Goal: Transaction & Acquisition: Book appointment/travel/reservation

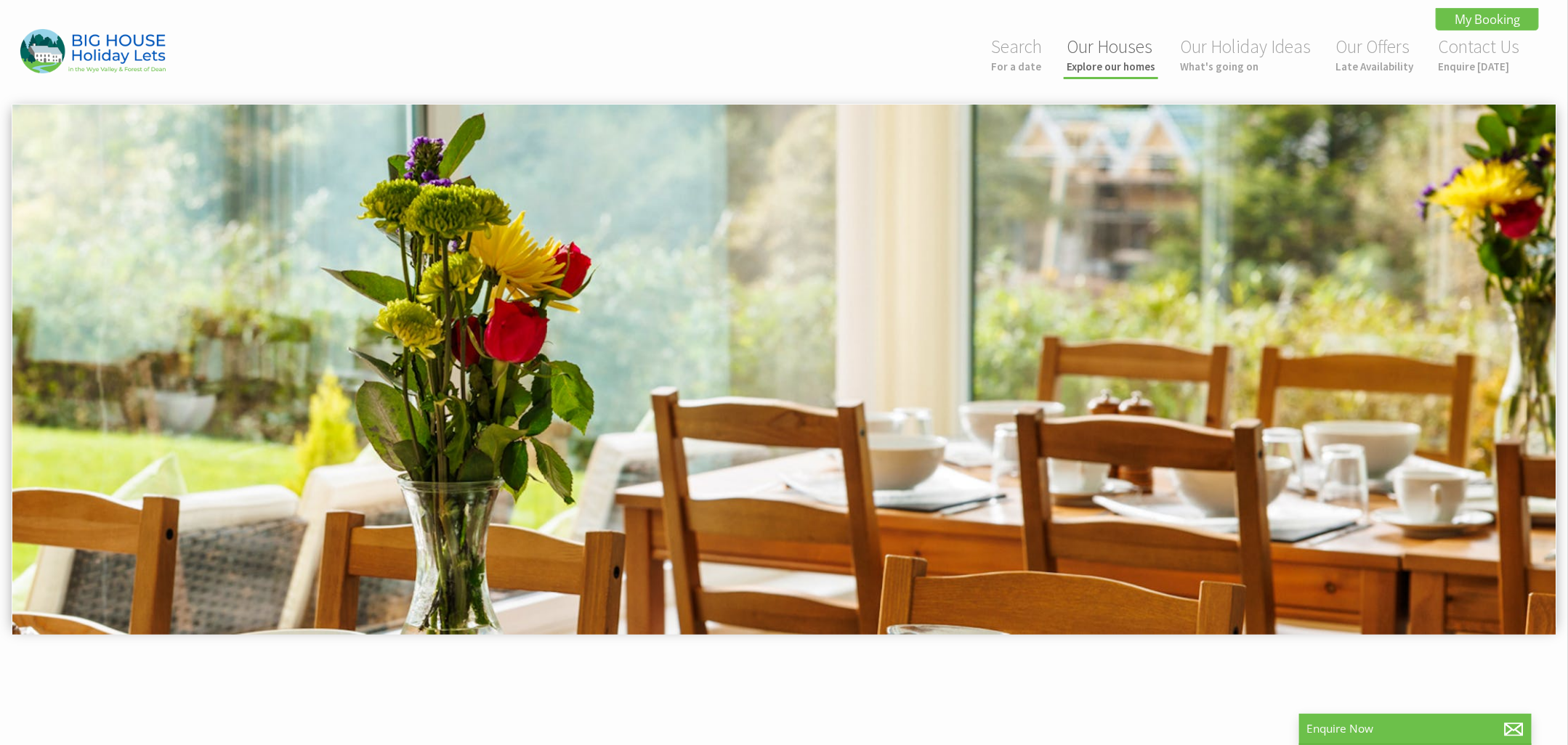
click at [1103, 52] on link "Our Houses Explore our homes" at bounding box center [1111, 54] width 89 height 39
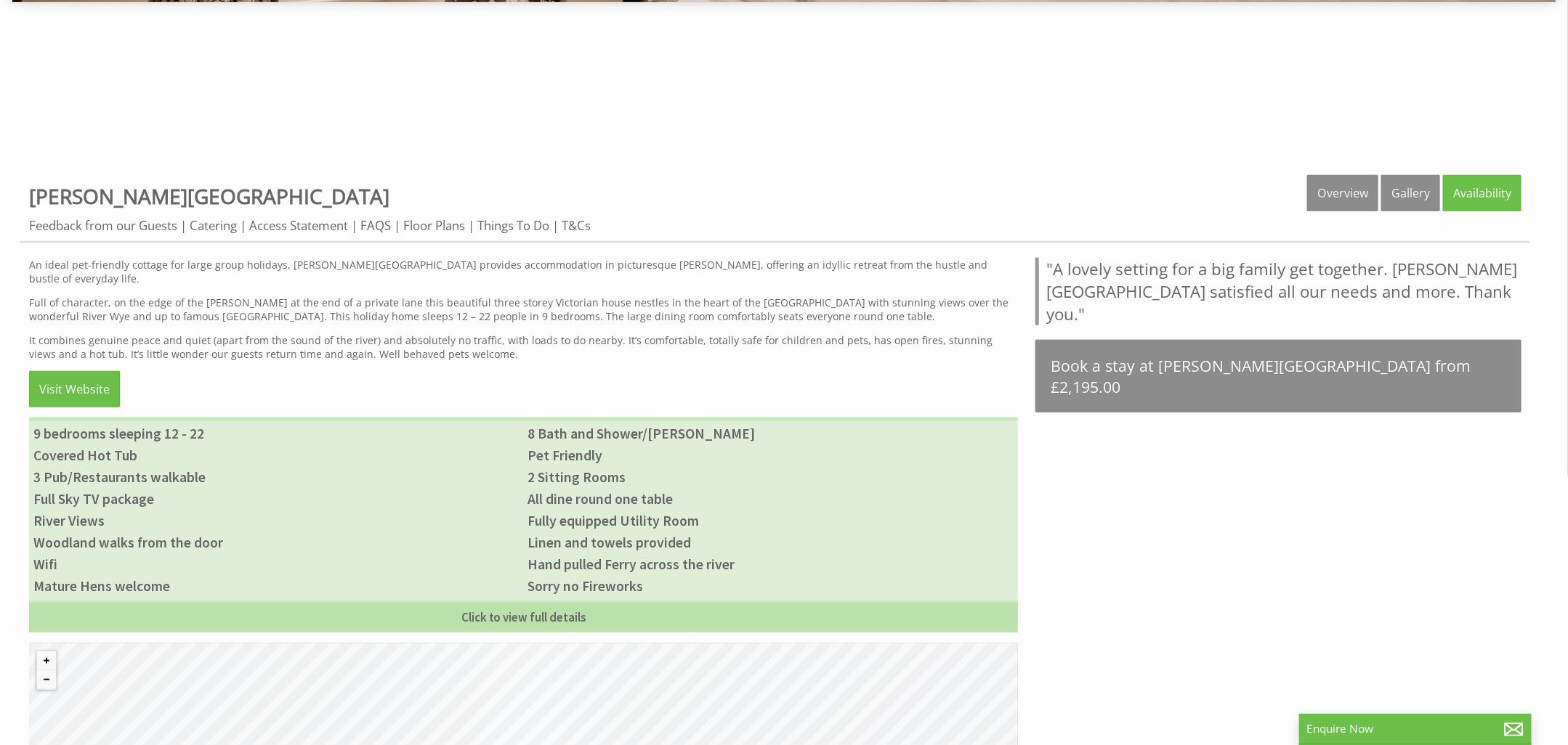
scroll to position [630, 0]
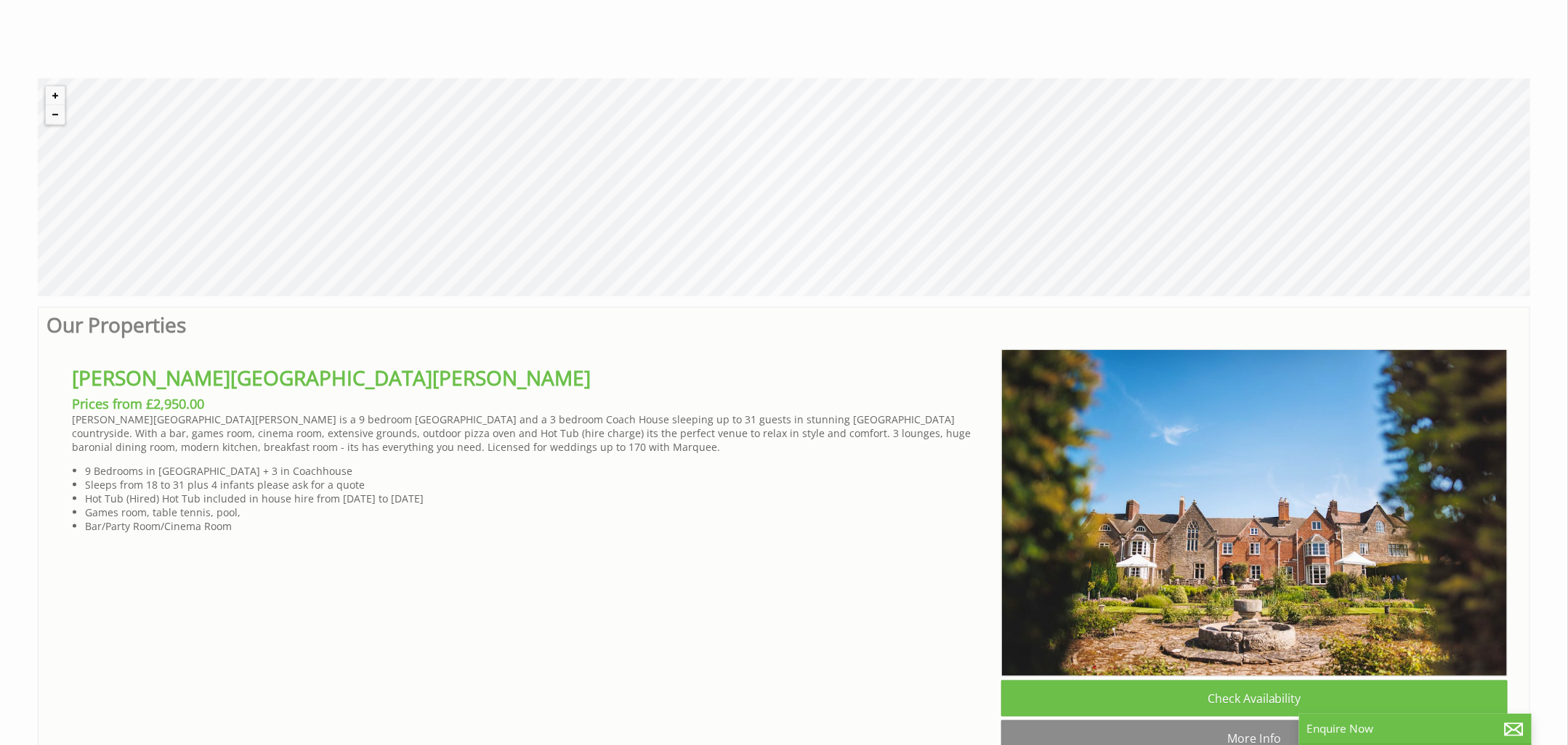
scroll to position [726, 0]
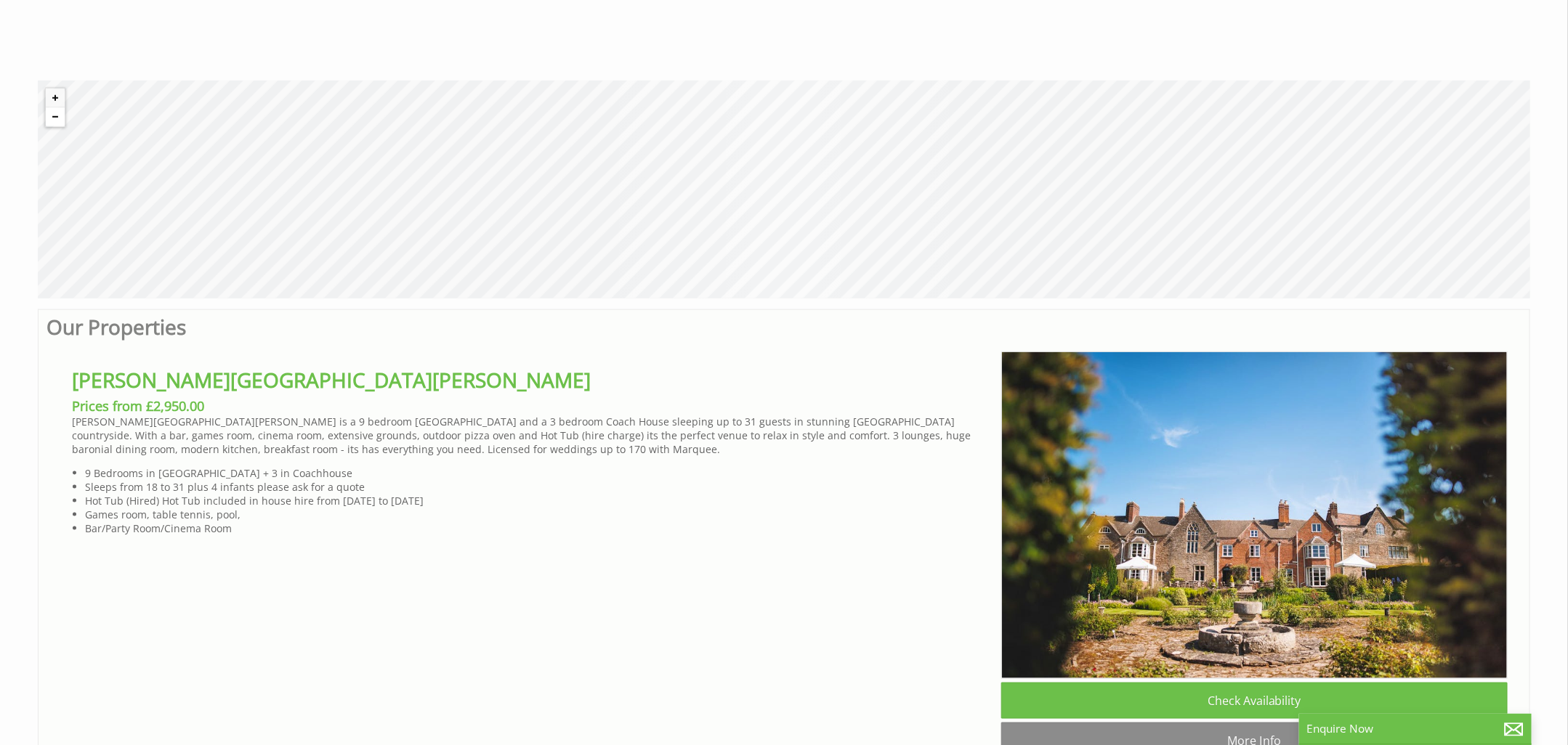
click at [55, 115] on button "Zoom out" at bounding box center [55, 117] width 19 height 19
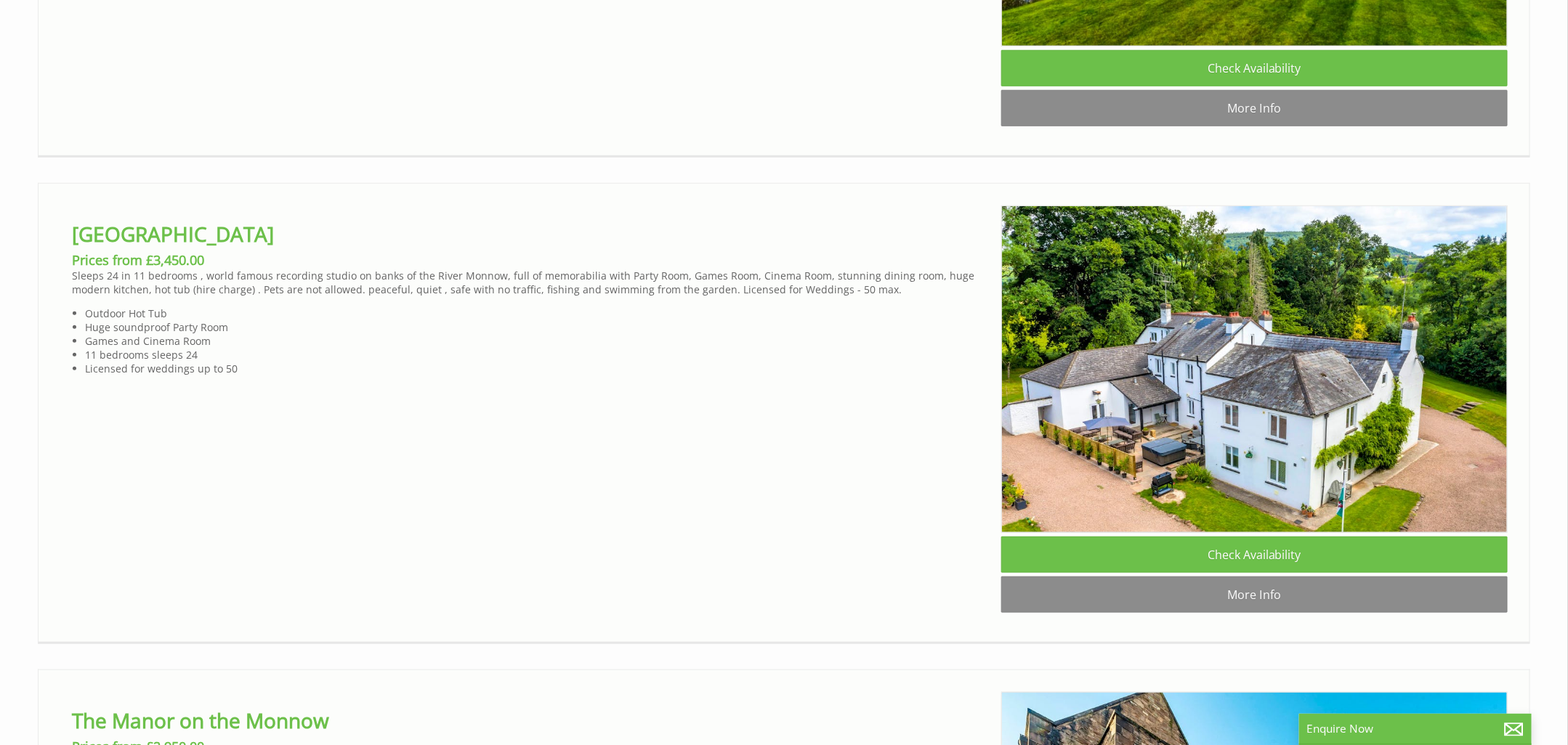
scroll to position [3792, 0]
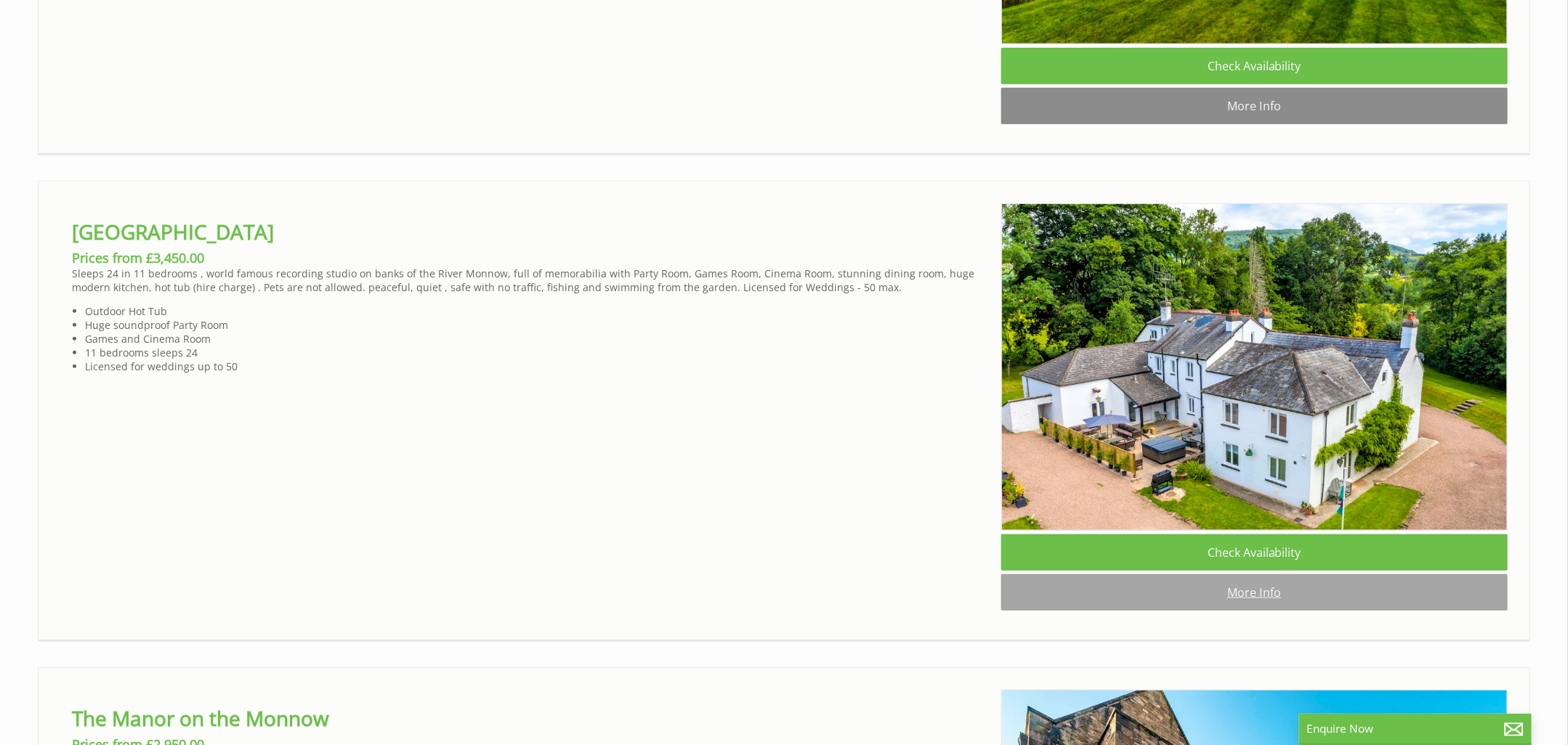
click at [1220, 596] on link "More Info" at bounding box center [1254, 593] width 507 height 37
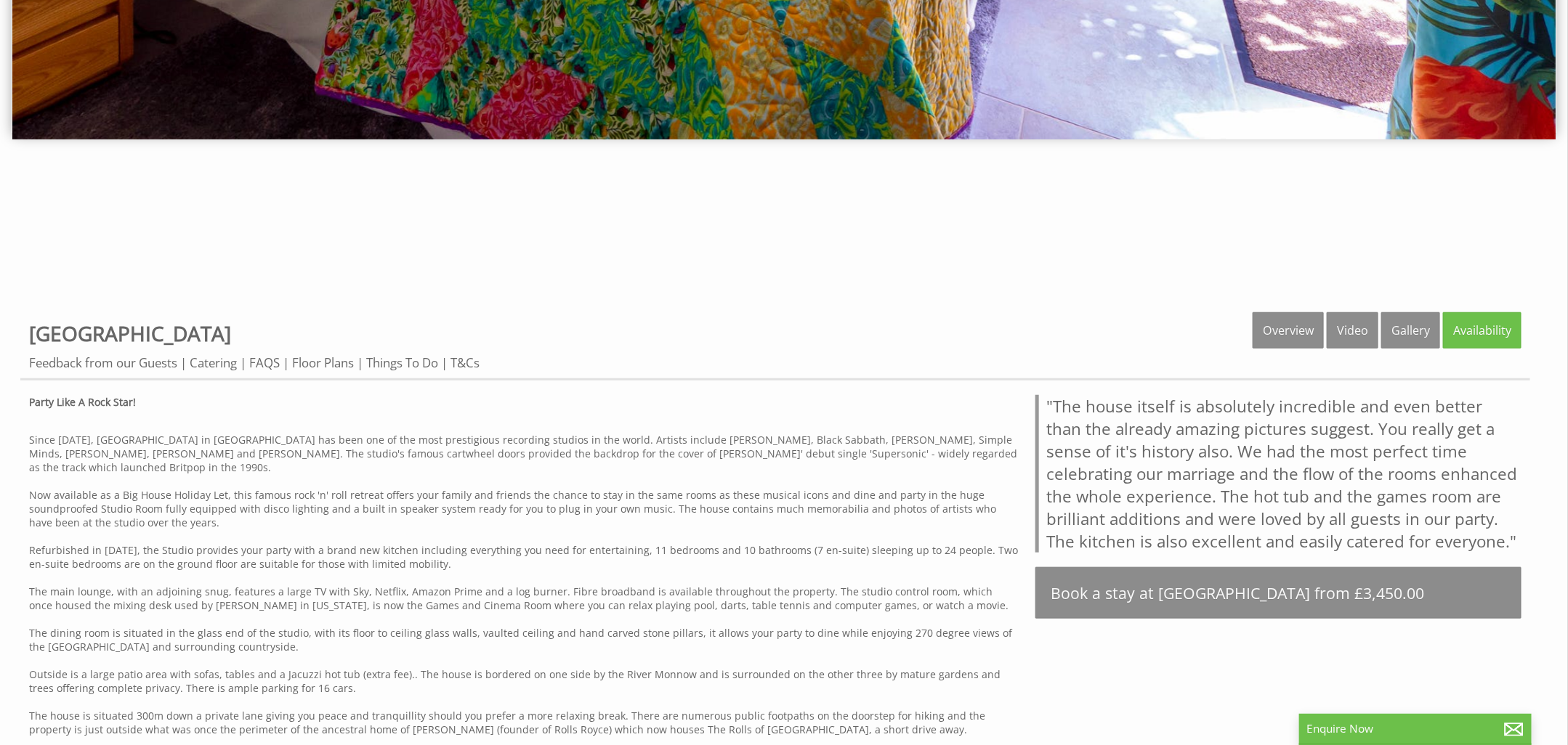
scroll to position [502, 0]
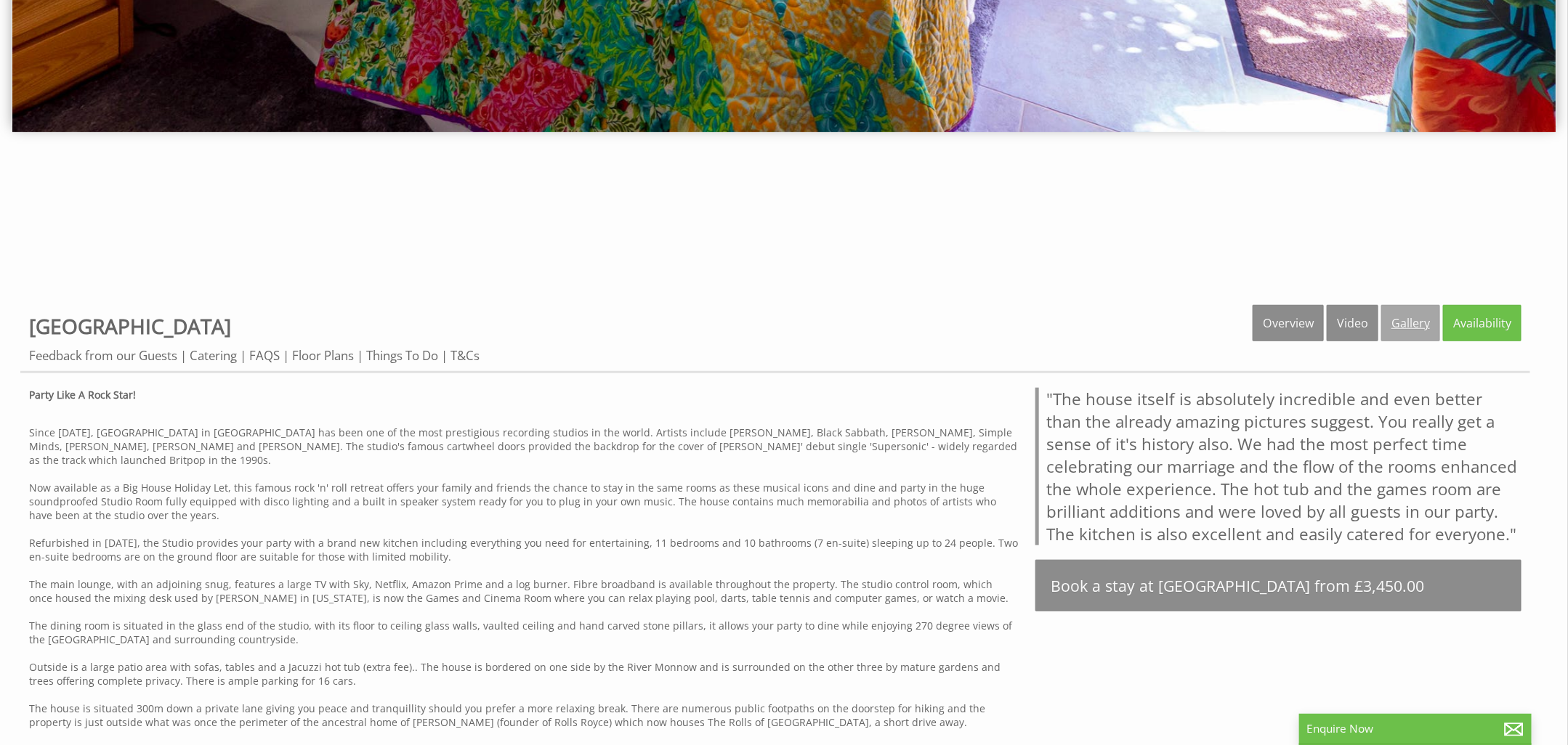
click at [1411, 326] on link "Gallery" at bounding box center [1410, 323] width 59 height 37
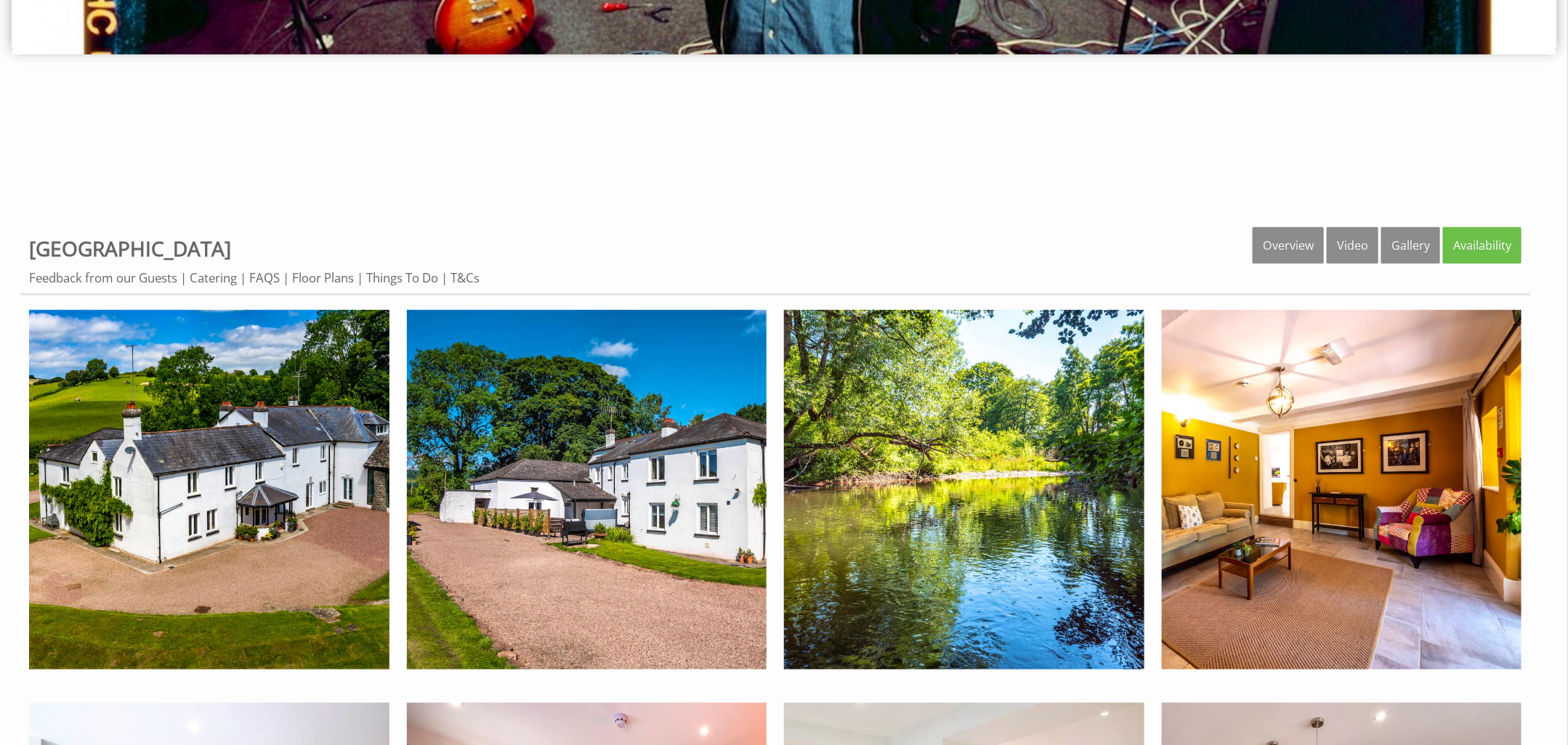
scroll to position [630, 0]
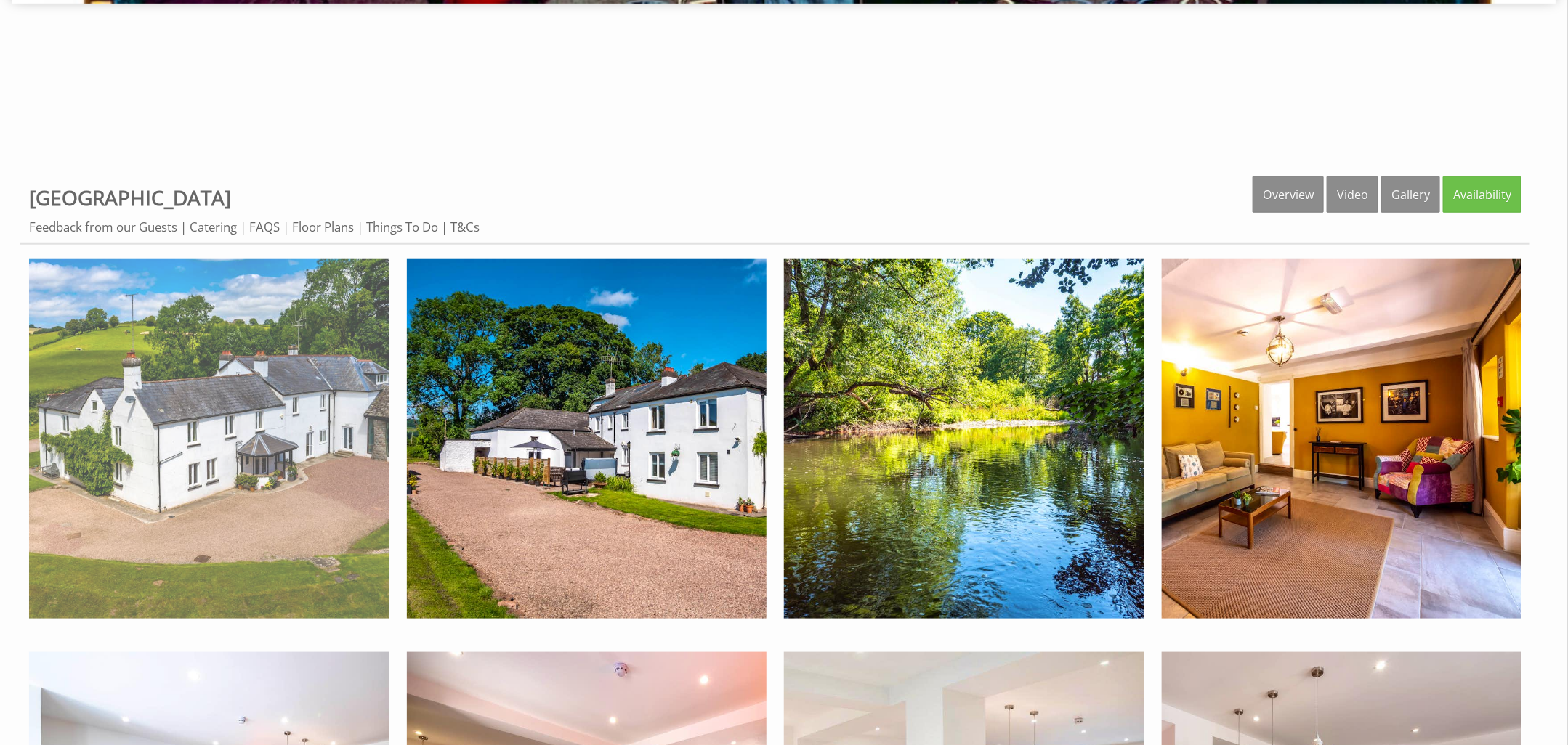
click at [274, 434] on img at bounding box center [209, 439] width 360 height 360
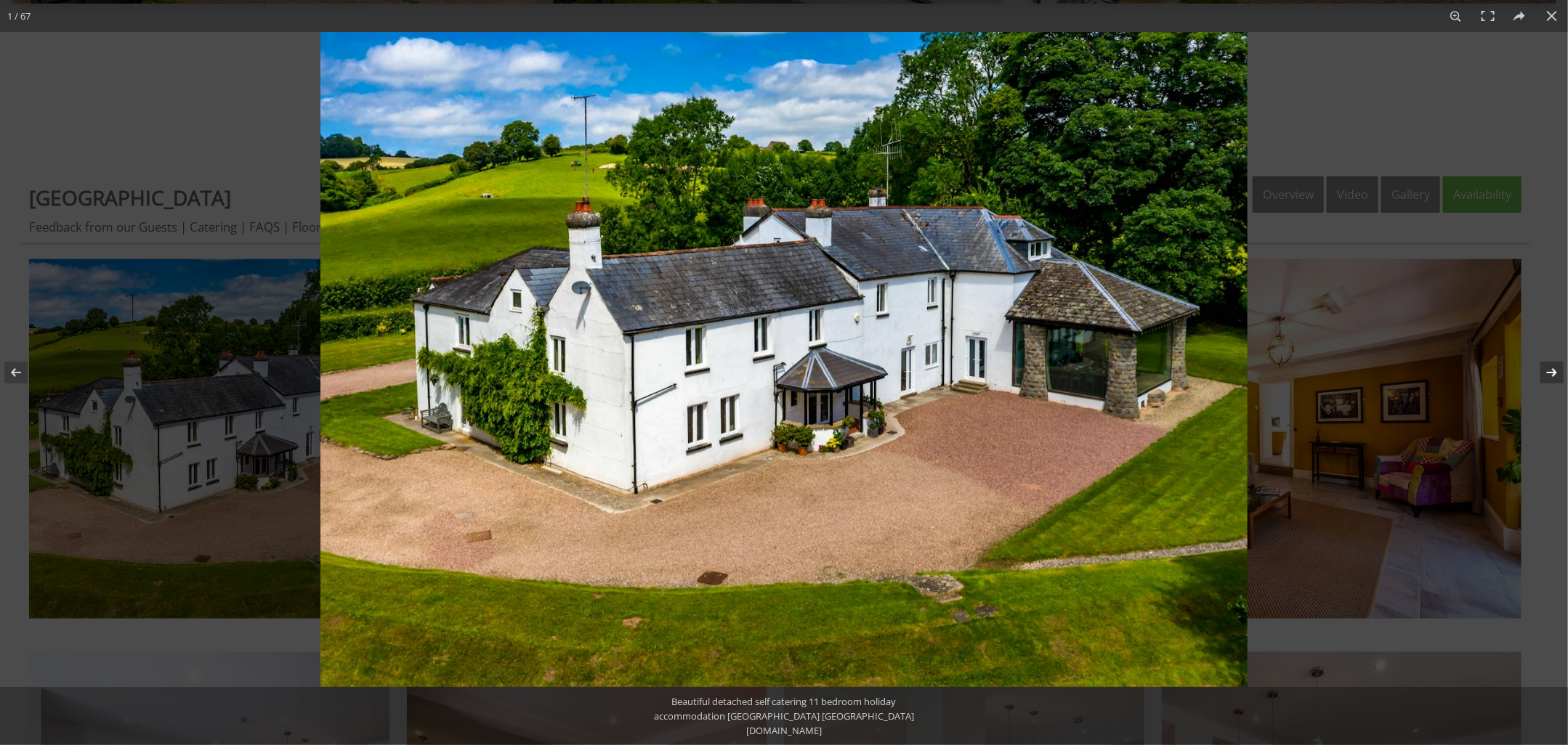
click at [1551, 372] on button at bounding box center [1541, 372] width 50 height 72
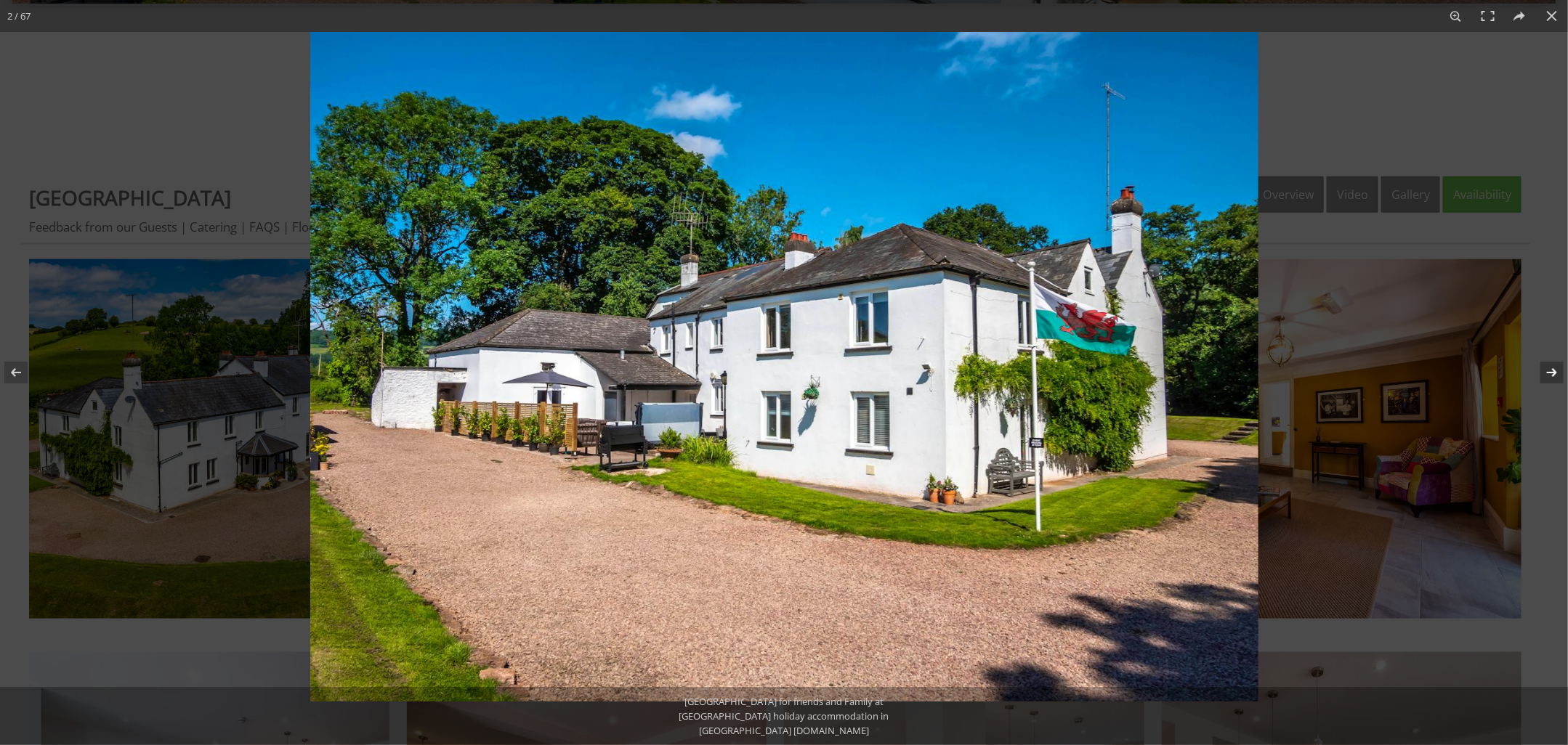
click at [1551, 372] on button at bounding box center [1541, 372] width 50 height 72
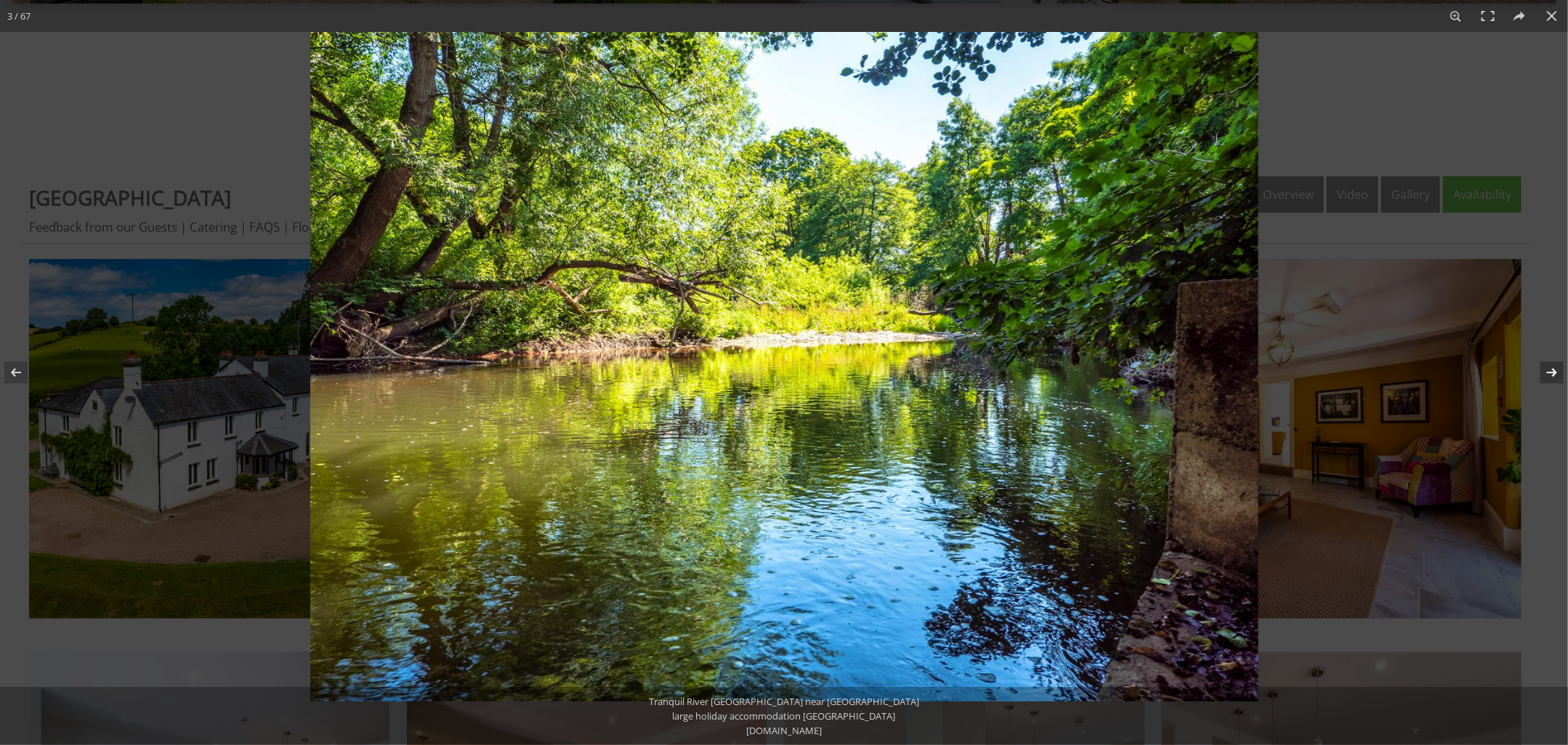
click at [1551, 372] on button at bounding box center [1541, 372] width 50 height 72
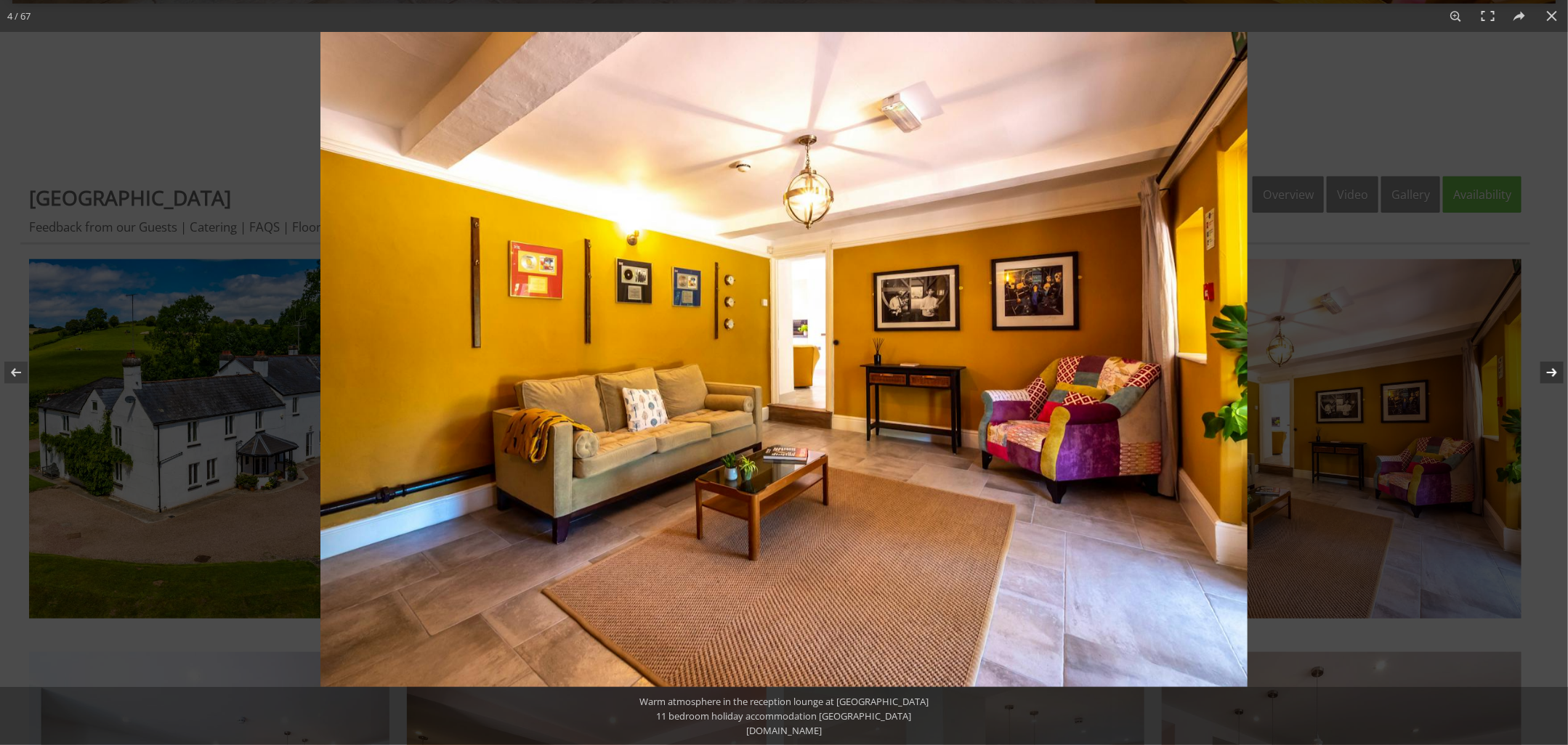
click at [1551, 372] on button at bounding box center [1541, 372] width 50 height 72
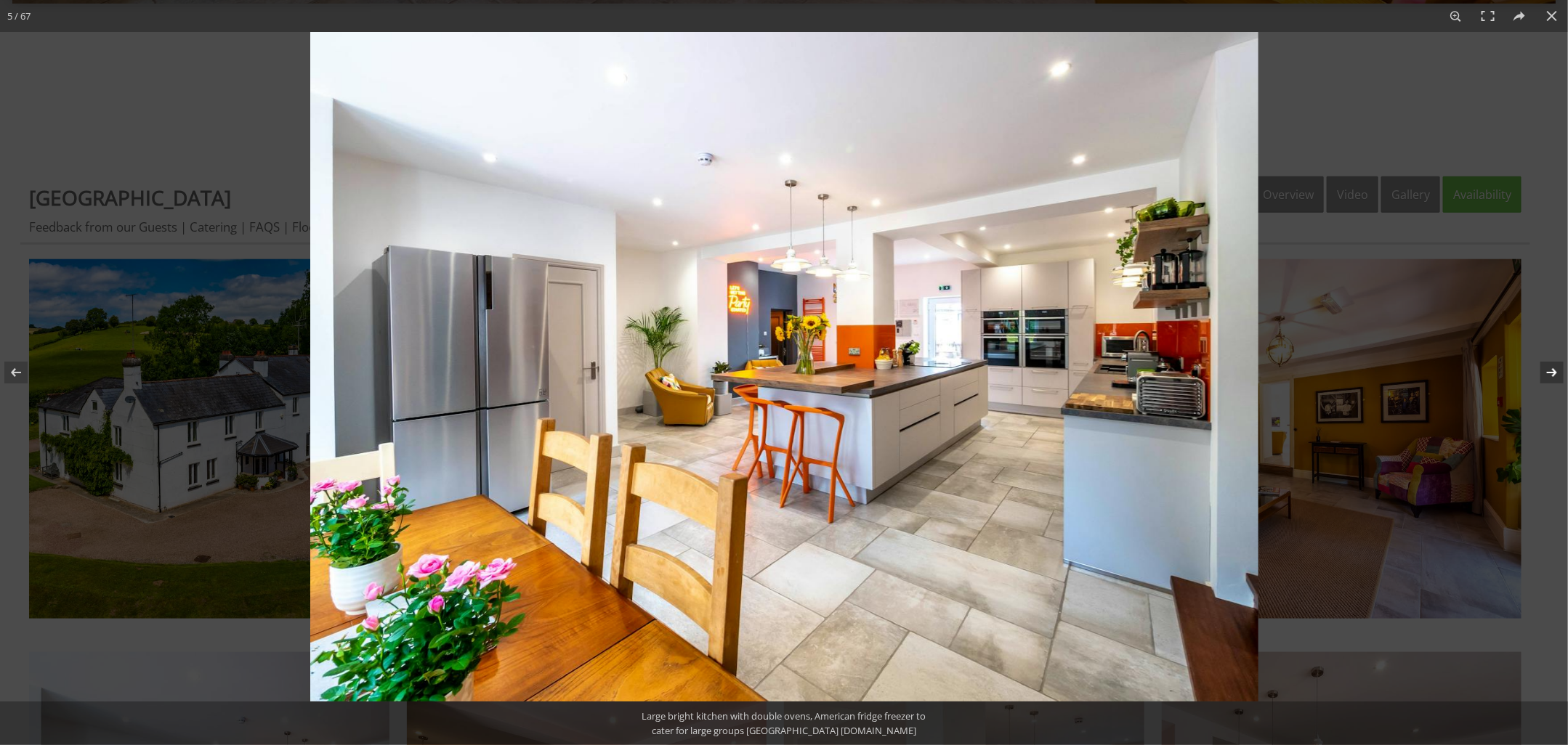
click at [1551, 372] on button at bounding box center [1541, 372] width 50 height 72
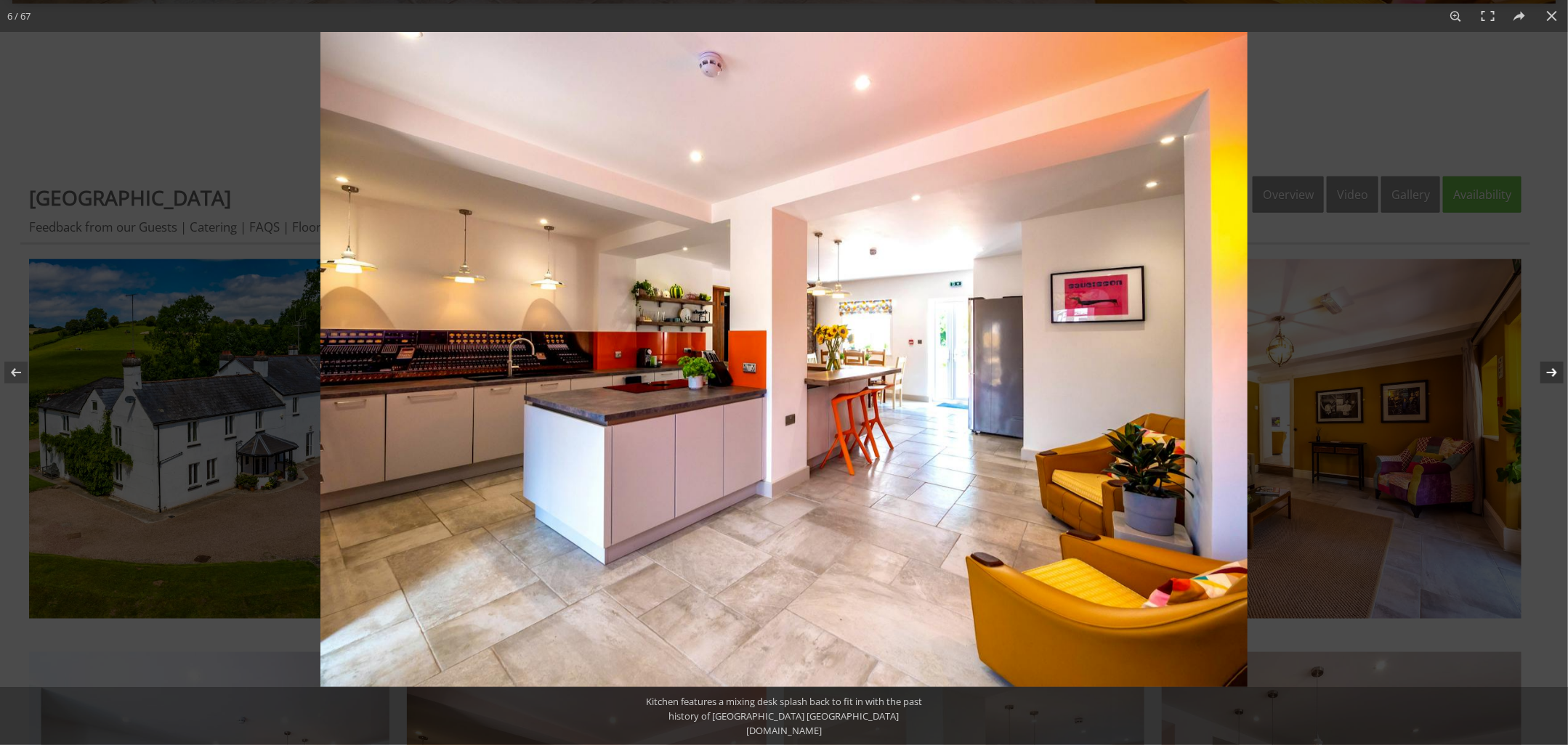
click at [1551, 372] on button at bounding box center [1541, 372] width 50 height 72
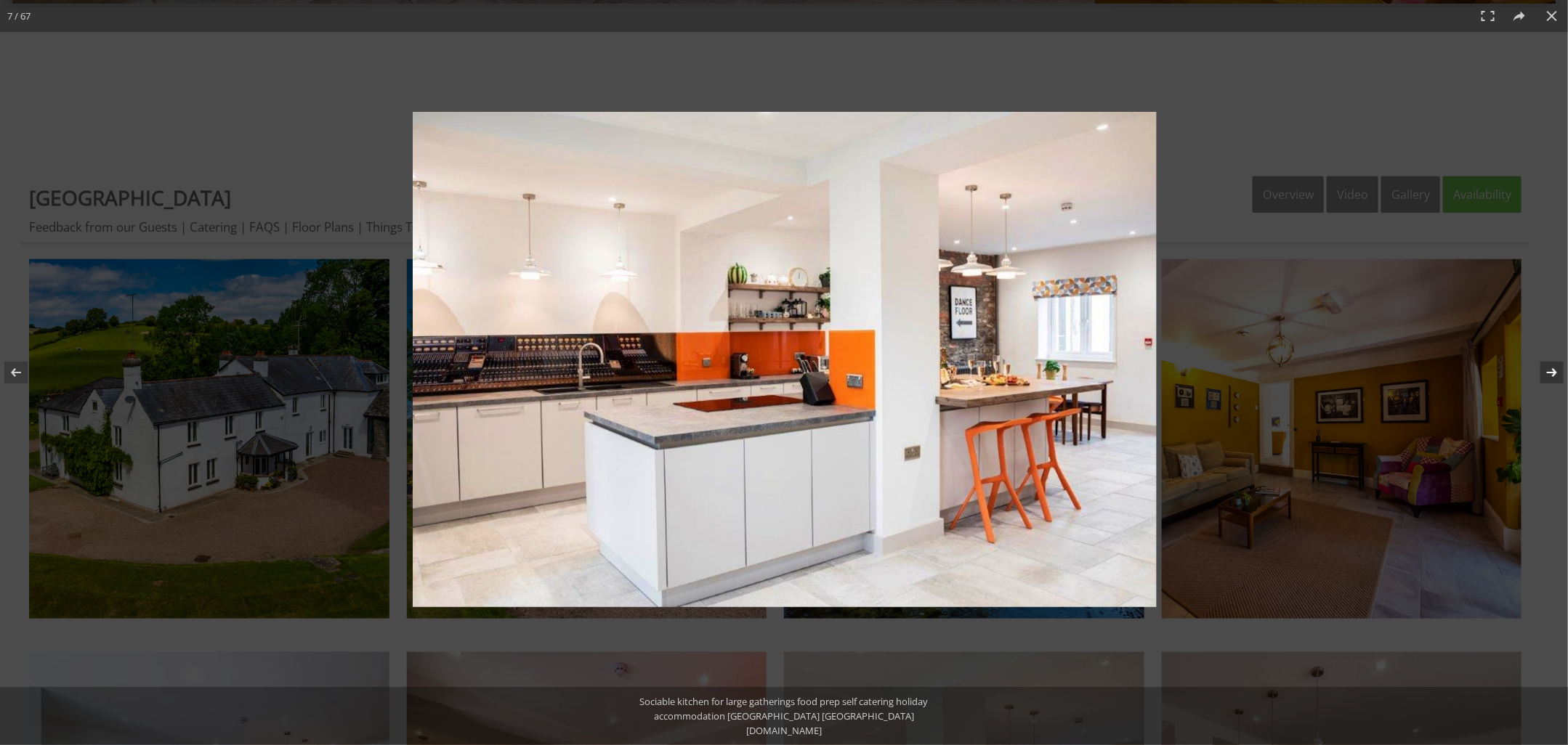
click at [1551, 372] on button at bounding box center [1541, 372] width 50 height 72
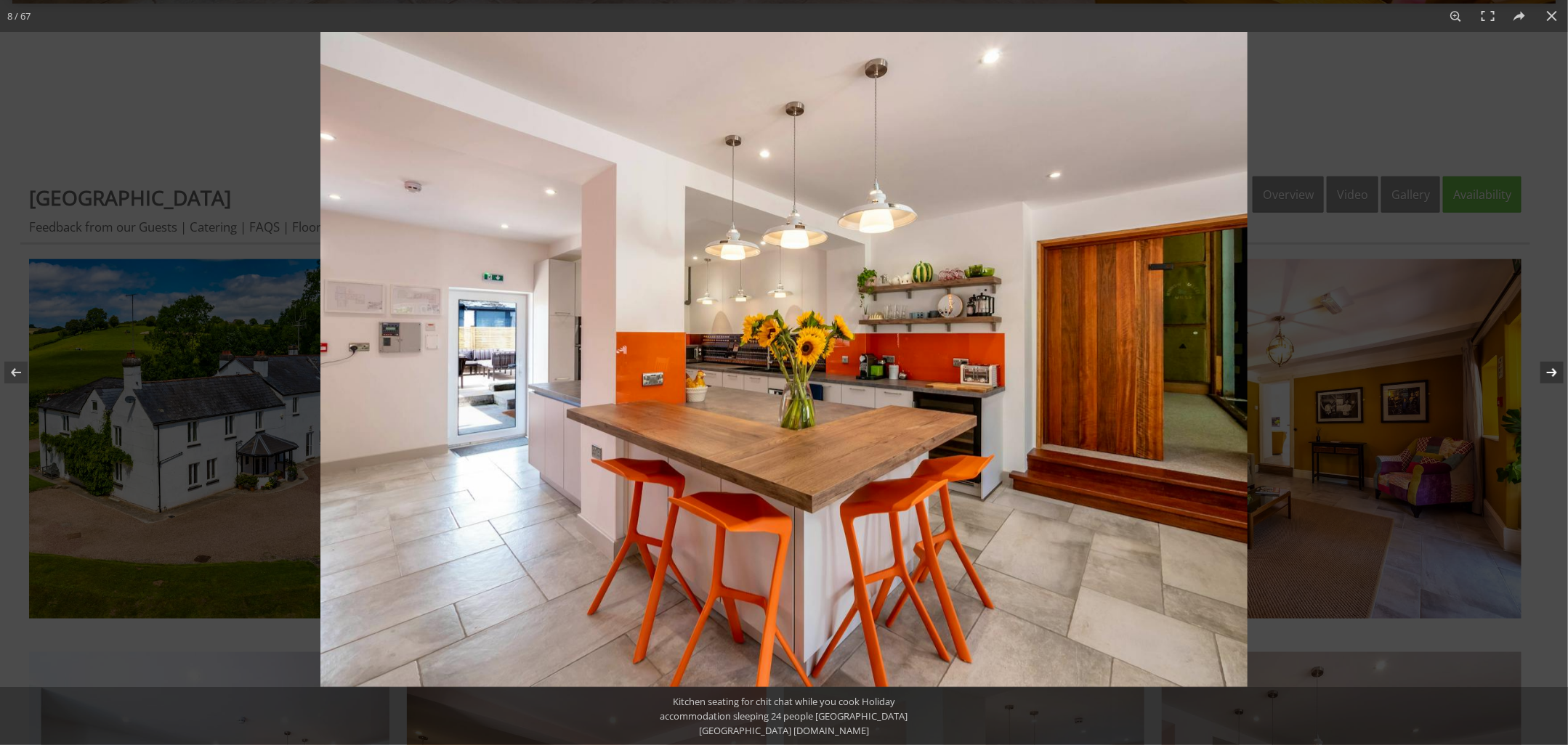
click at [1551, 372] on button at bounding box center [1541, 372] width 50 height 72
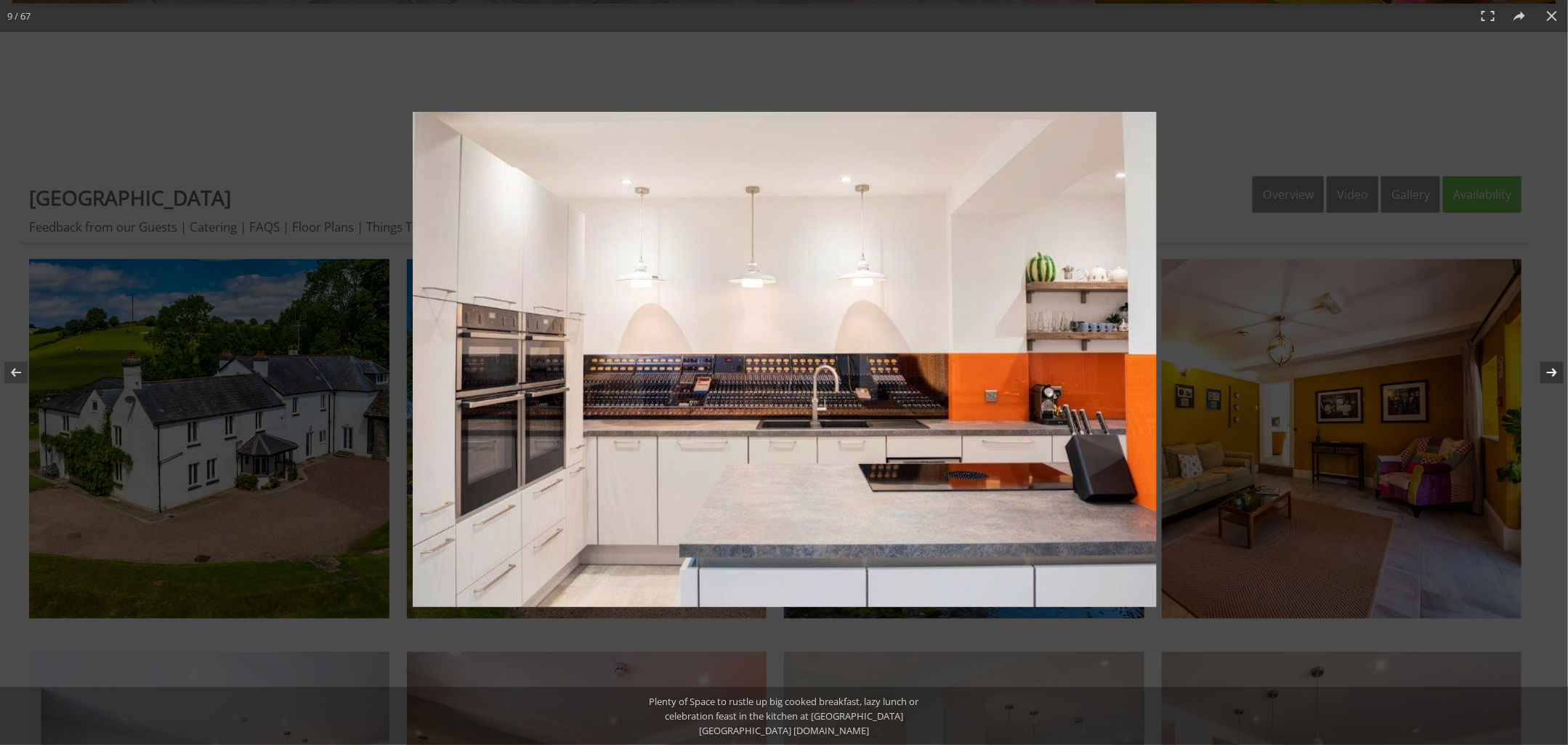
click at [1551, 372] on button at bounding box center [1541, 372] width 50 height 72
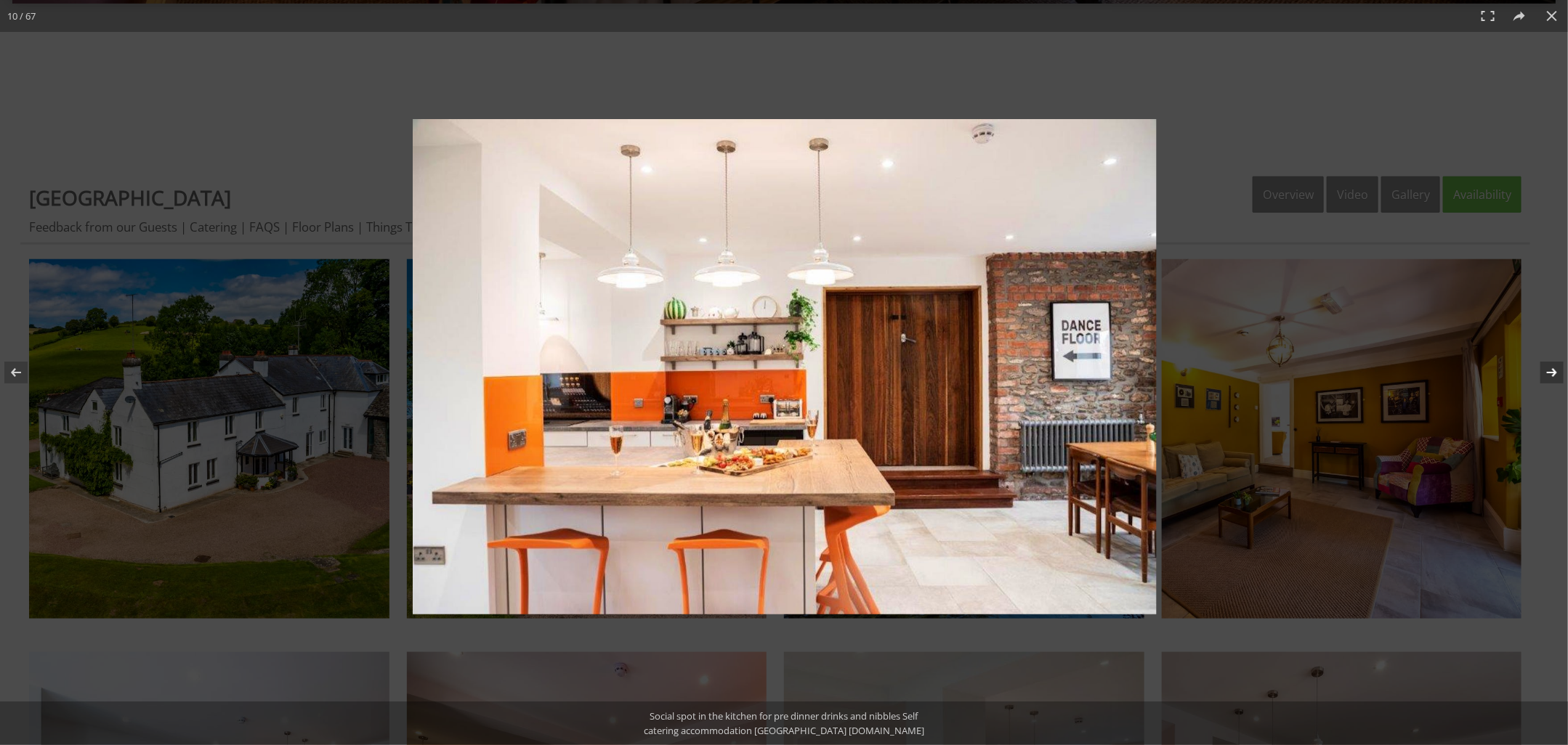
click at [1551, 372] on button at bounding box center [1541, 372] width 50 height 72
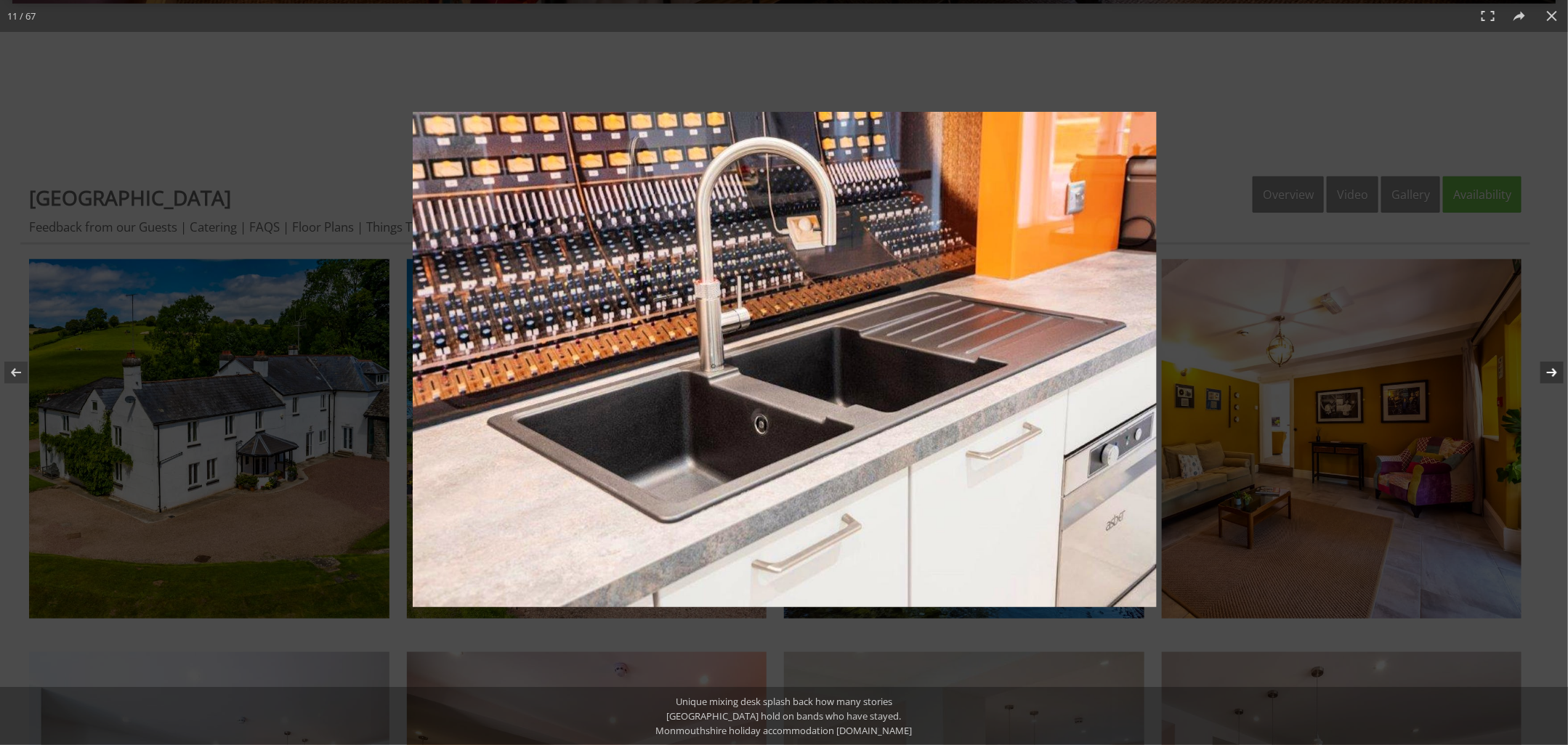
click at [1551, 372] on button at bounding box center [1541, 372] width 50 height 72
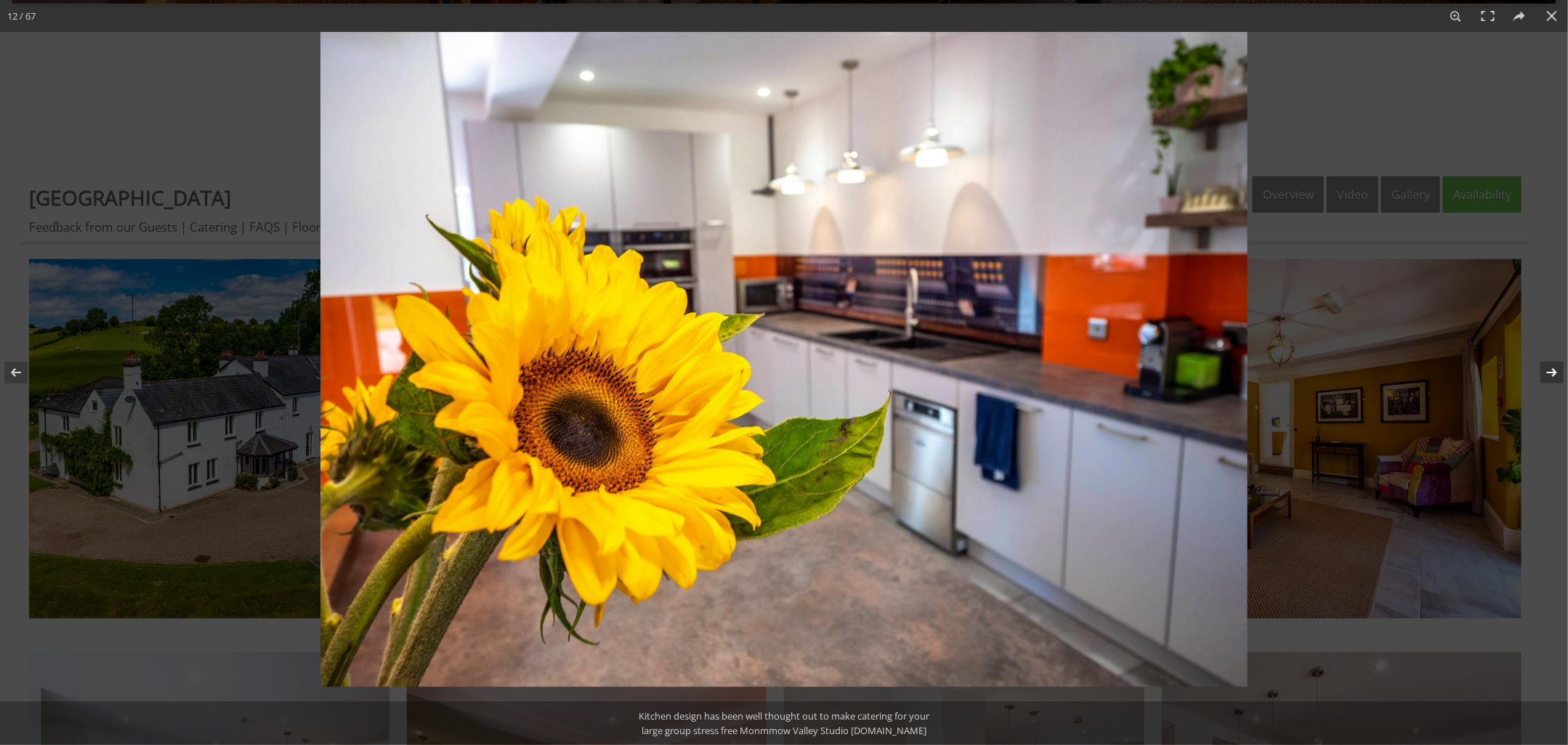
click at [1551, 372] on button at bounding box center [1541, 372] width 50 height 72
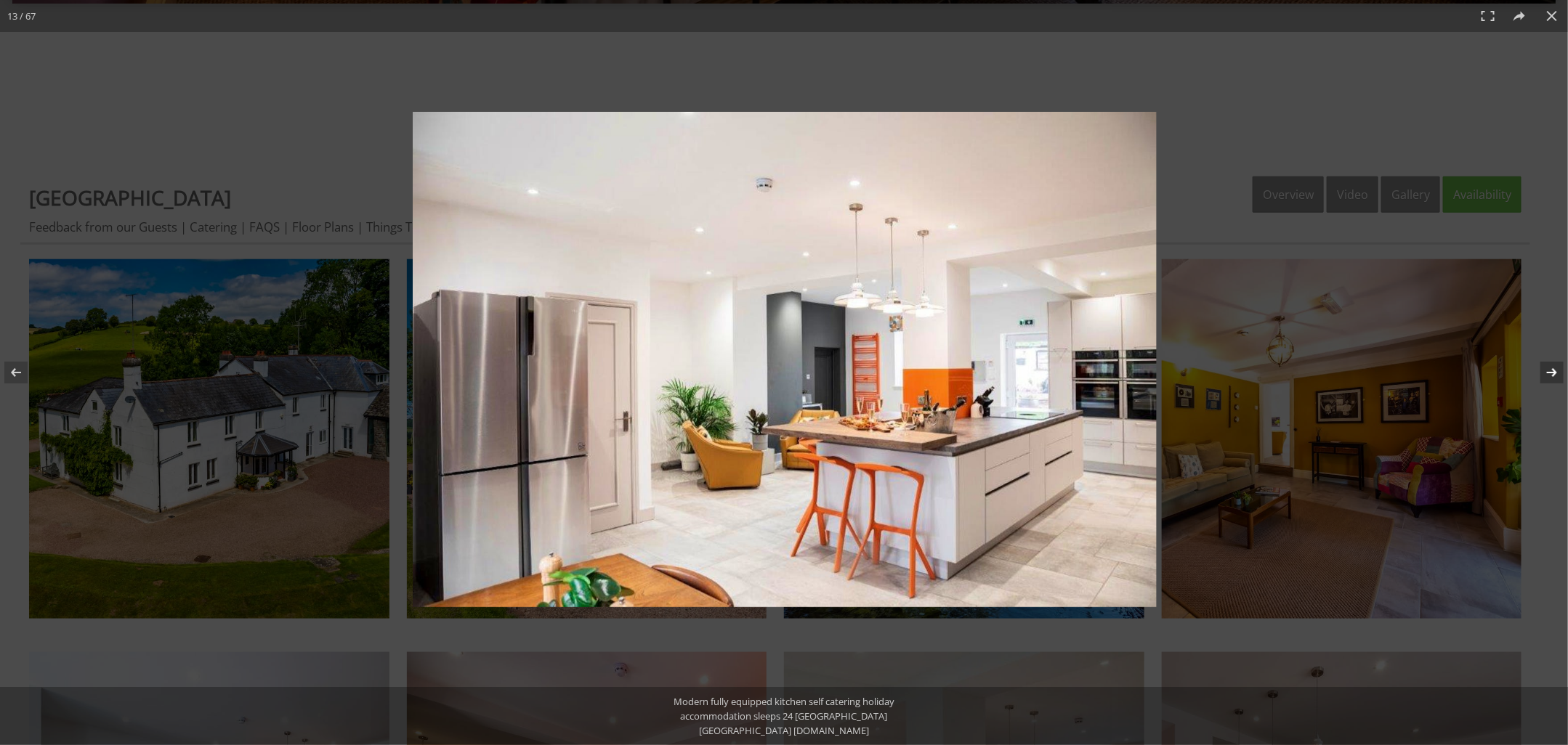
click at [1551, 372] on button at bounding box center [1541, 372] width 50 height 72
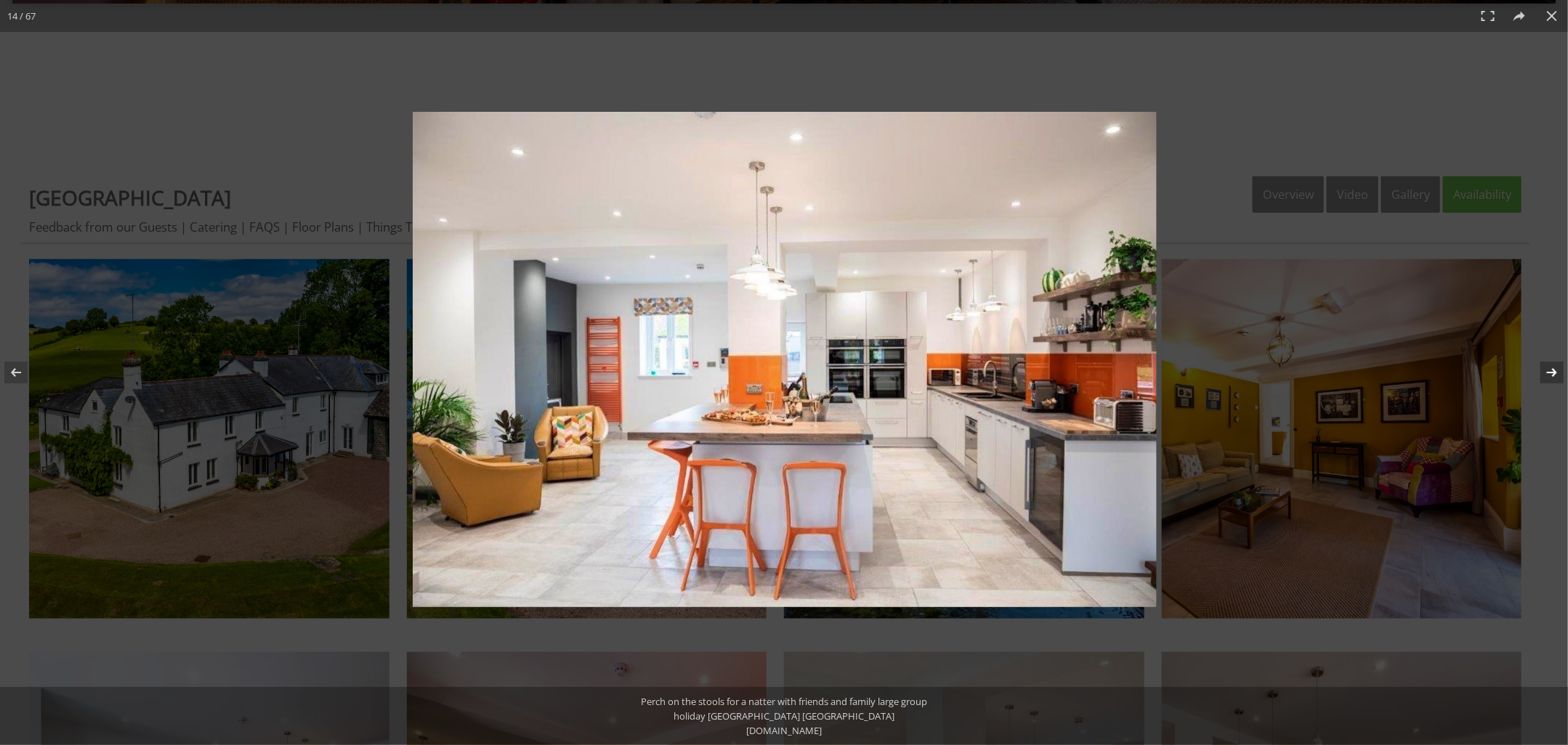
click at [1551, 372] on button at bounding box center [1541, 372] width 50 height 72
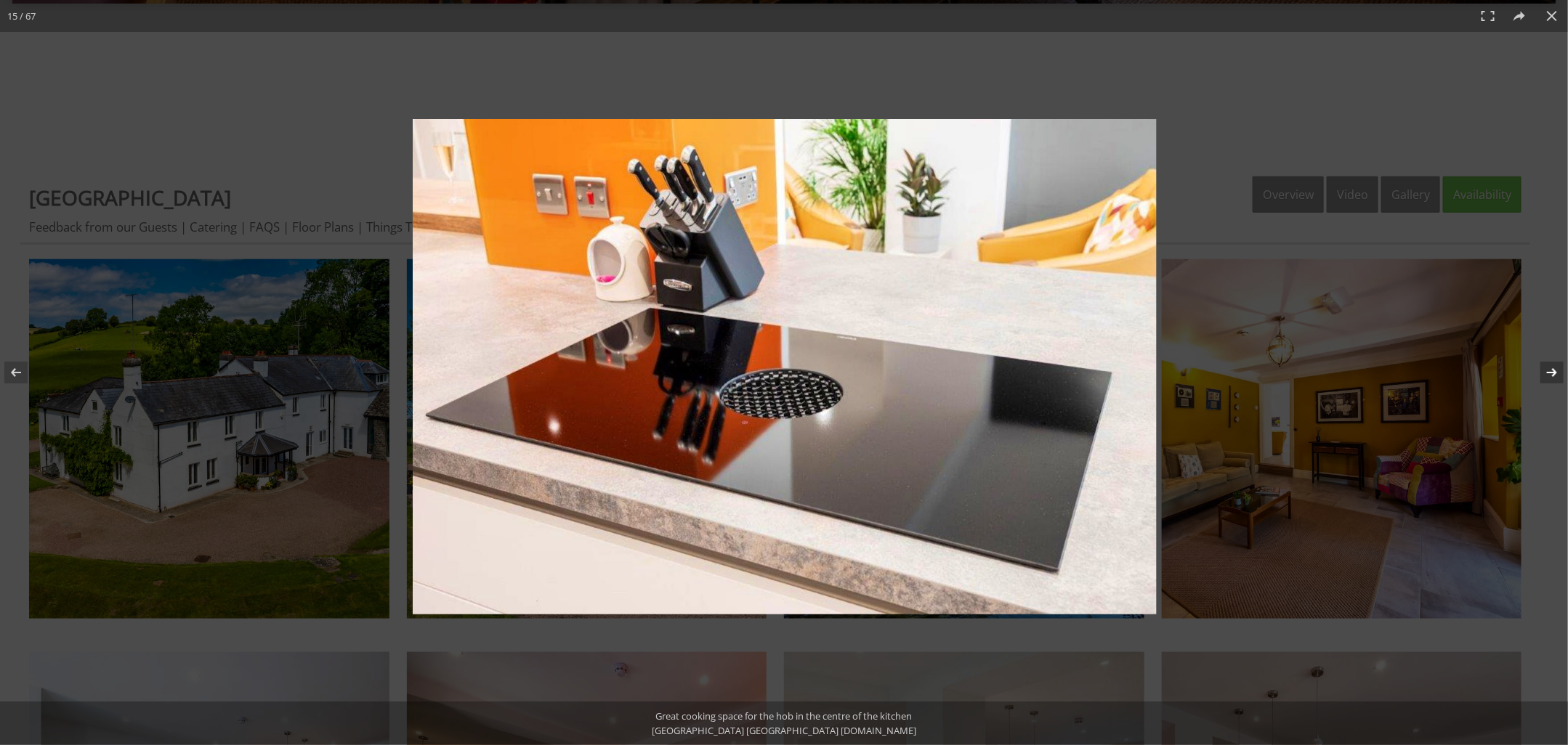
click at [1551, 372] on button at bounding box center [1541, 372] width 50 height 72
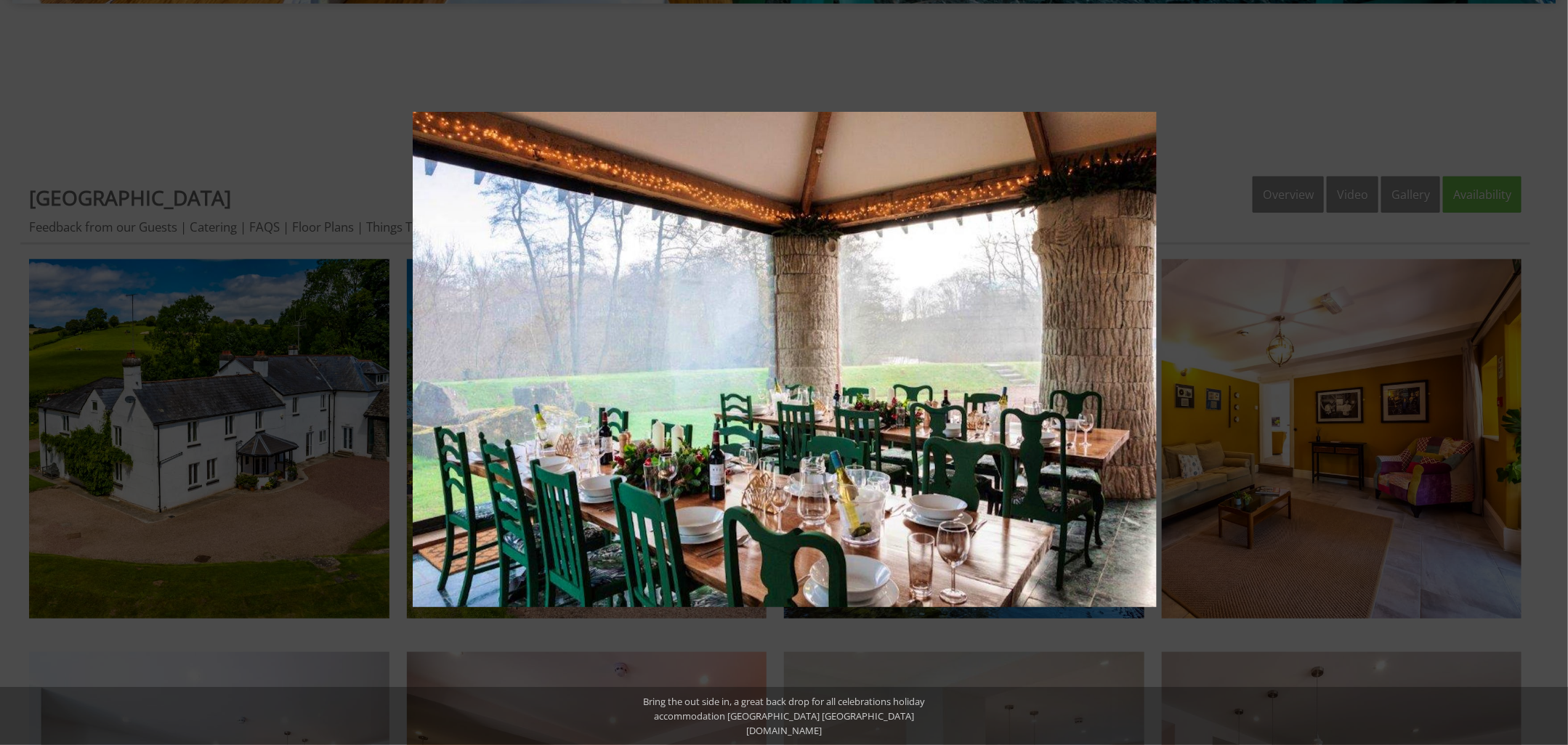
click at [1551, 372] on button at bounding box center [1541, 372] width 50 height 72
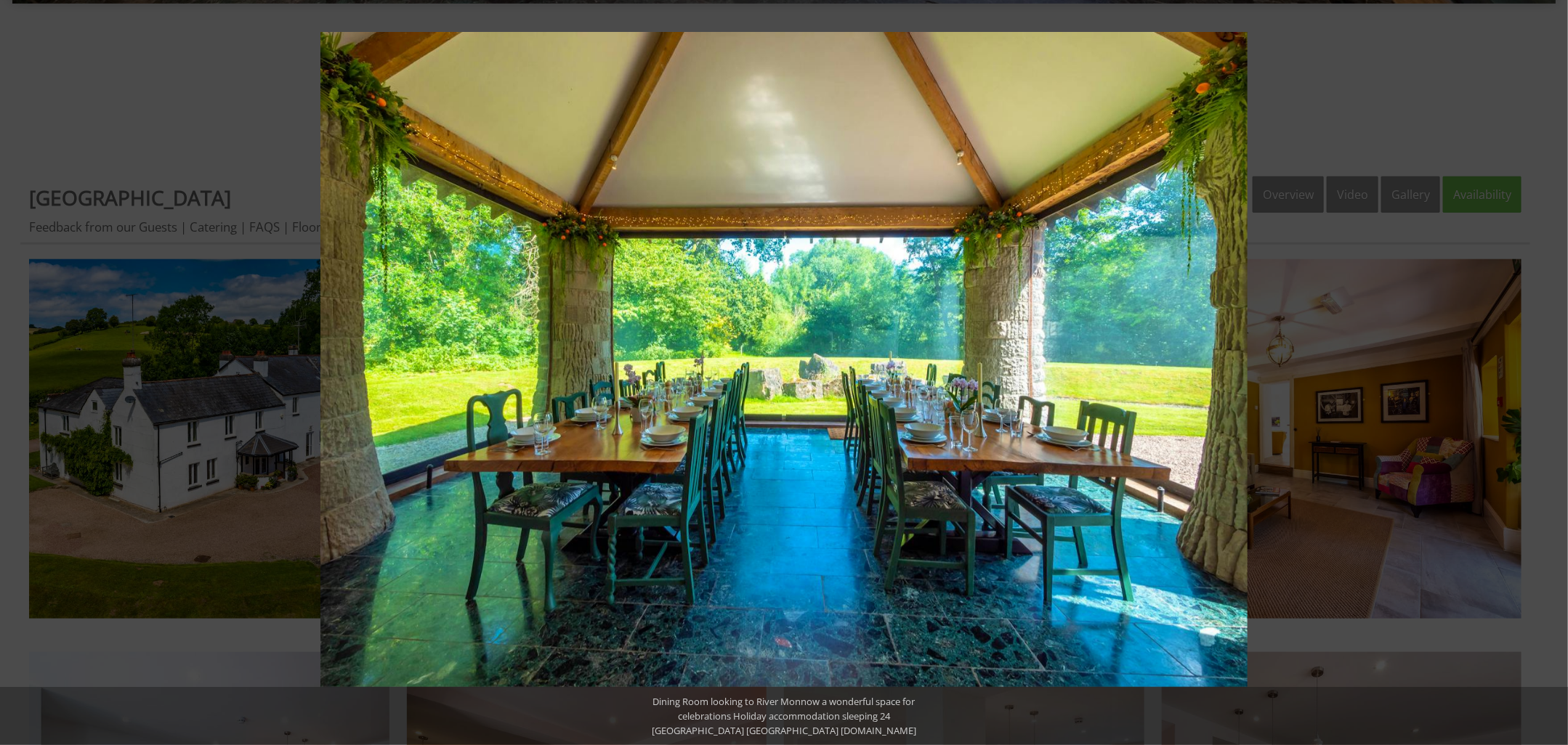
click at [1551, 372] on button at bounding box center [1541, 372] width 50 height 72
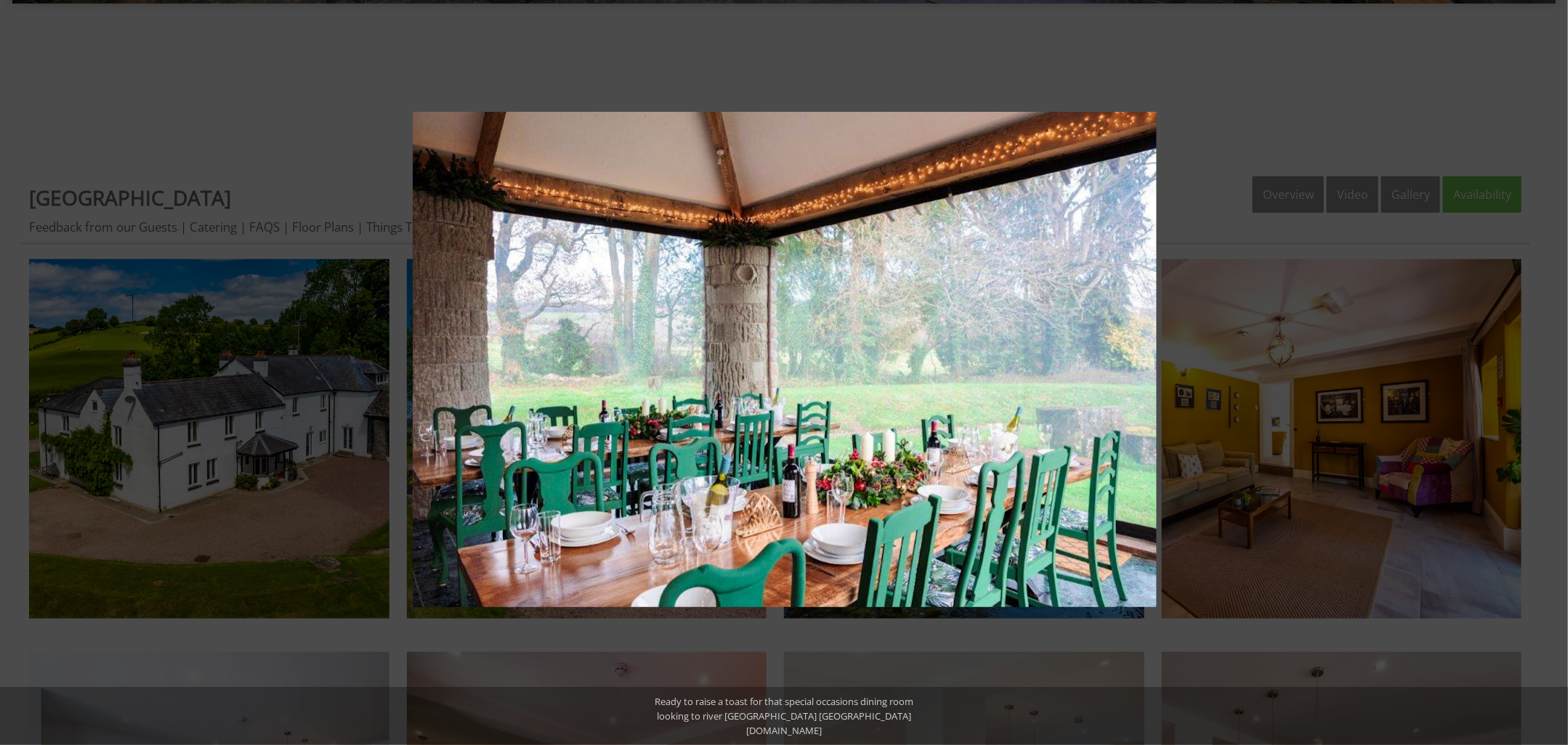
click at [1551, 372] on button at bounding box center [1541, 372] width 50 height 72
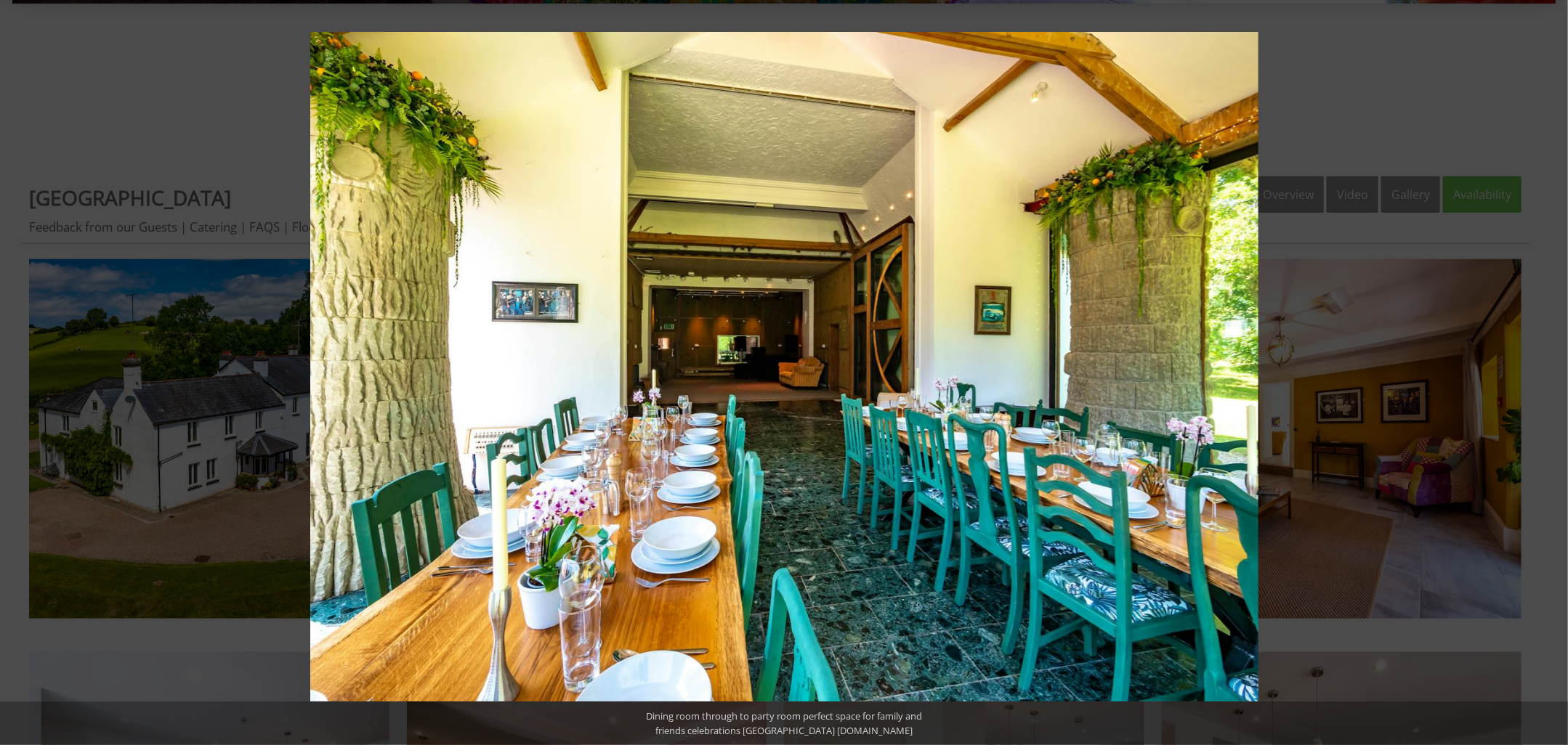
click at [1551, 372] on button at bounding box center [1541, 372] width 50 height 72
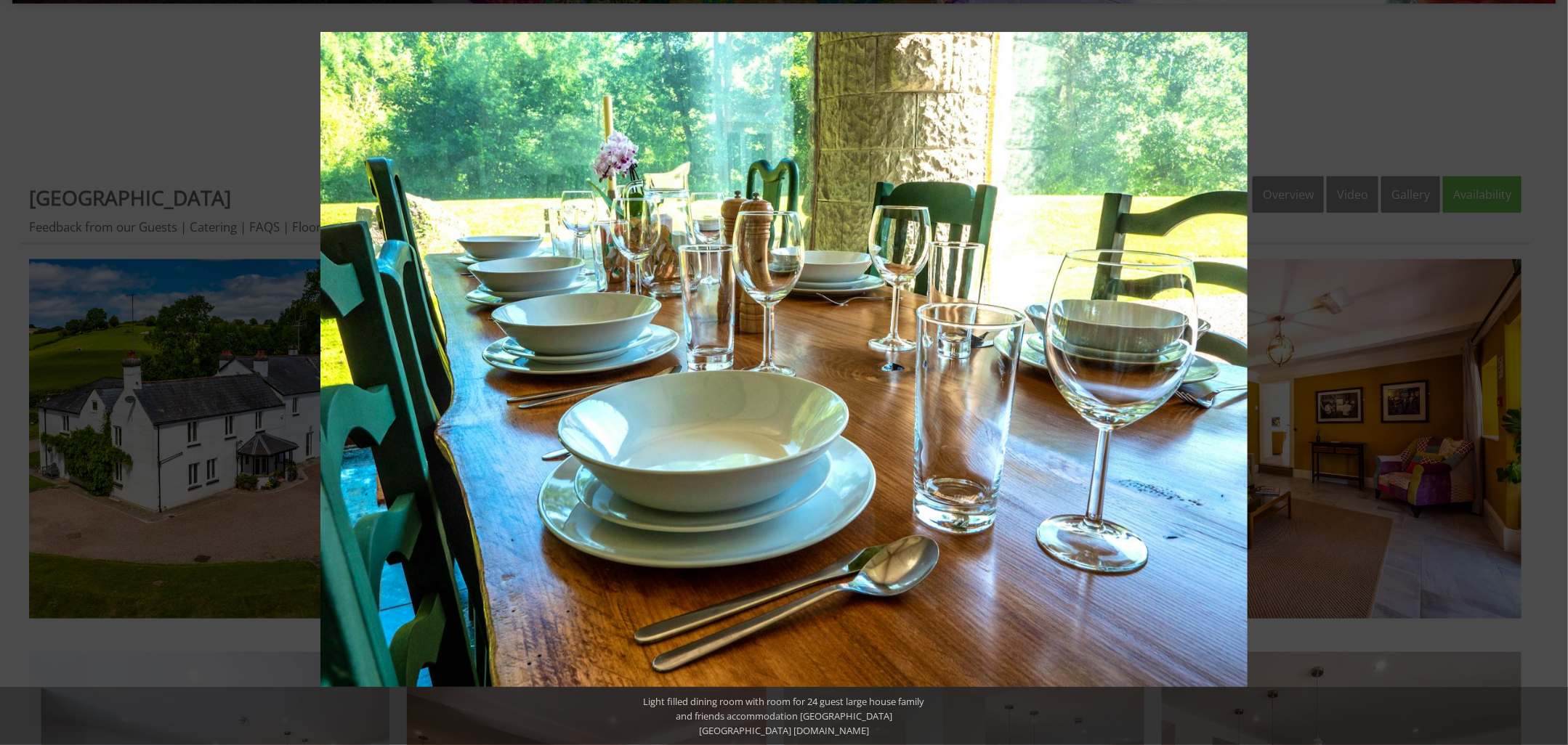
click at [1551, 372] on button at bounding box center [1541, 372] width 50 height 72
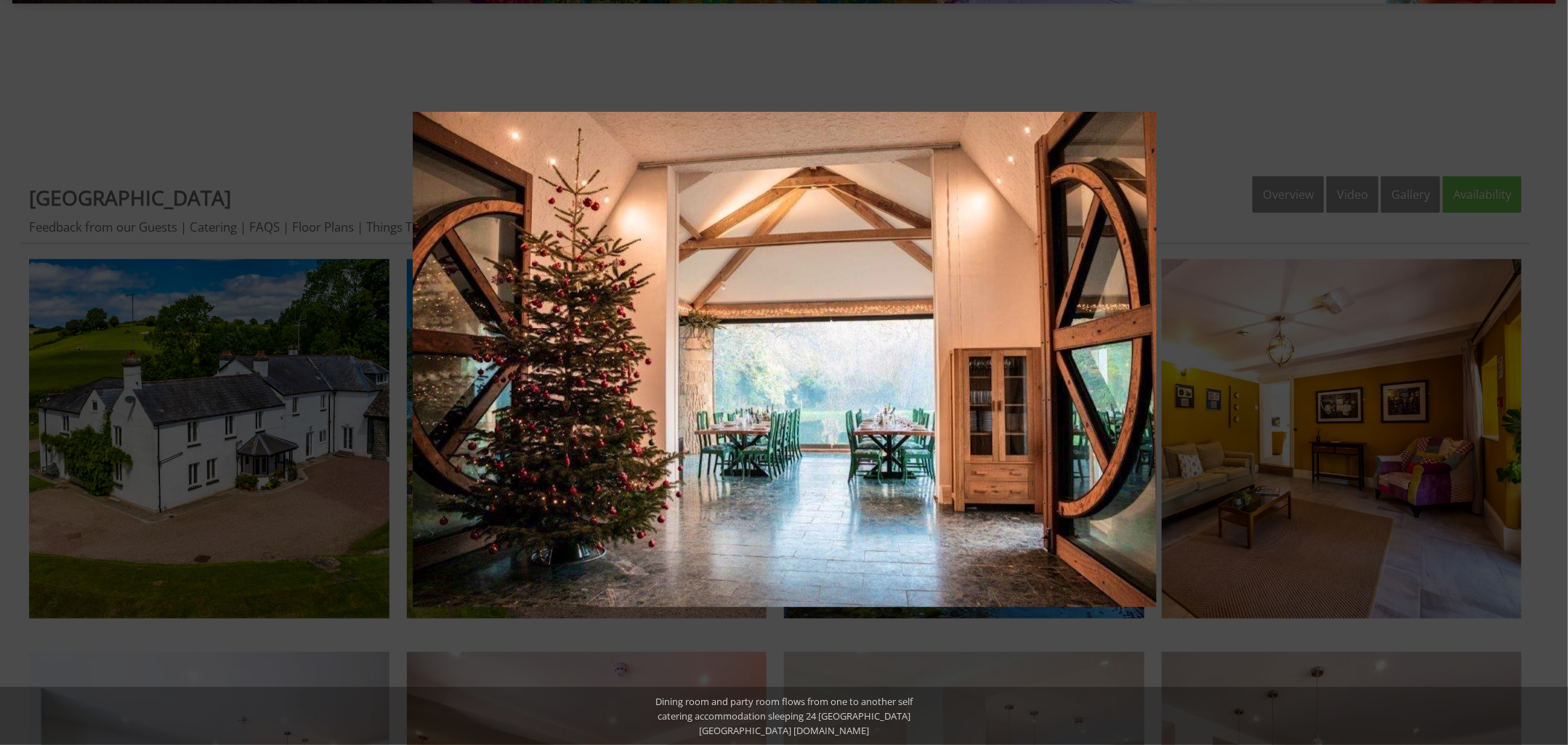
click at [1551, 372] on button at bounding box center [1541, 372] width 50 height 72
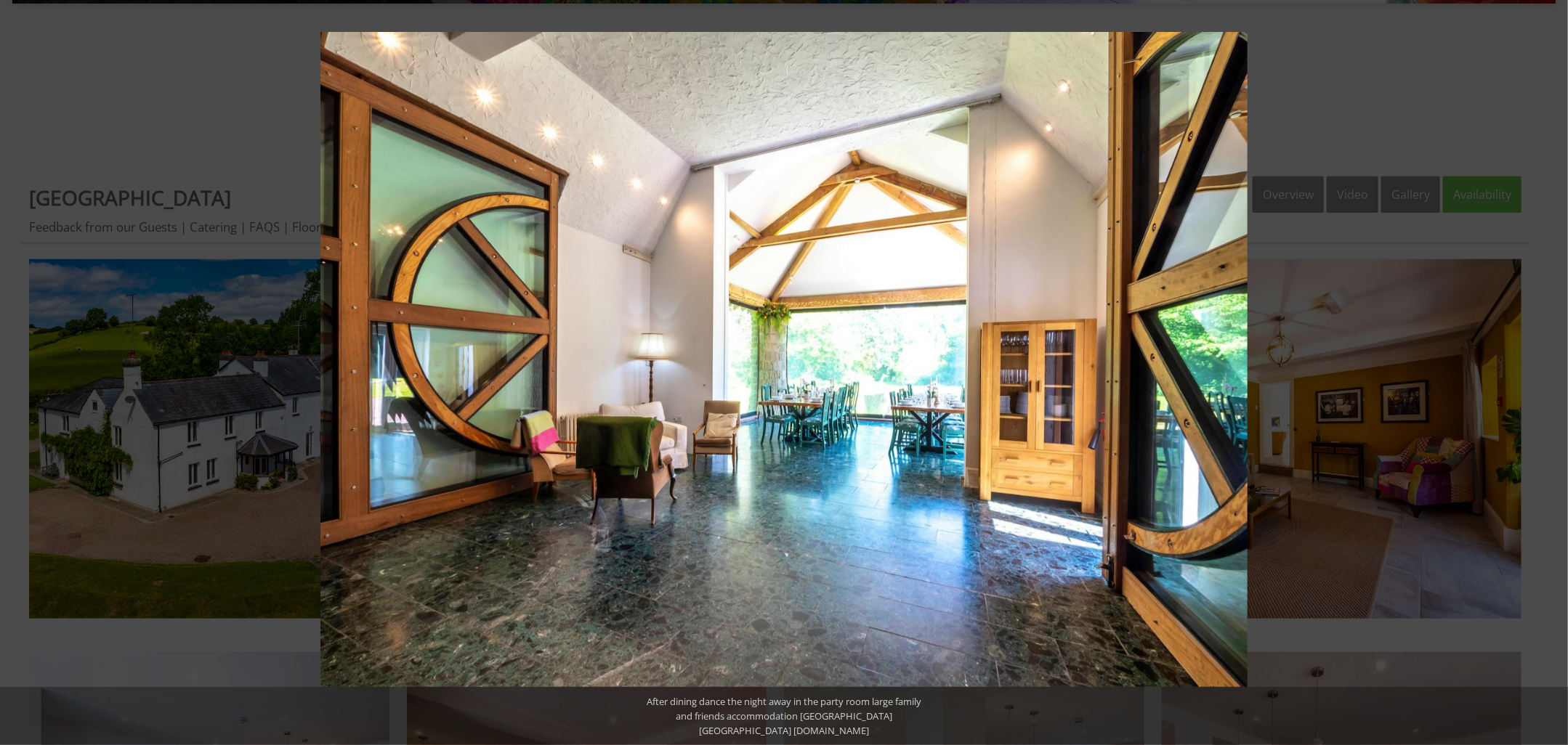
click at [1551, 372] on button at bounding box center [1541, 372] width 50 height 72
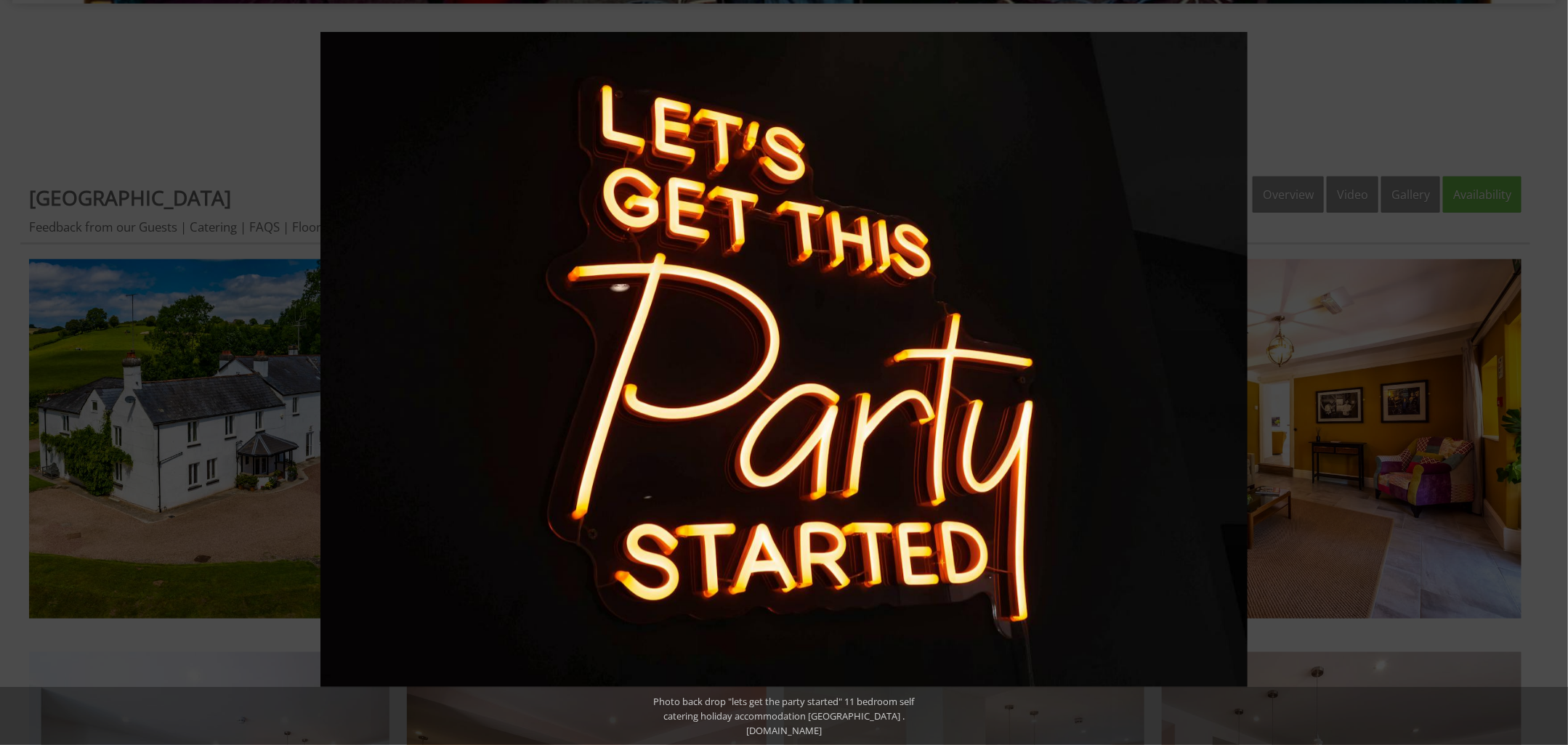
click at [1551, 372] on button at bounding box center [1541, 372] width 50 height 72
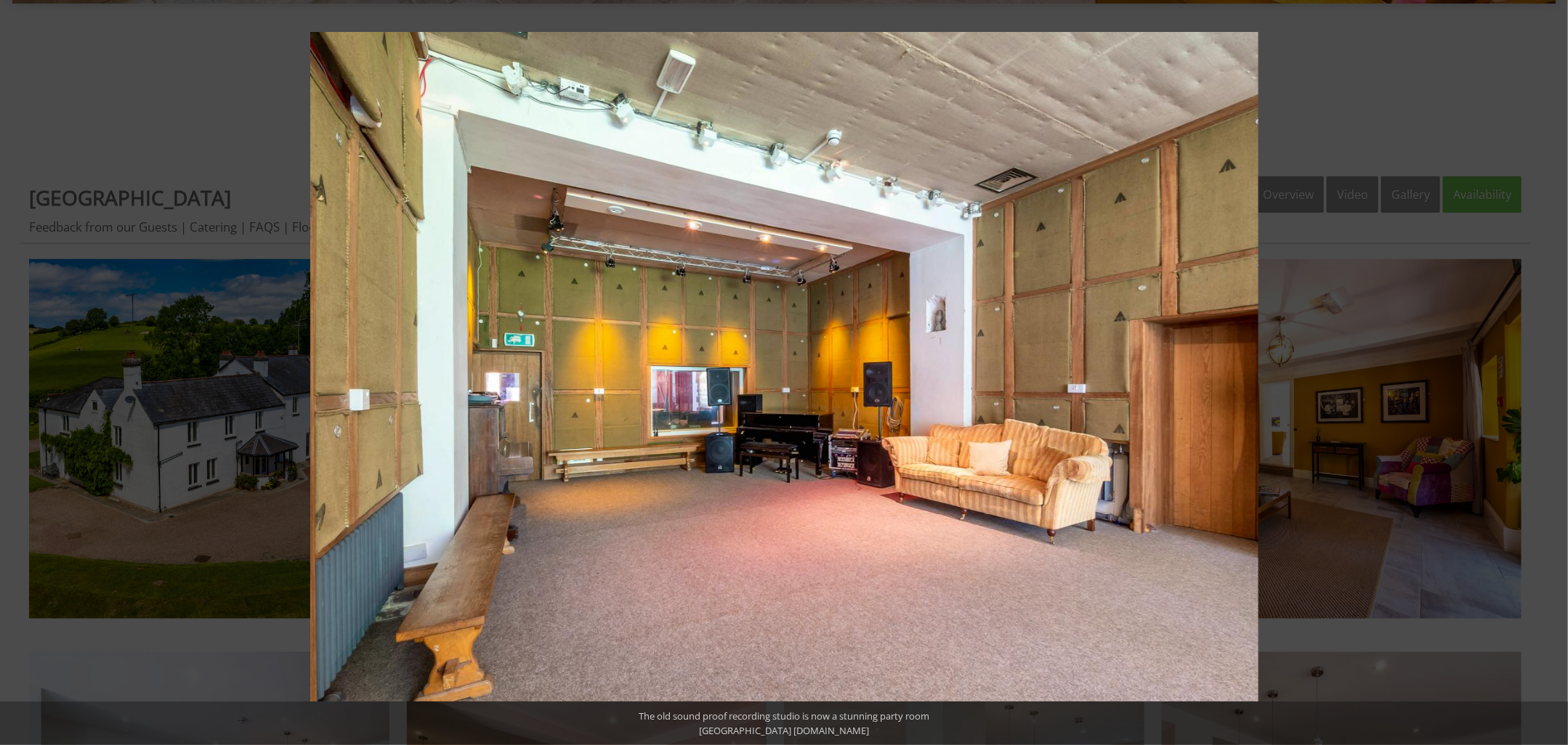
click at [1551, 372] on button at bounding box center [1541, 372] width 50 height 72
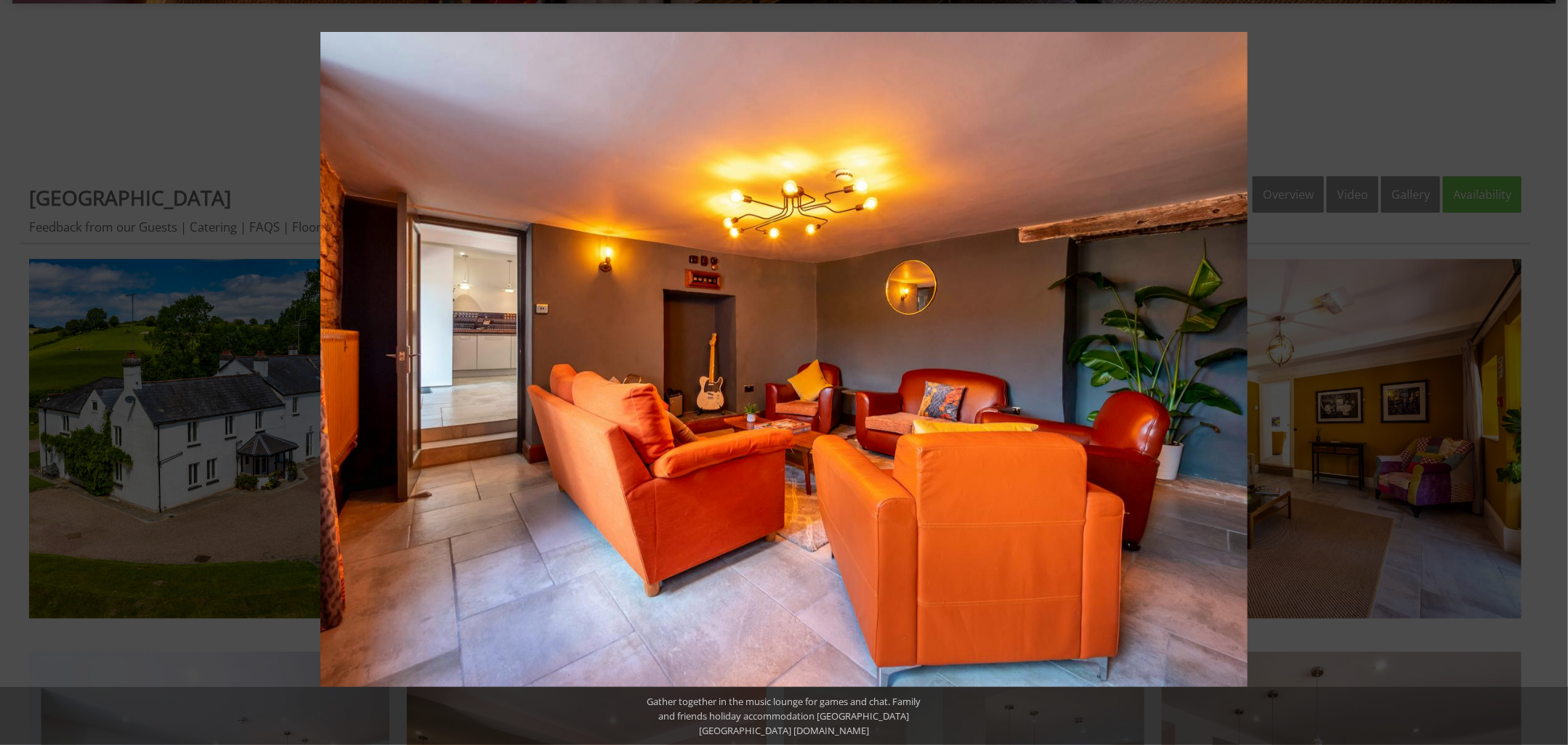
click at [1551, 372] on button at bounding box center [1541, 372] width 50 height 72
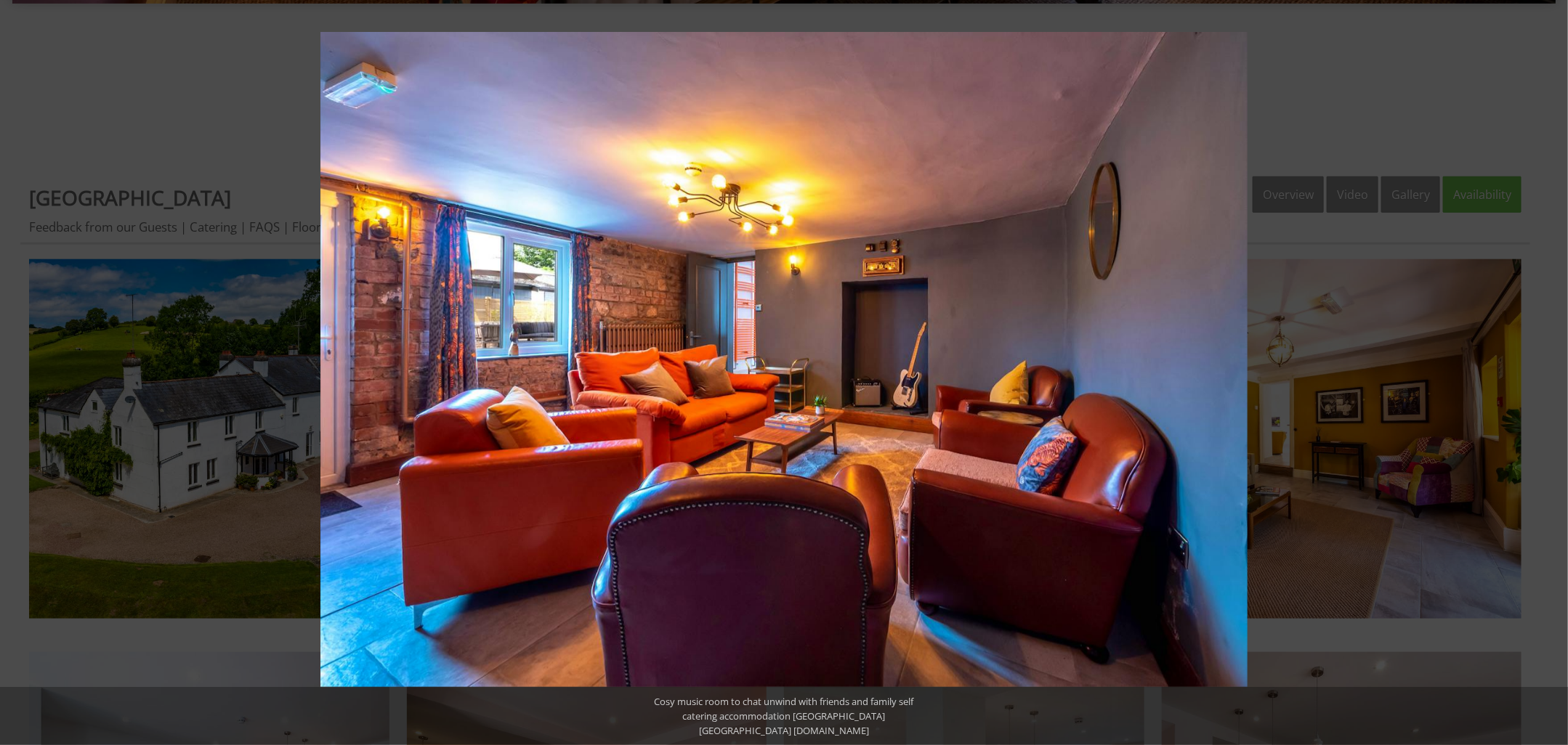
click at [1551, 372] on button at bounding box center [1541, 372] width 50 height 72
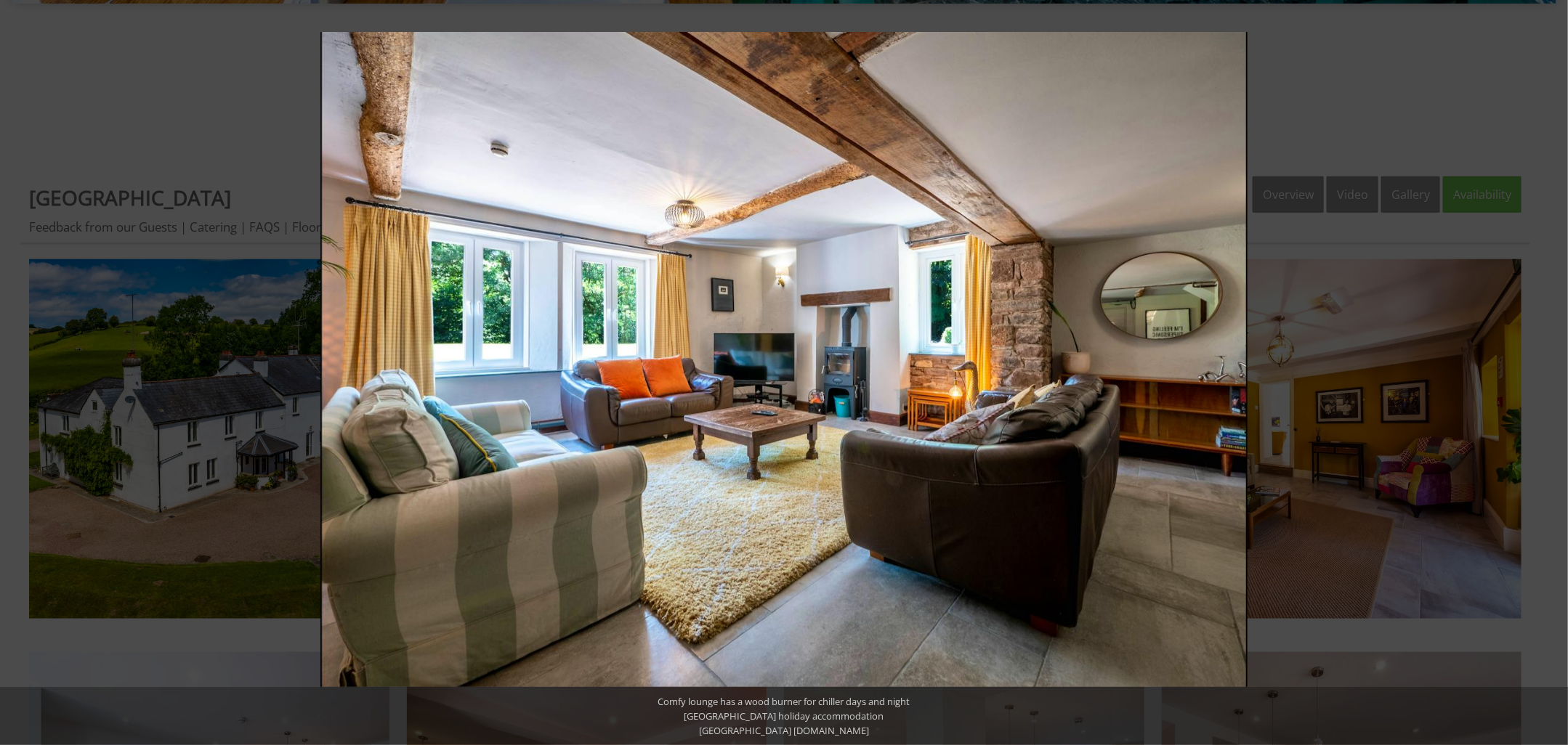
click at [1551, 372] on button at bounding box center [1541, 372] width 50 height 72
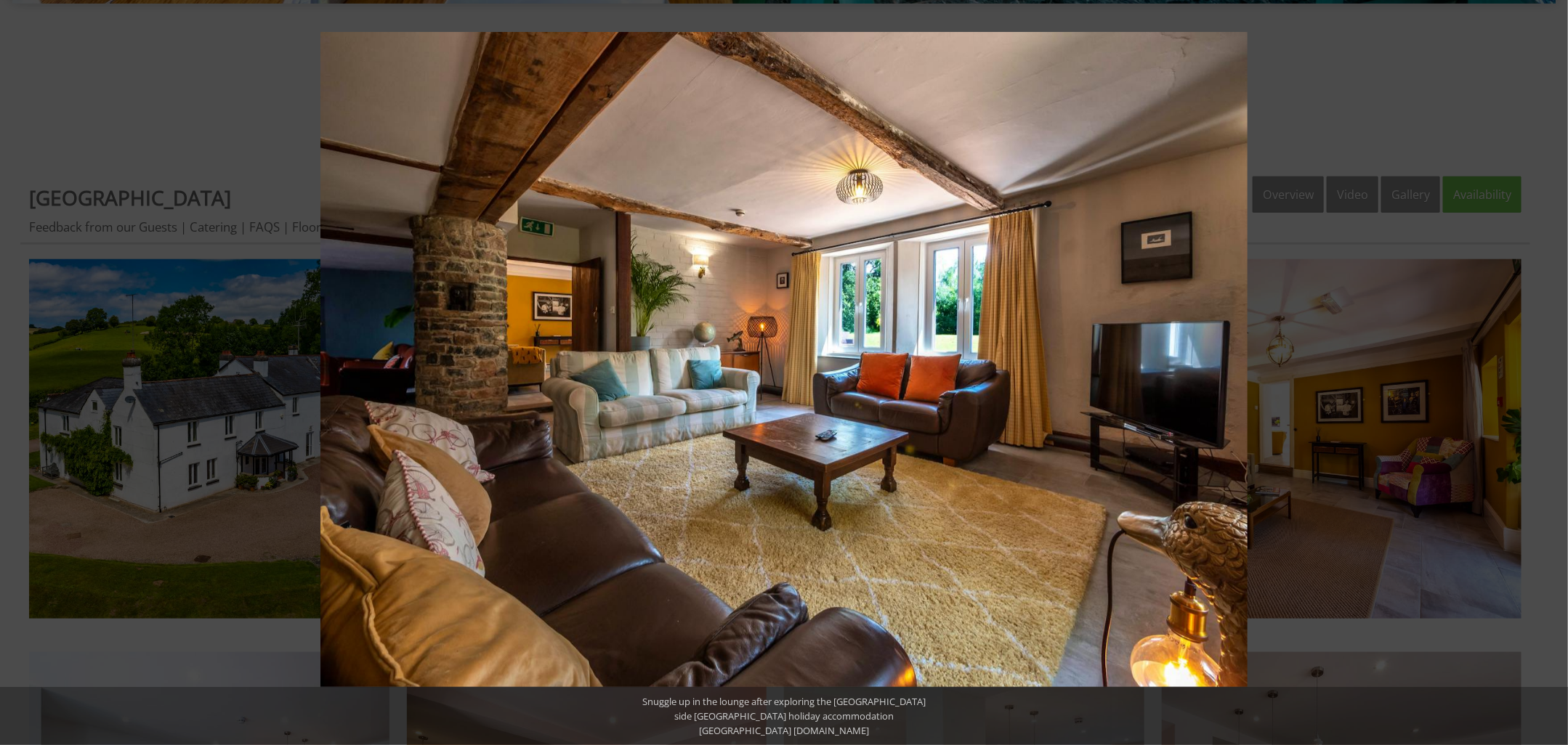
click at [1551, 372] on button at bounding box center [1541, 372] width 50 height 72
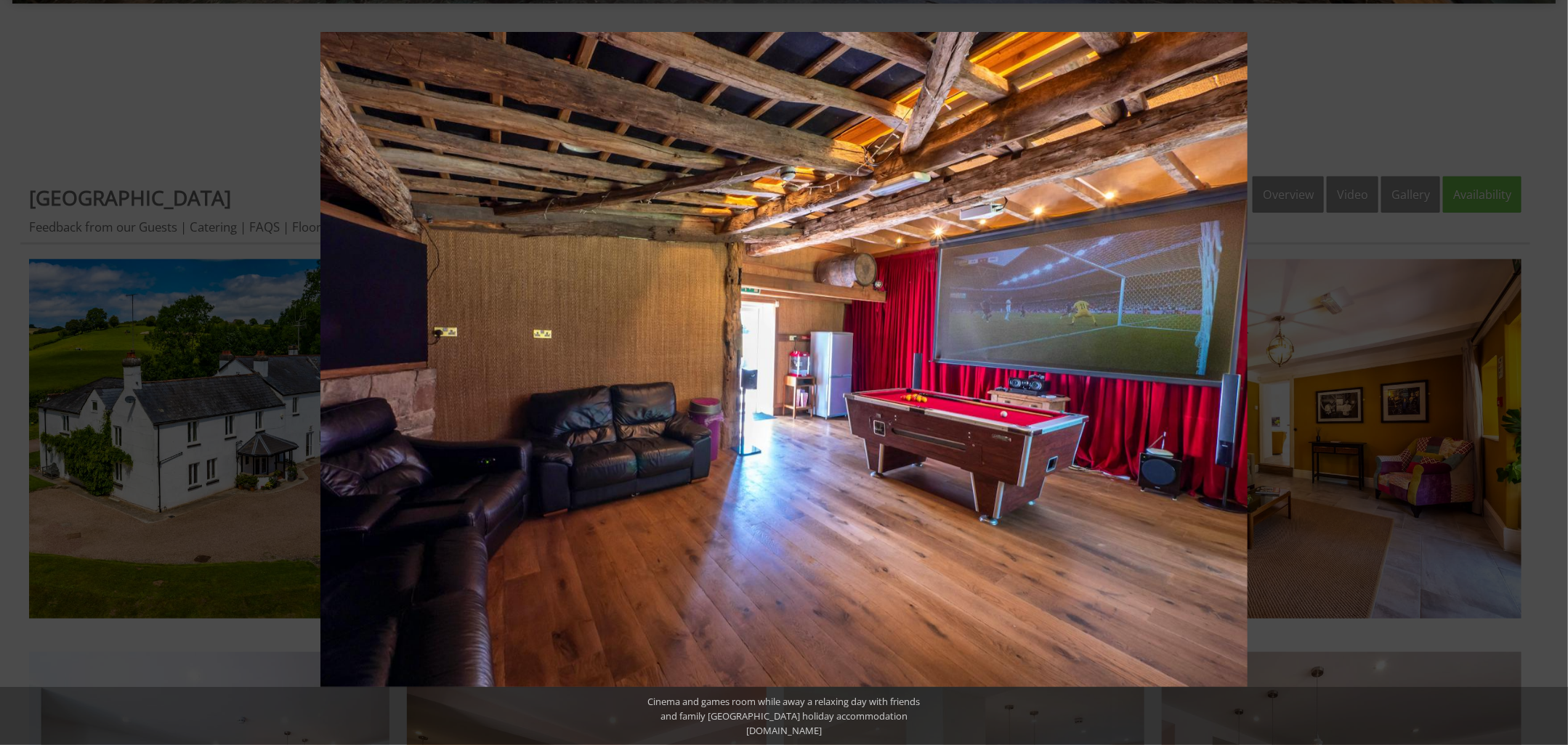
click at [1551, 372] on button at bounding box center [1541, 372] width 50 height 72
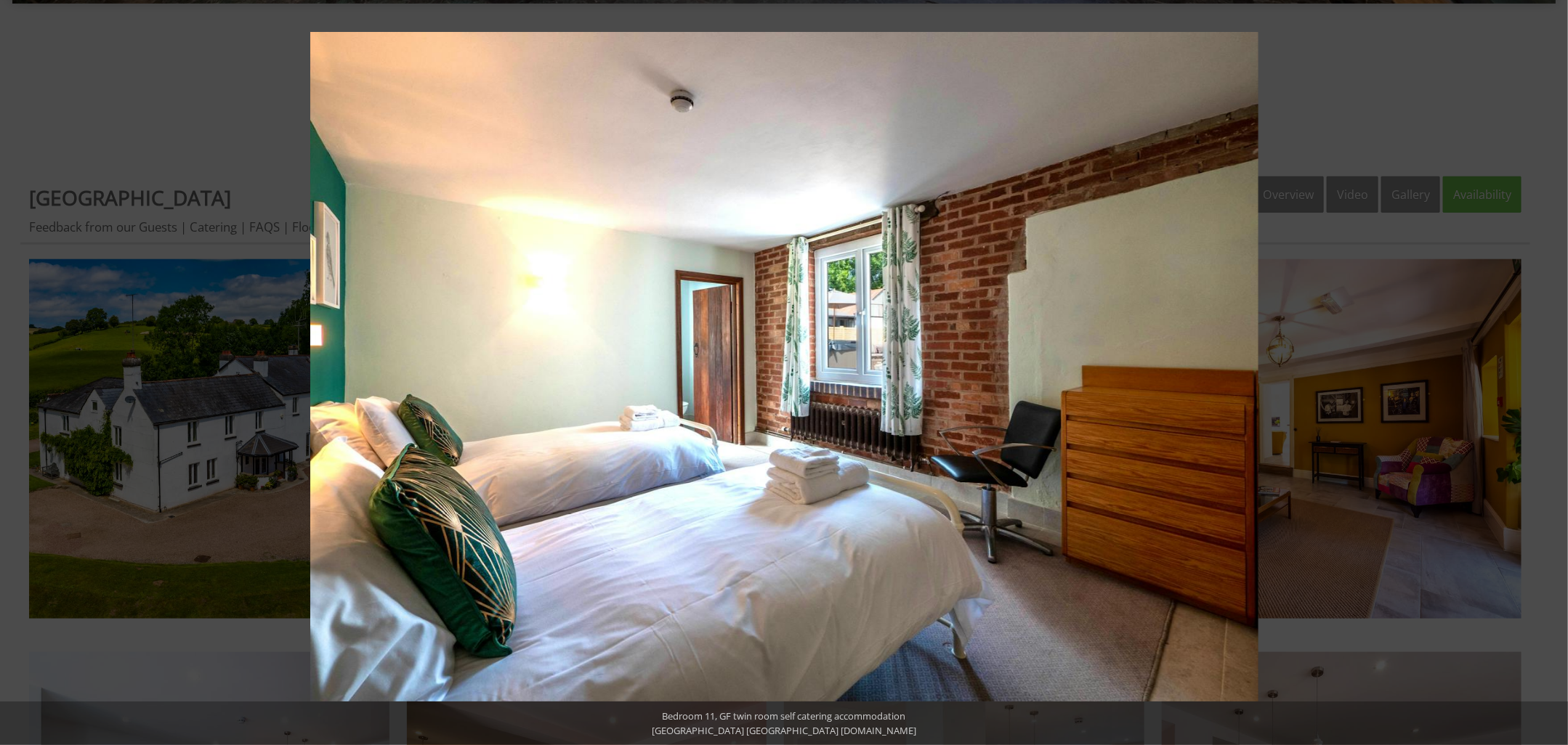
click at [1551, 372] on button at bounding box center [1541, 372] width 50 height 72
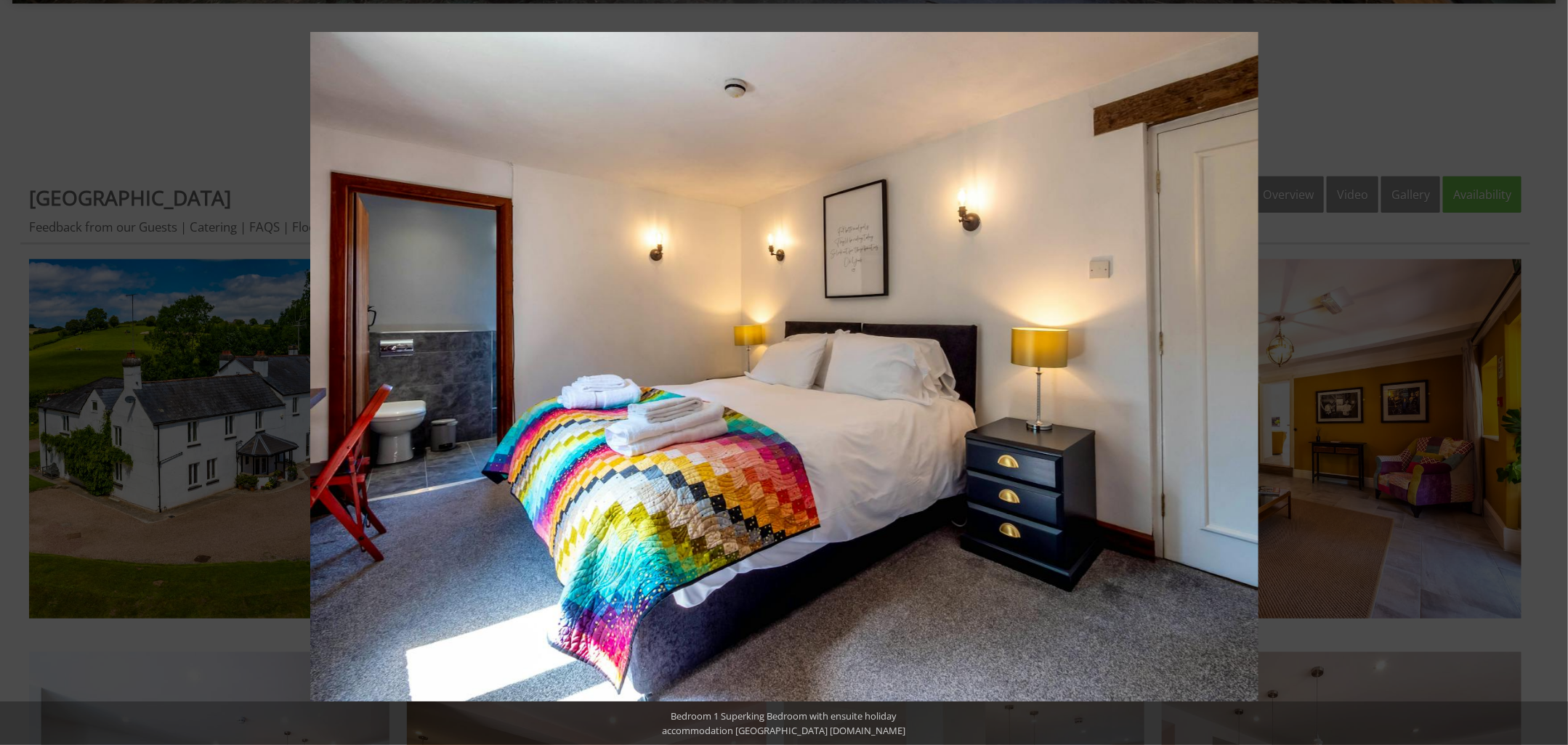
click at [1551, 372] on button at bounding box center [1541, 372] width 50 height 72
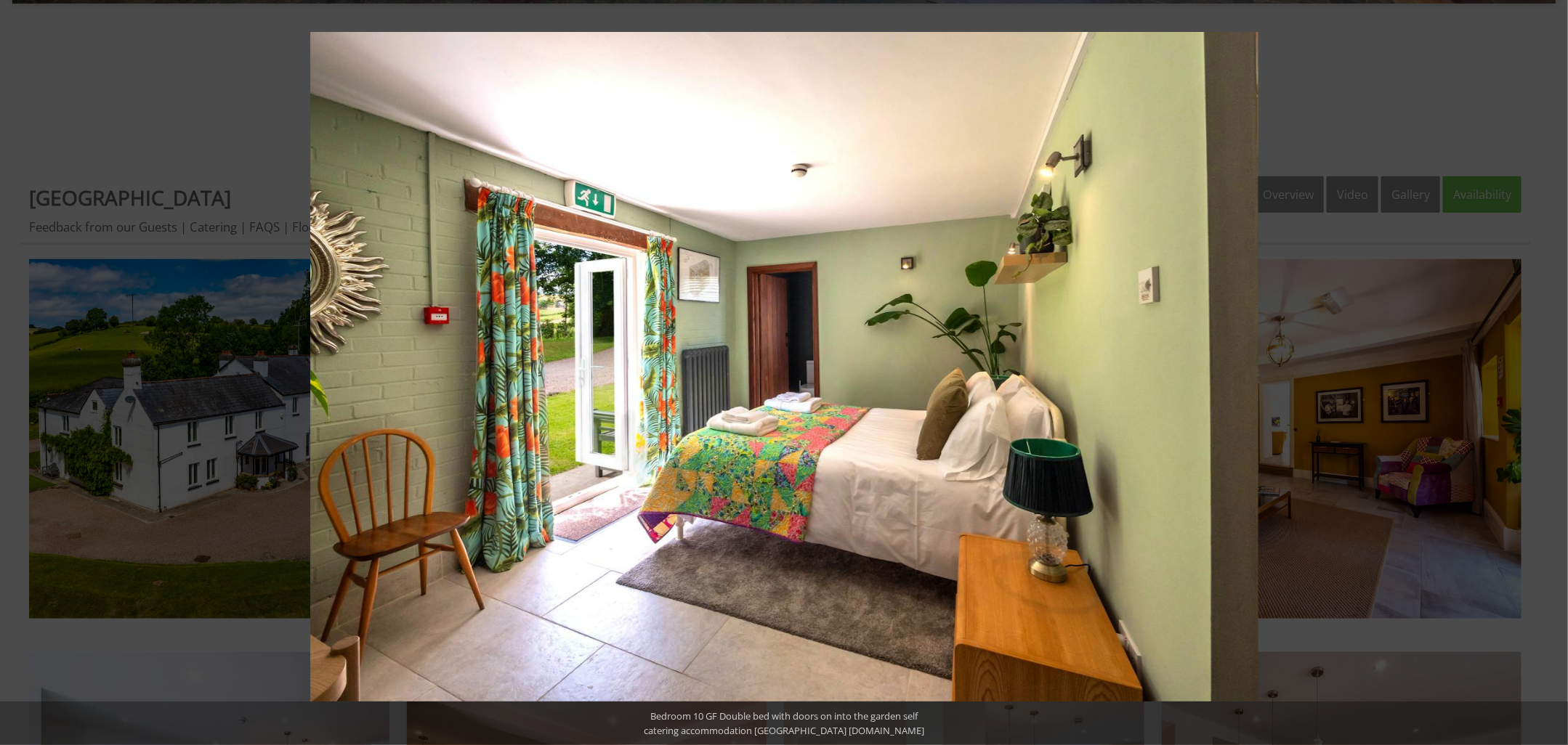
click at [1551, 372] on button at bounding box center [1541, 372] width 50 height 72
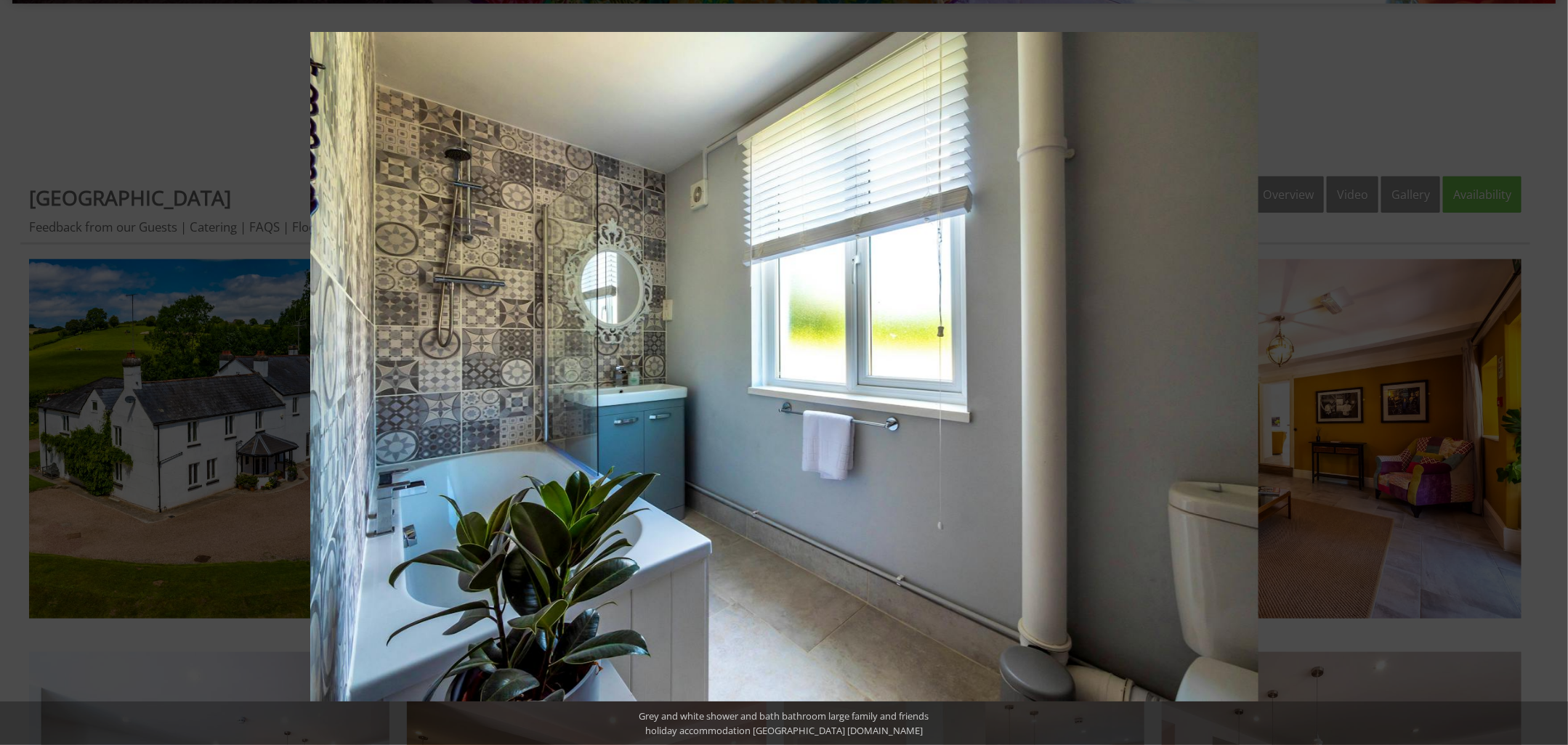
click at [1551, 372] on button at bounding box center [1541, 372] width 50 height 72
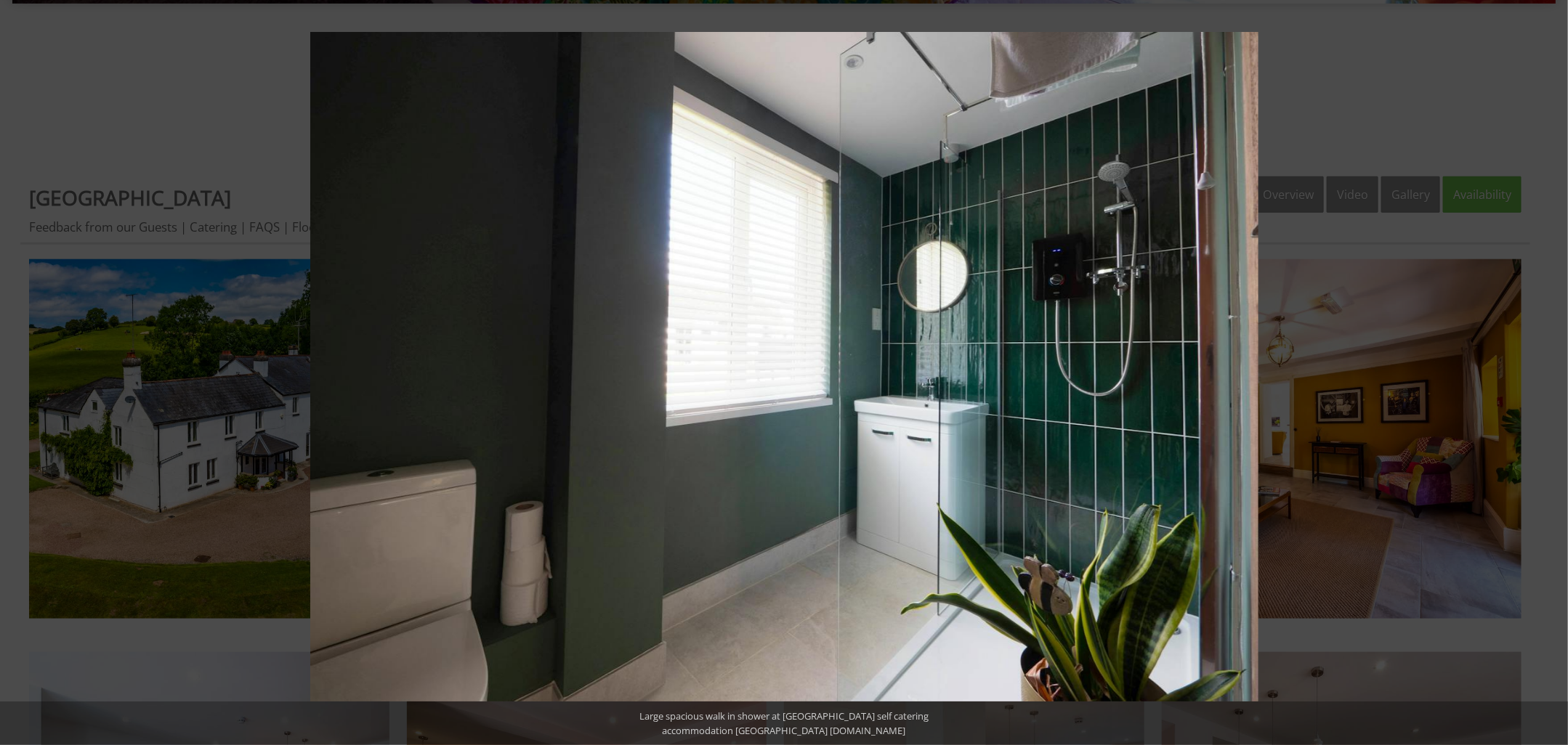
click at [1551, 372] on button at bounding box center [1541, 372] width 50 height 72
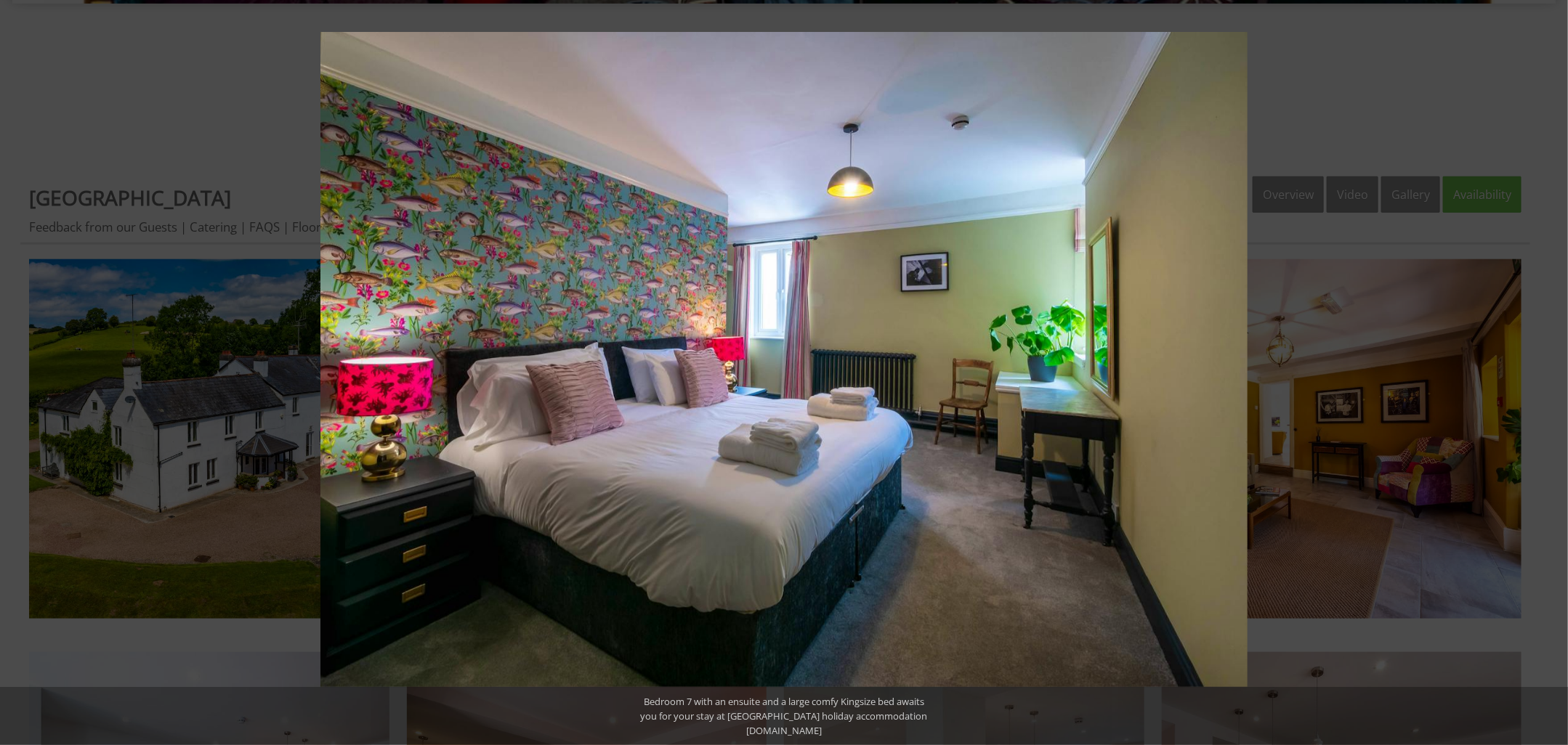
click at [1551, 372] on button at bounding box center [1541, 372] width 50 height 72
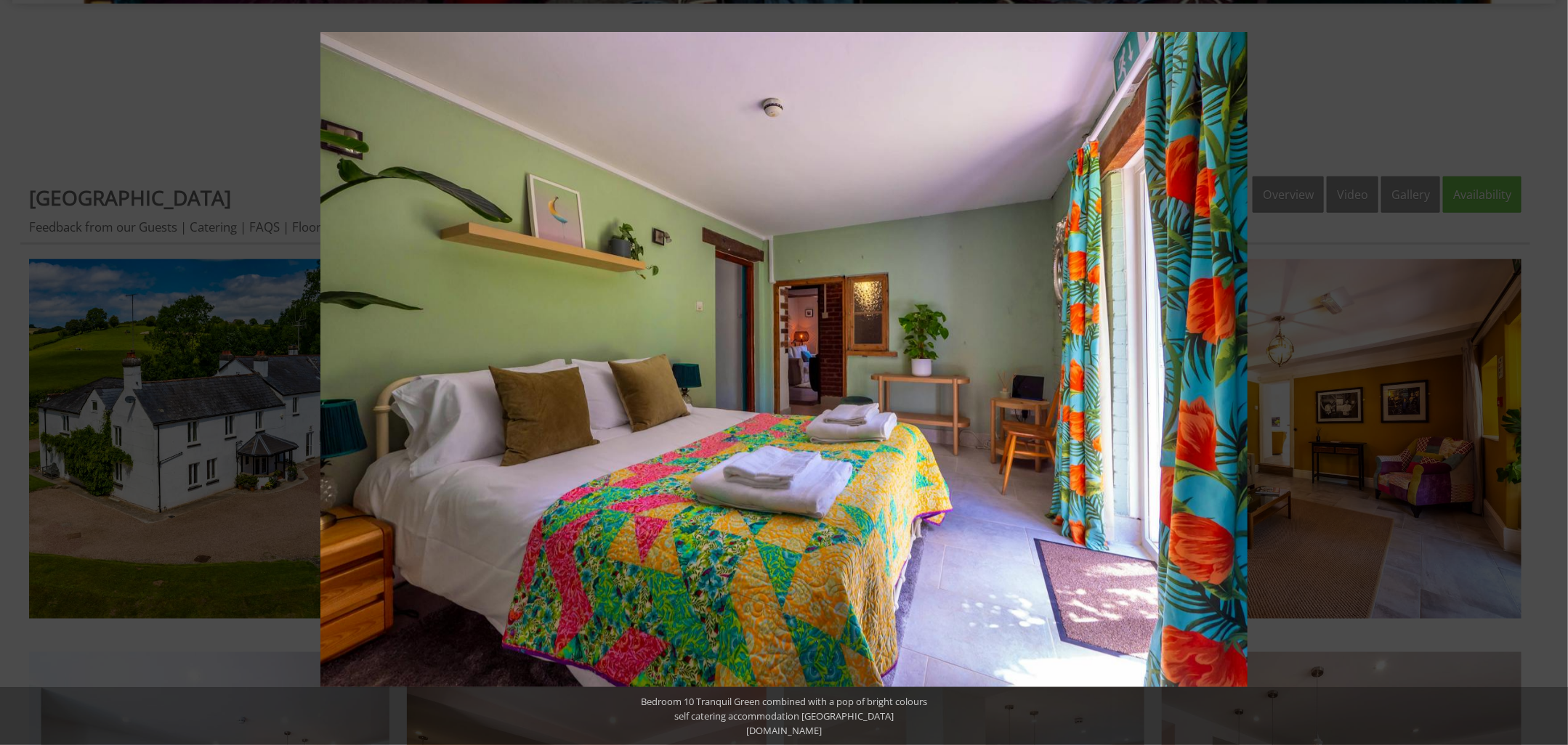
click at [1551, 372] on button at bounding box center [1541, 372] width 50 height 72
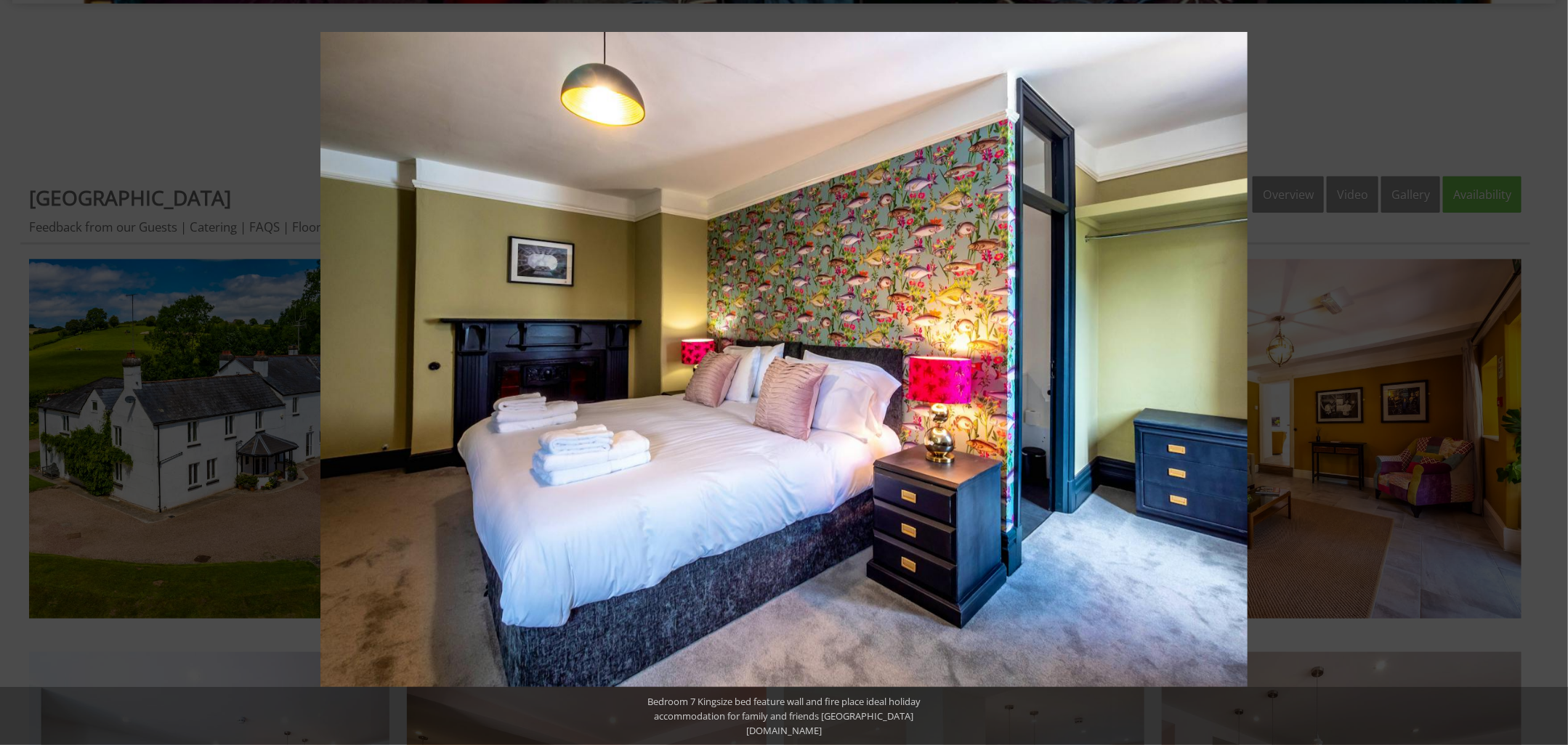
click at [1551, 372] on button at bounding box center [1541, 372] width 50 height 72
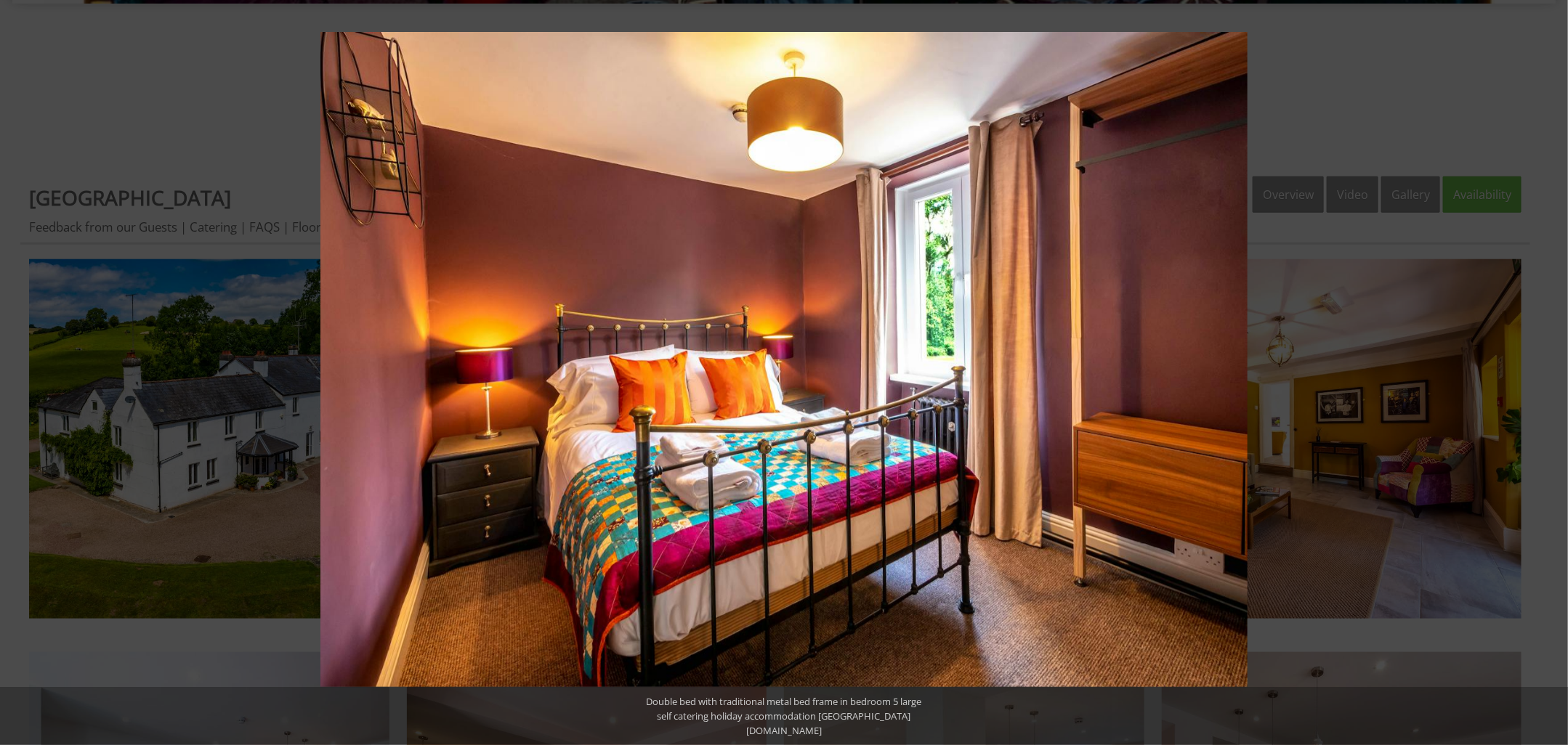
click at [1551, 372] on button at bounding box center [1541, 372] width 50 height 72
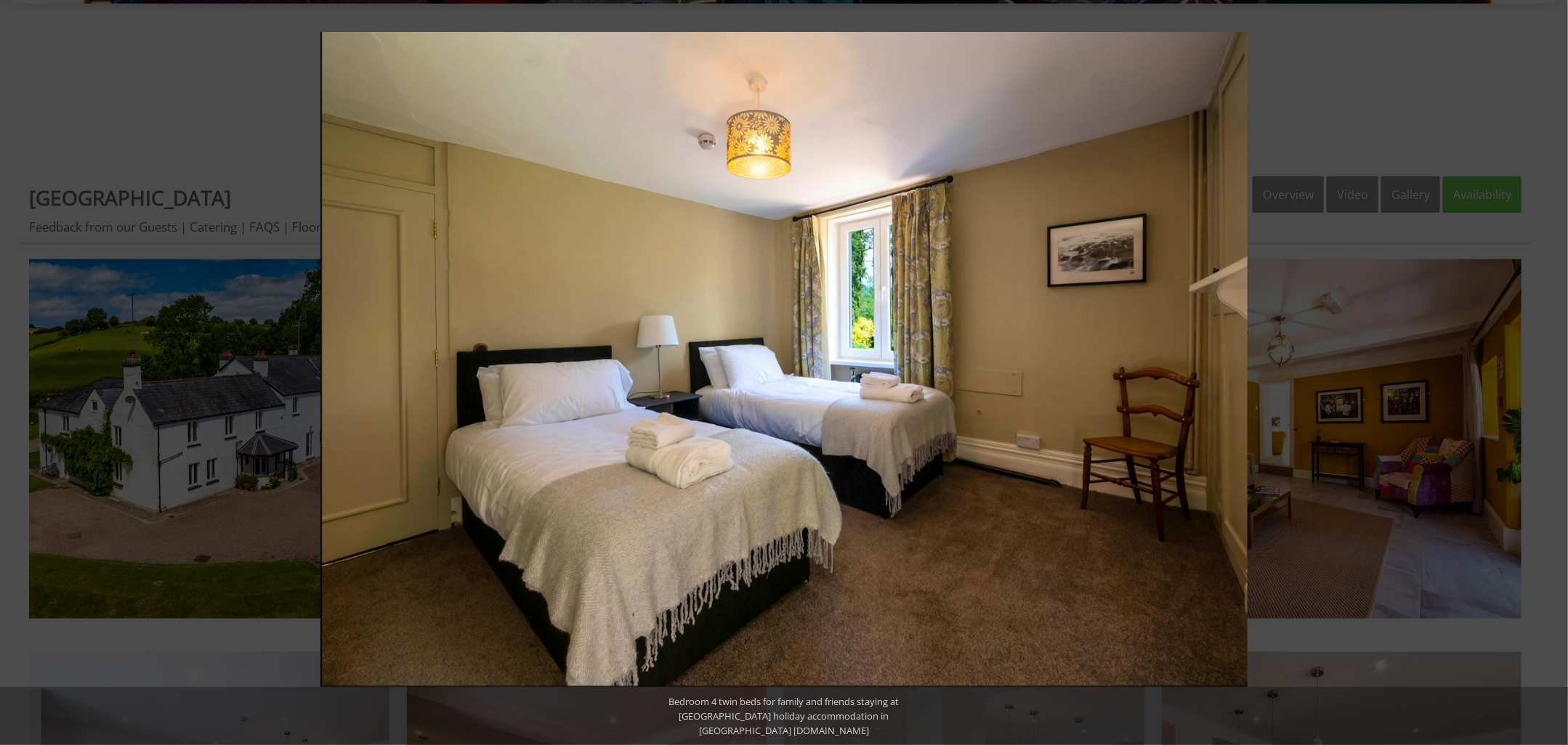
click at [1551, 372] on button at bounding box center [1541, 372] width 50 height 72
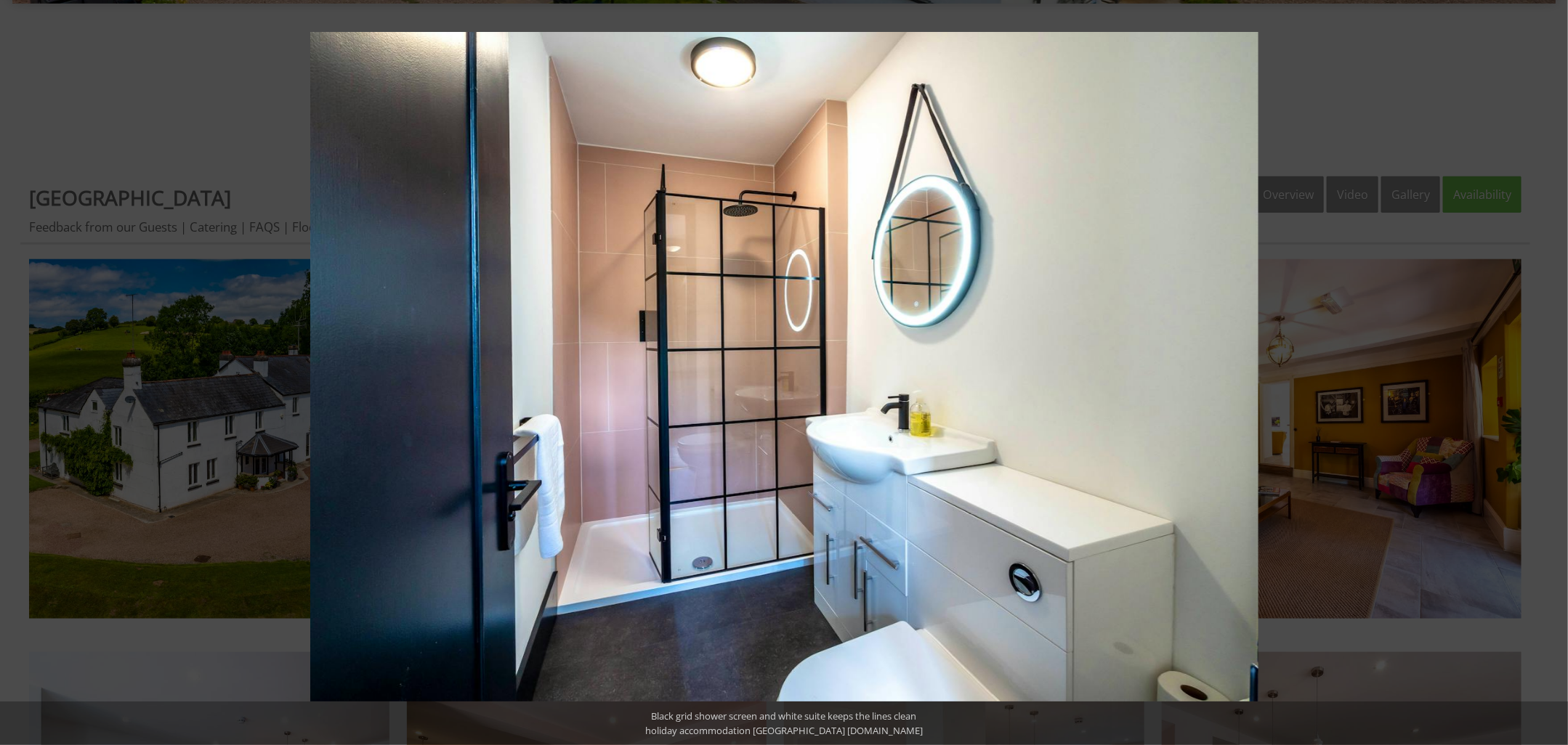
click at [1551, 372] on button at bounding box center [1541, 372] width 50 height 72
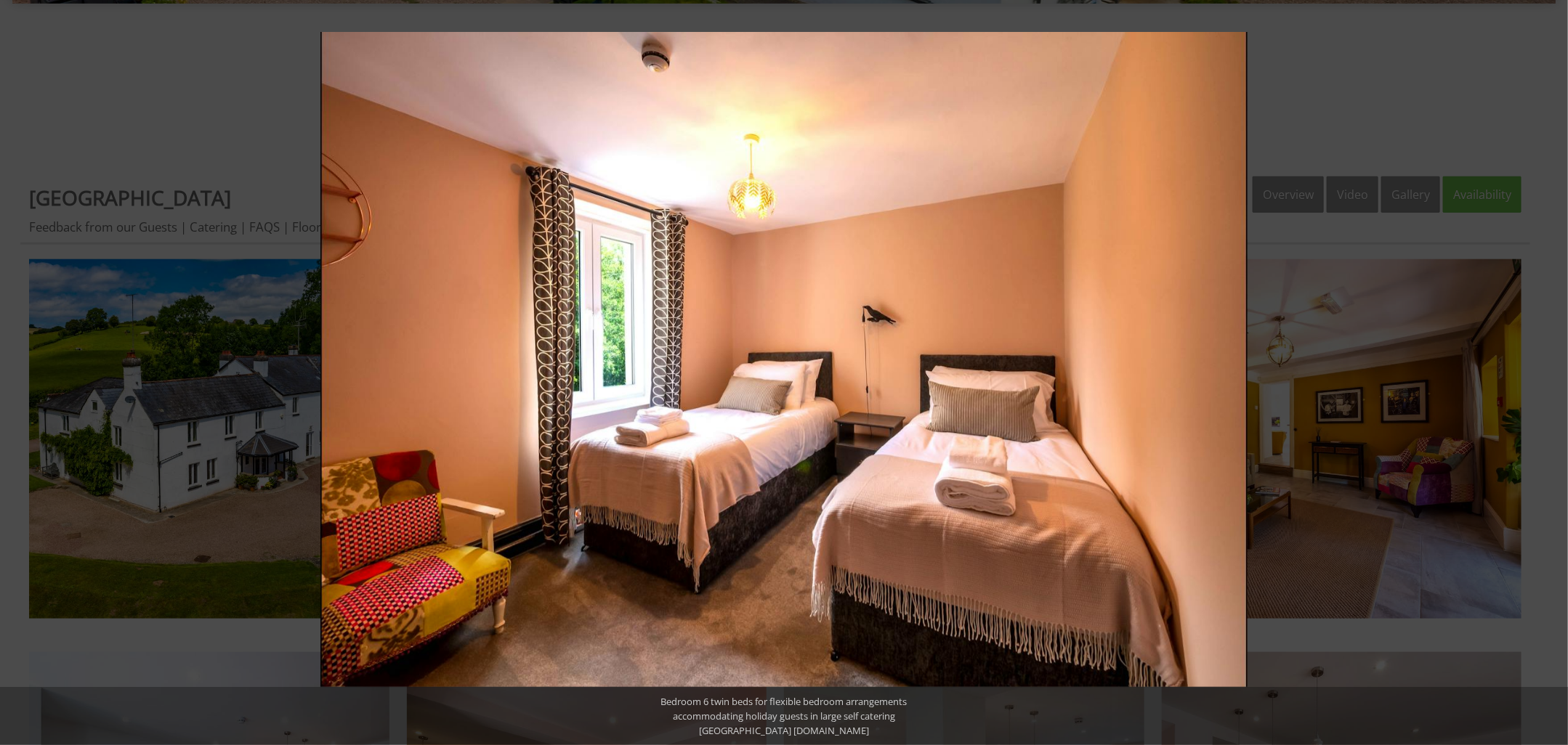
click at [1551, 372] on button at bounding box center [1541, 372] width 50 height 72
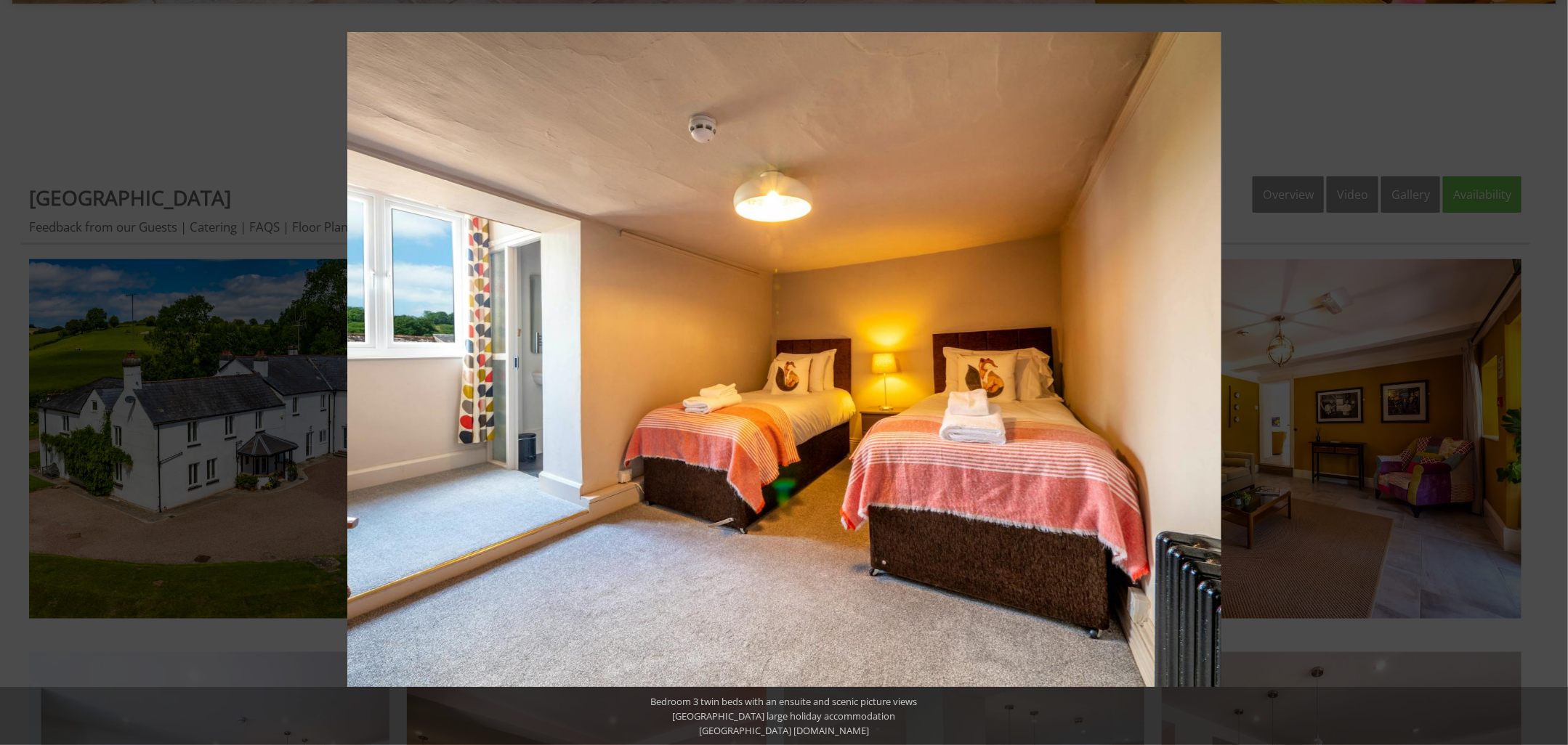
click at [1551, 372] on button at bounding box center [1541, 372] width 50 height 72
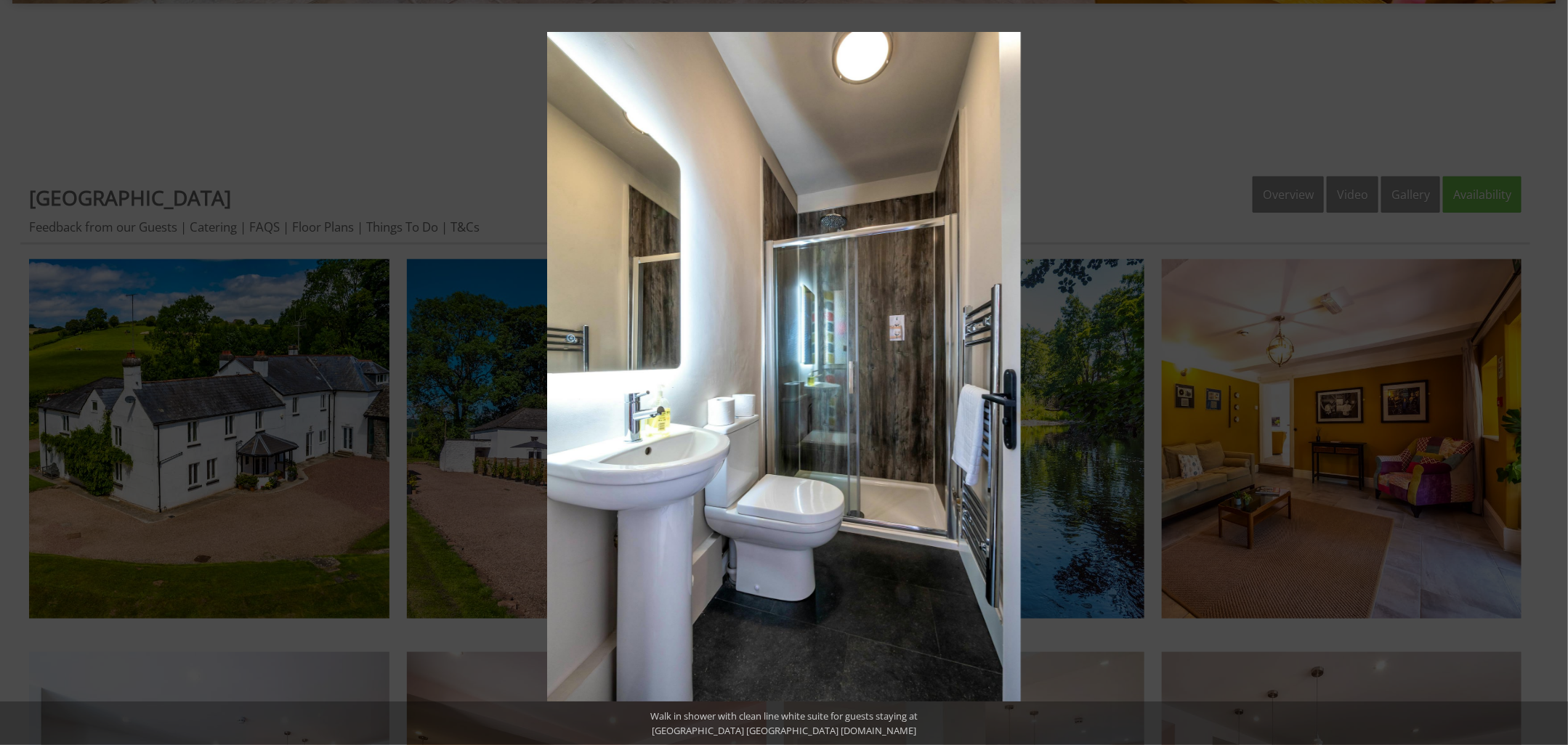
click at [1551, 372] on button at bounding box center [1541, 372] width 50 height 72
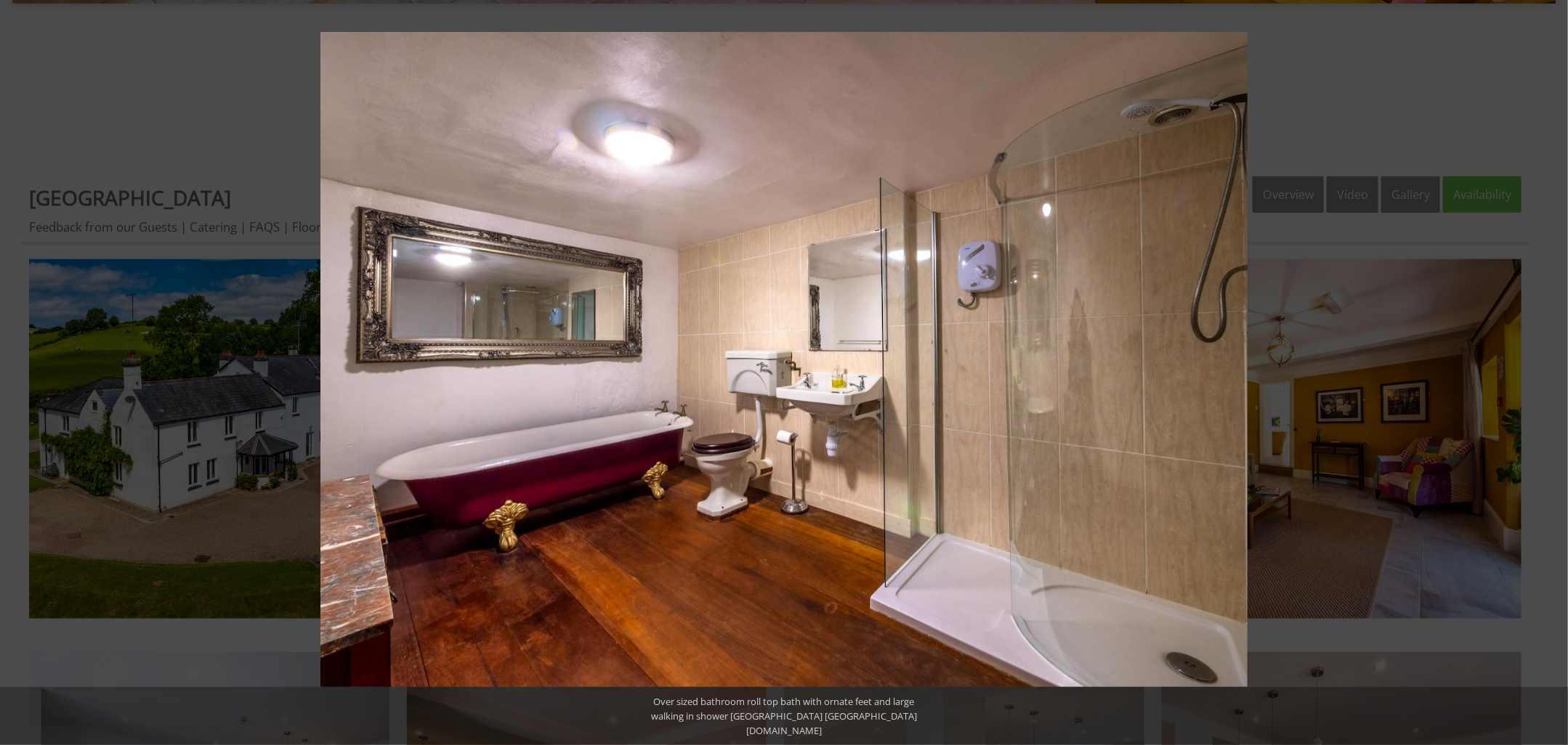
click at [1551, 372] on button at bounding box center [1541, 372] width 50 height 72
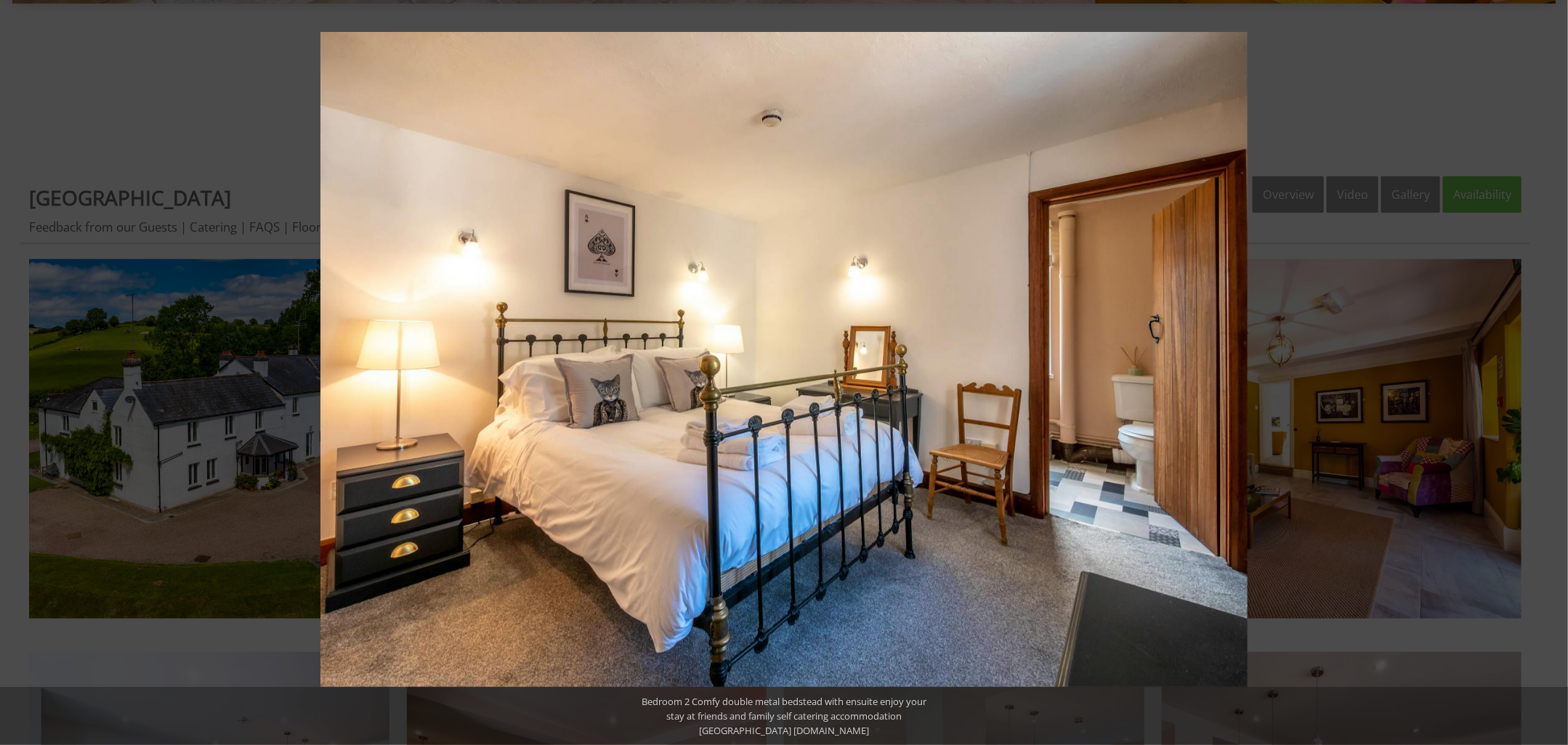
click at [1551, 372] on button at bounding box center [1541, 372] width 50 height 72
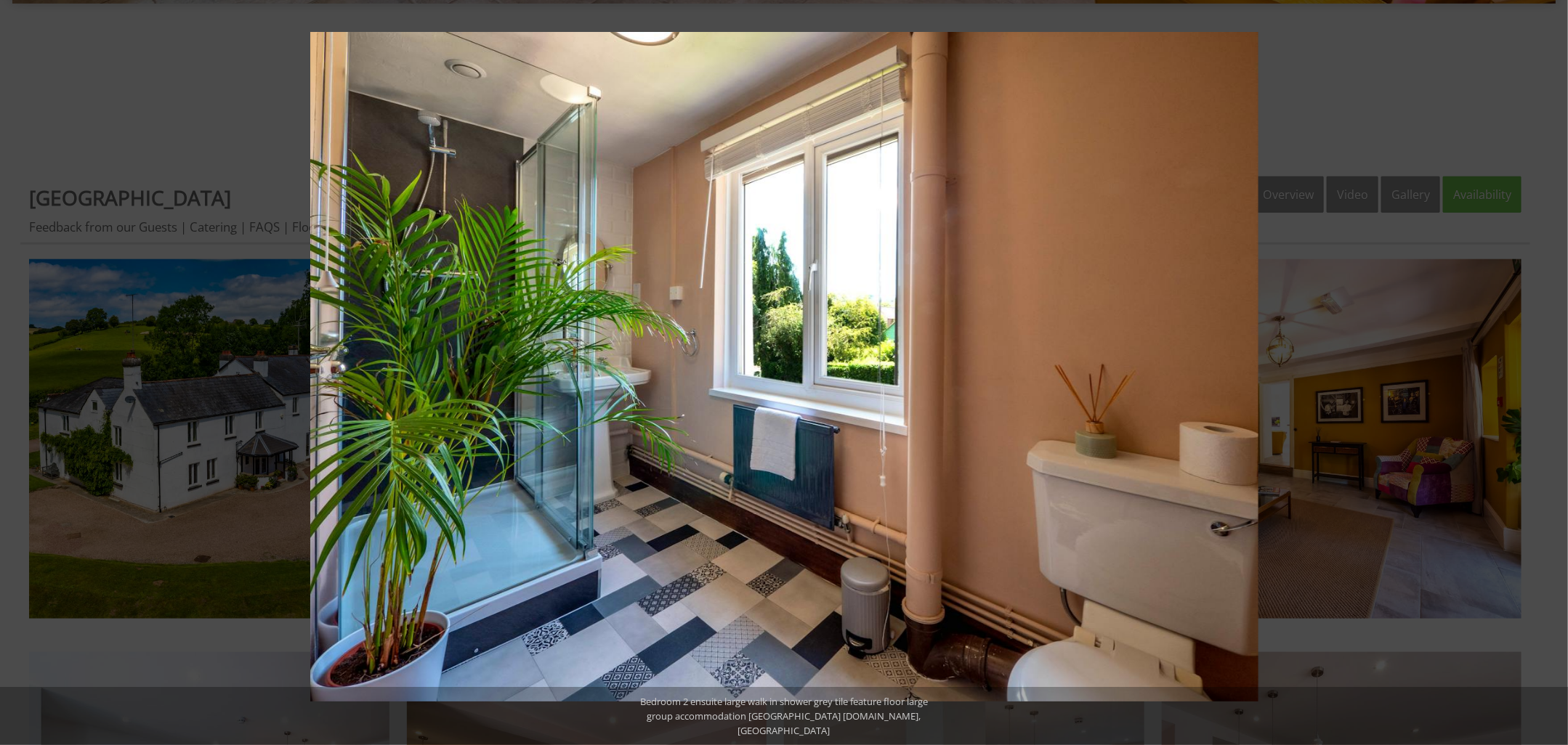
click at [1551, 372] on button at bounding box center [1541, 372] width 50 height 72
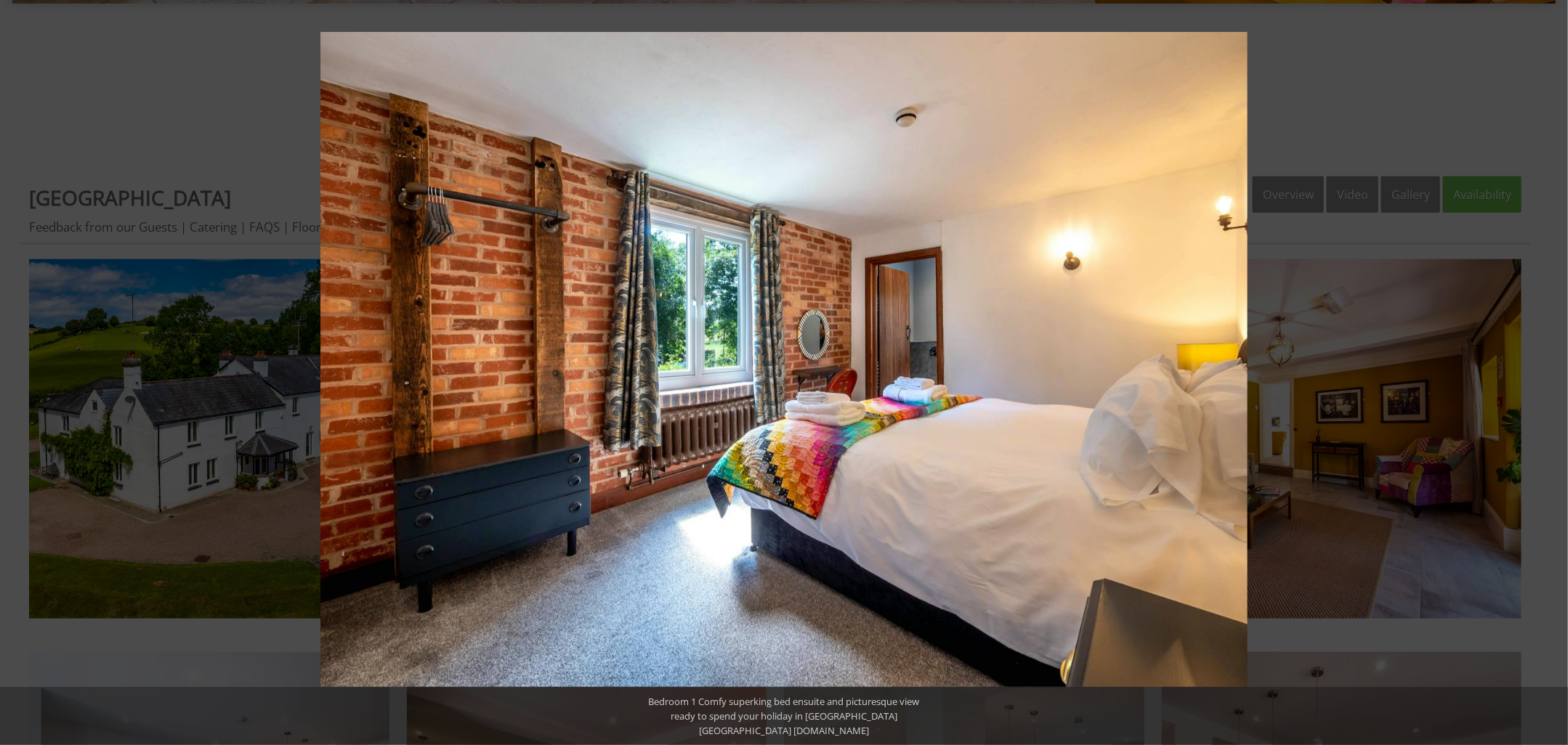
click at [1551, 372] on button at bounding box center [1541, 372] width 50 height 72
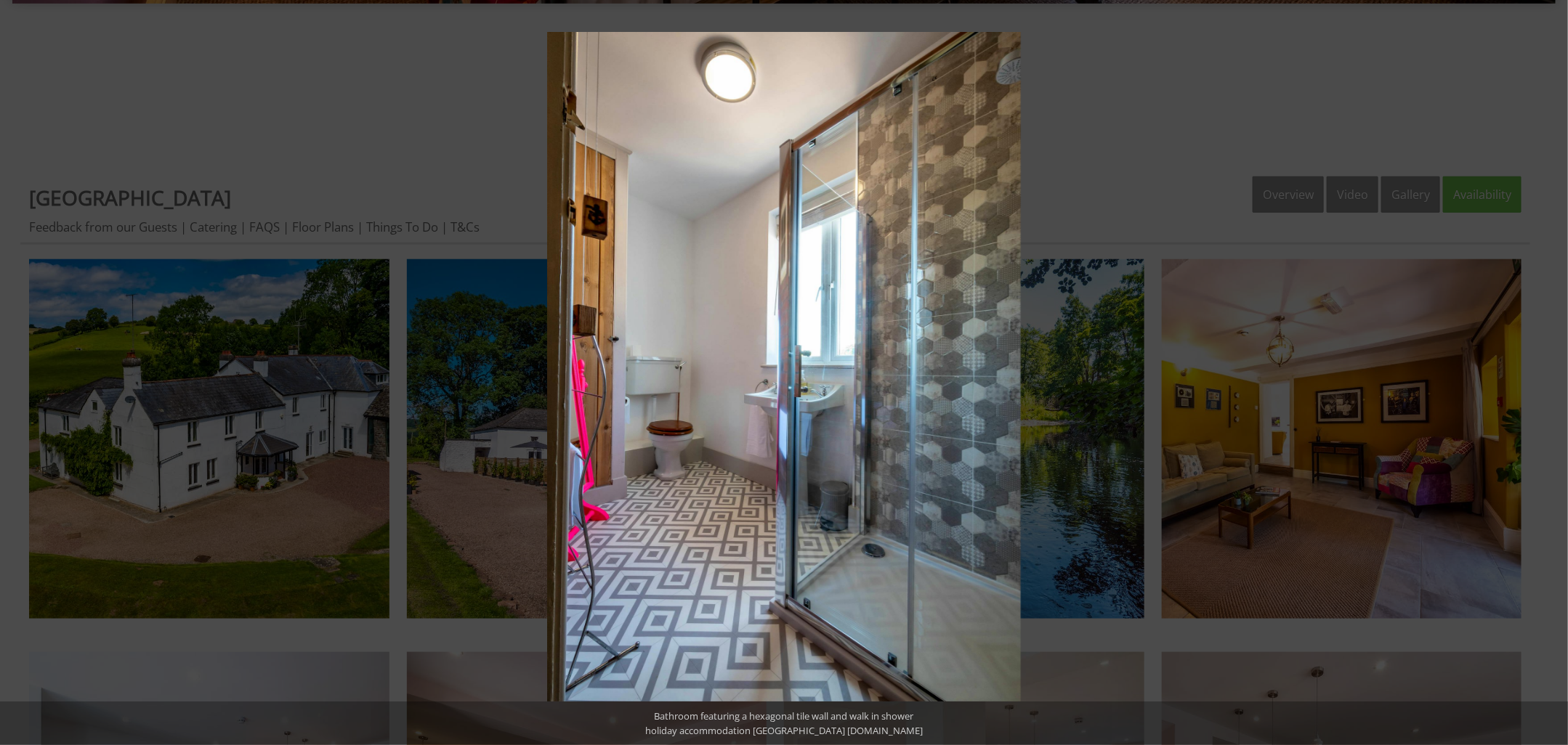
click at [1551, 372] on button at bounding box center [1541, 372] width 50 height 72
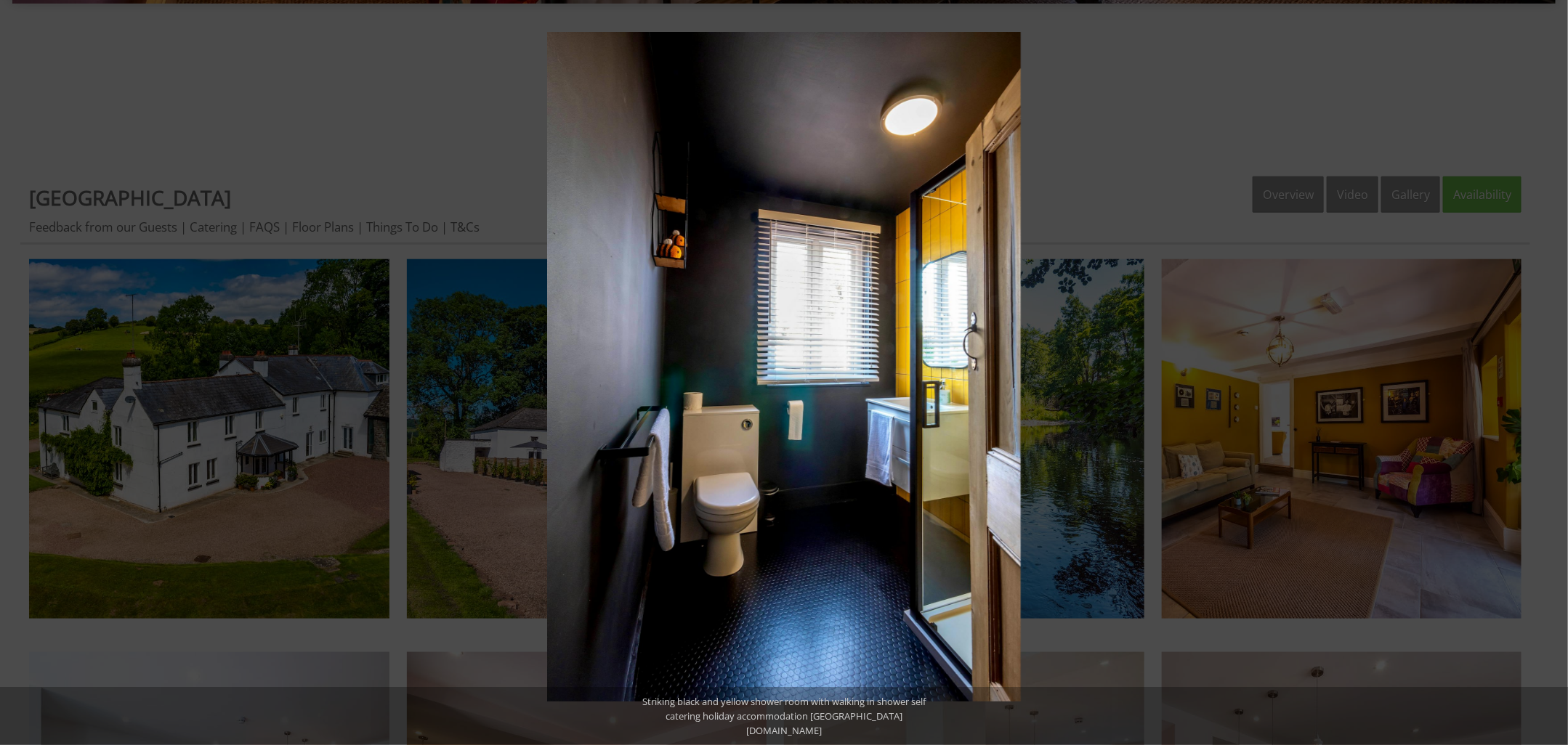
click at [1551, 372] on button at bounding box center [1541, 372] width 50 height 72
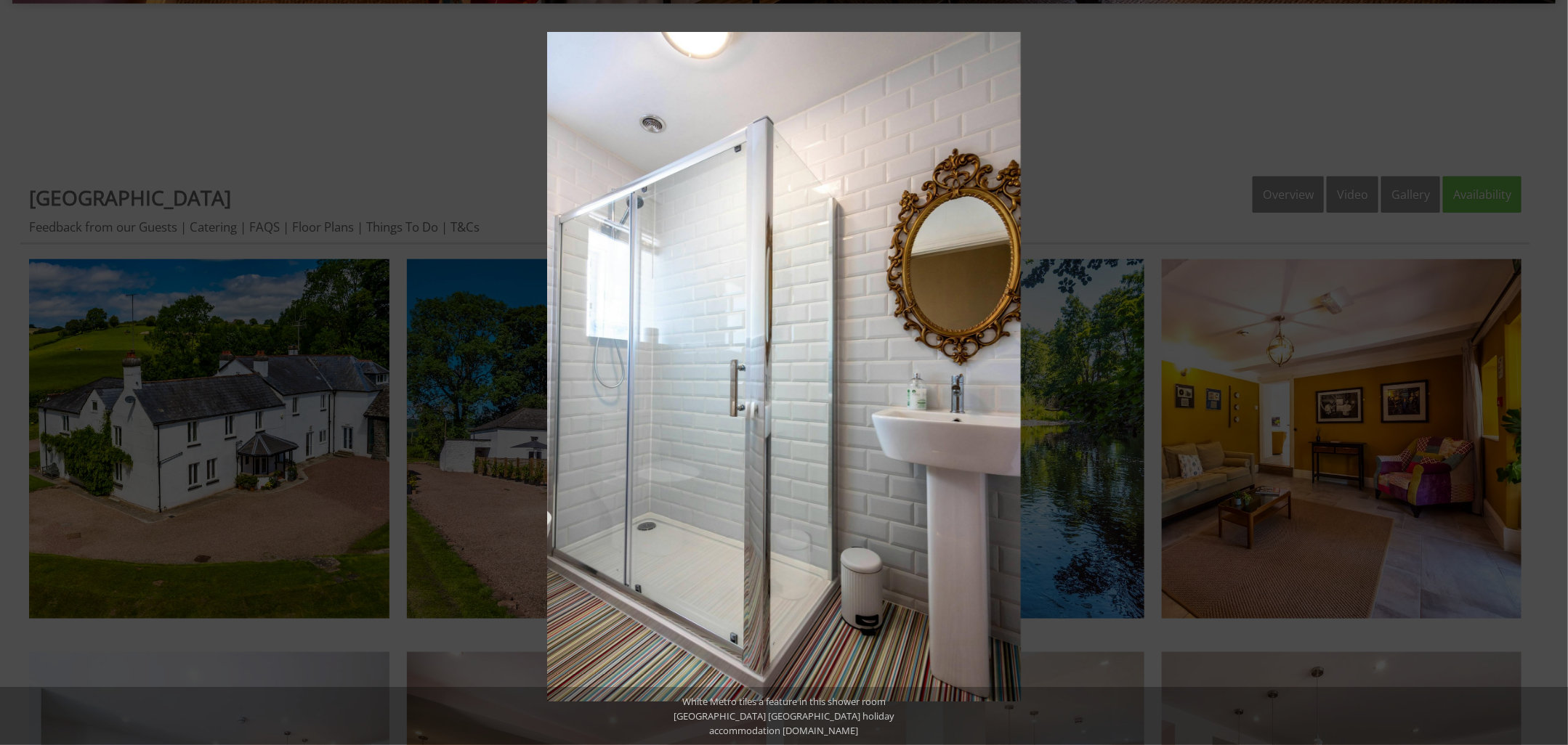
click at [1551, 372] on button at bounding box center [1541, 372] width 50 height 72
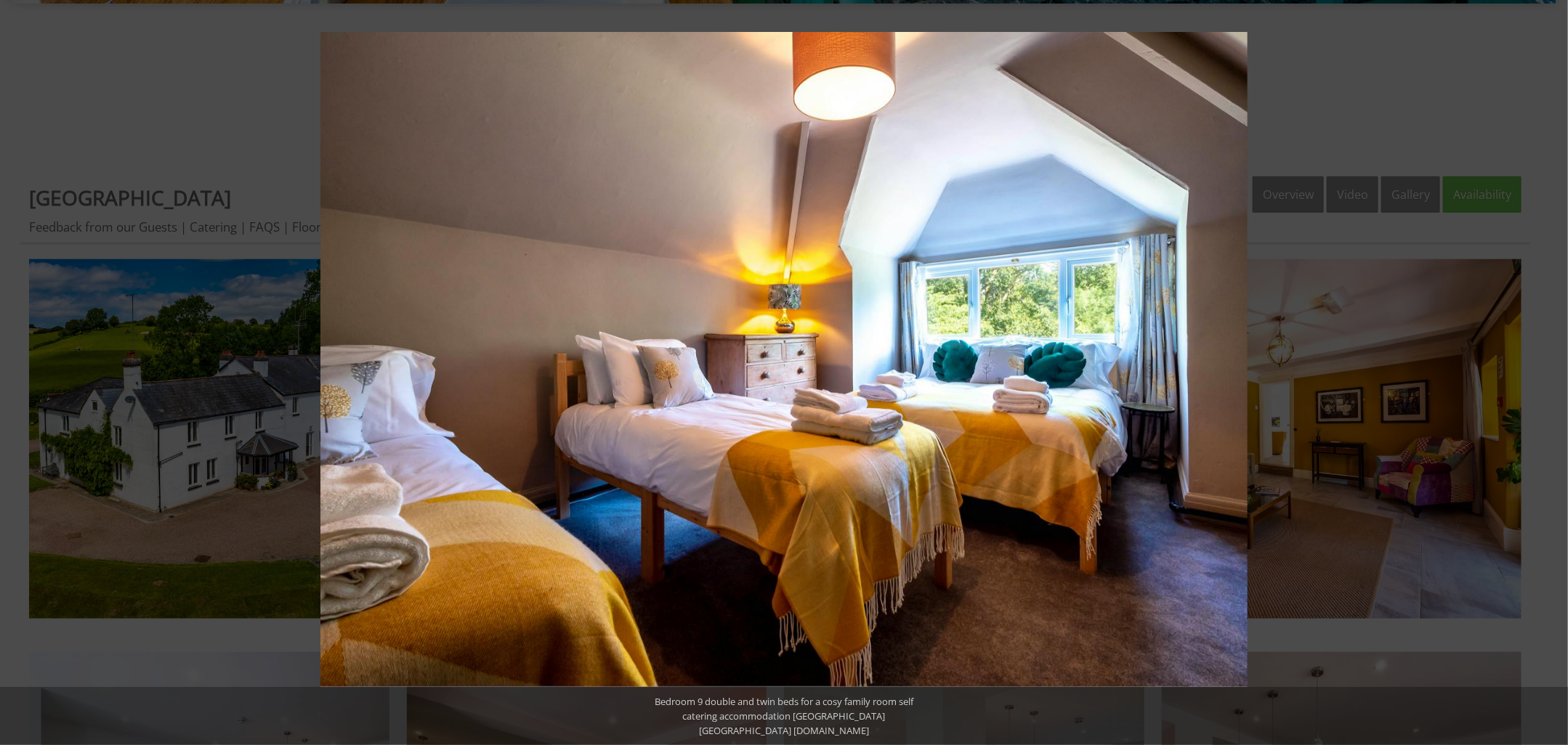
click at [1551, 372] on button at bounding box center [1541, 372] width 50 height 72
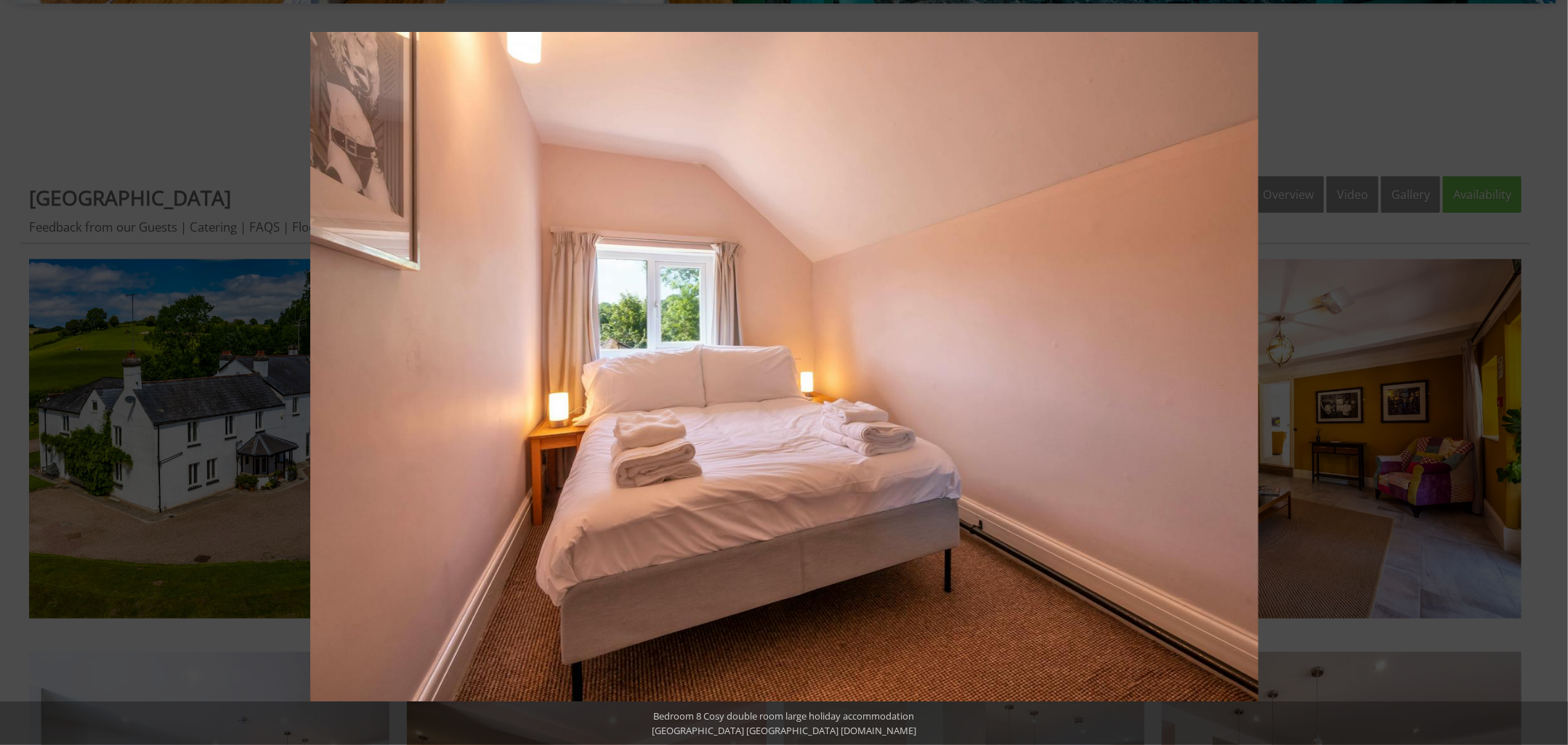
click at [1551, 372] on button at bounding box center [1541, 372] width 50 height 72
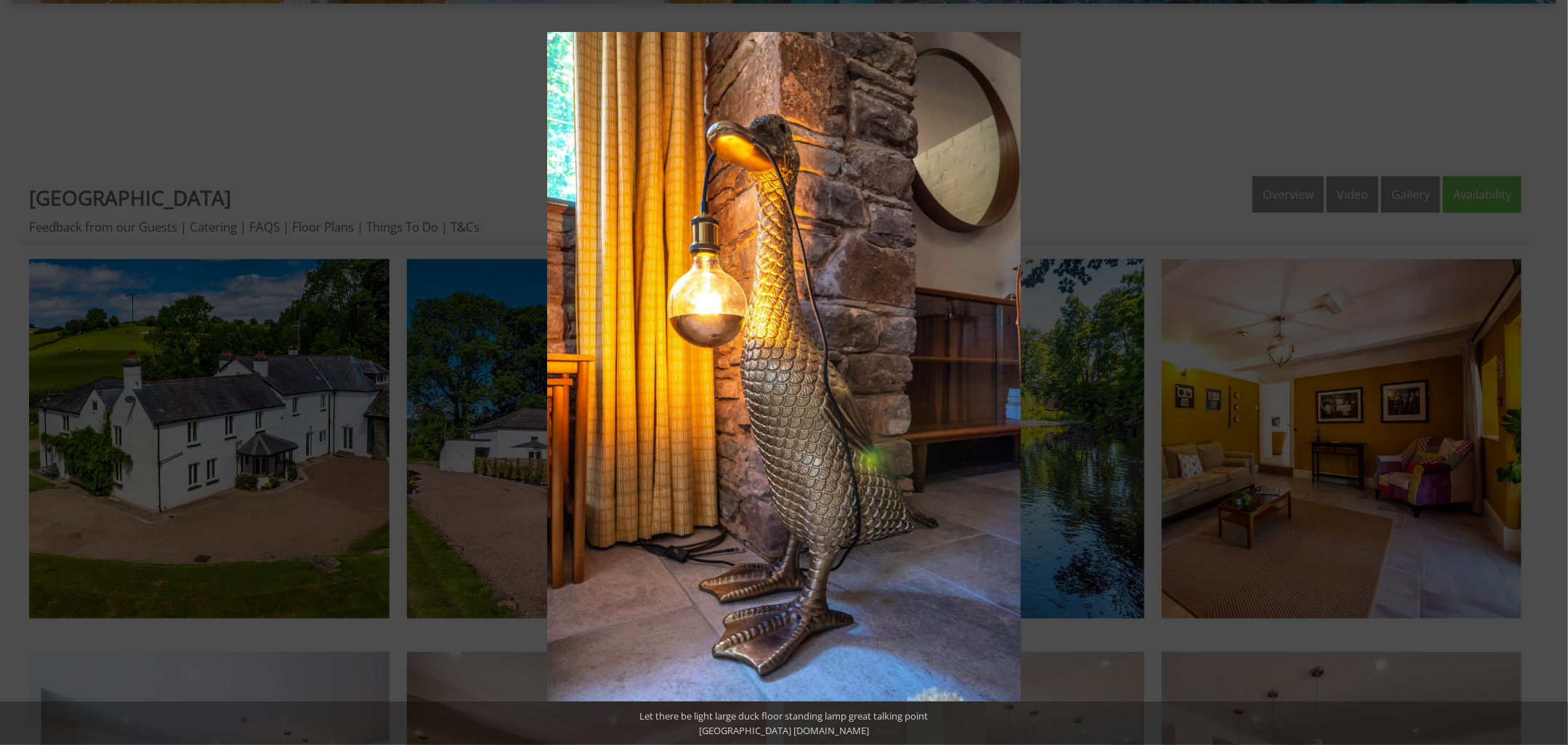
click at [1551, 372] on button at bounding box center [1541, 372] width 50 height 72
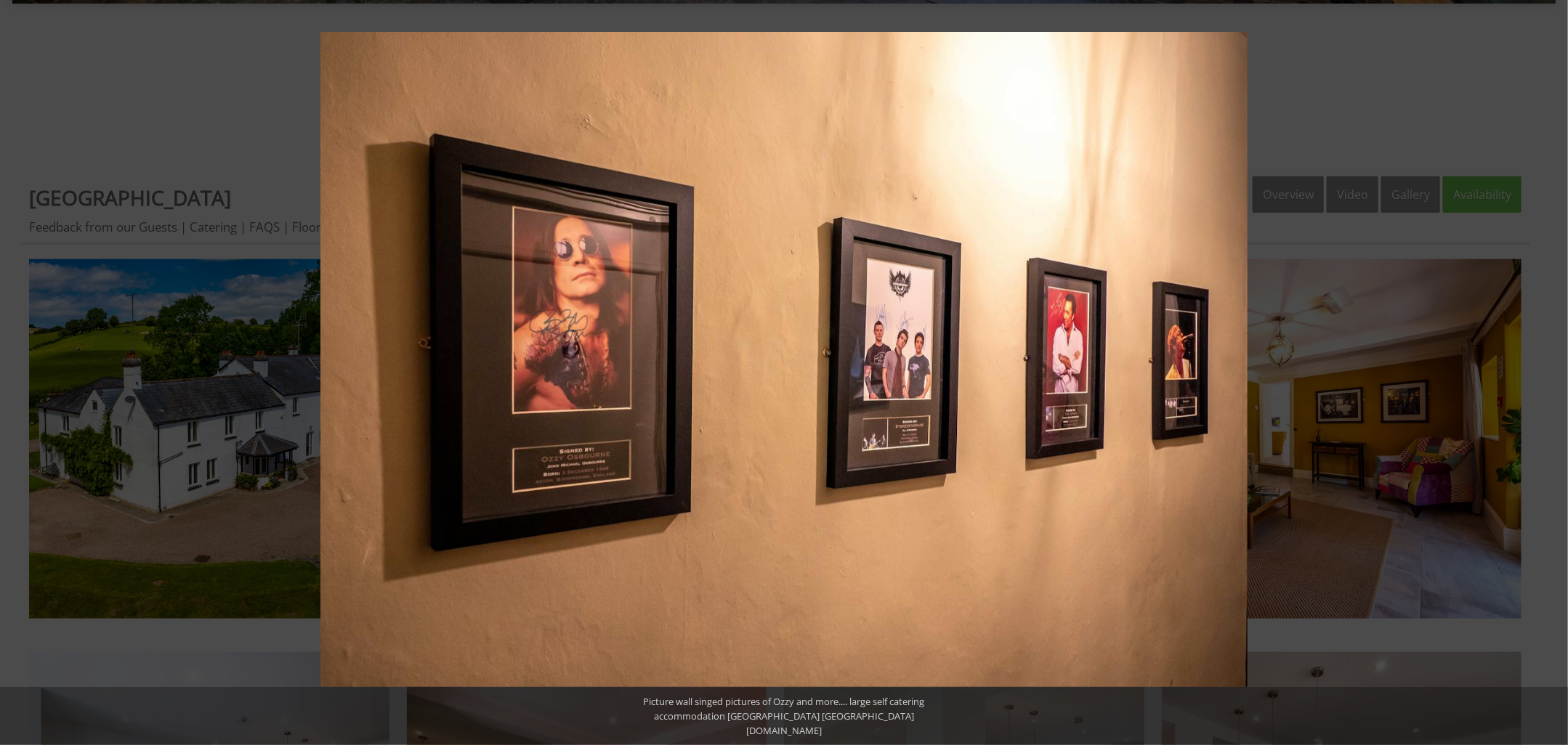
click at [1551, 372] on button at bounding box center [1541, 372] width 50 height 72
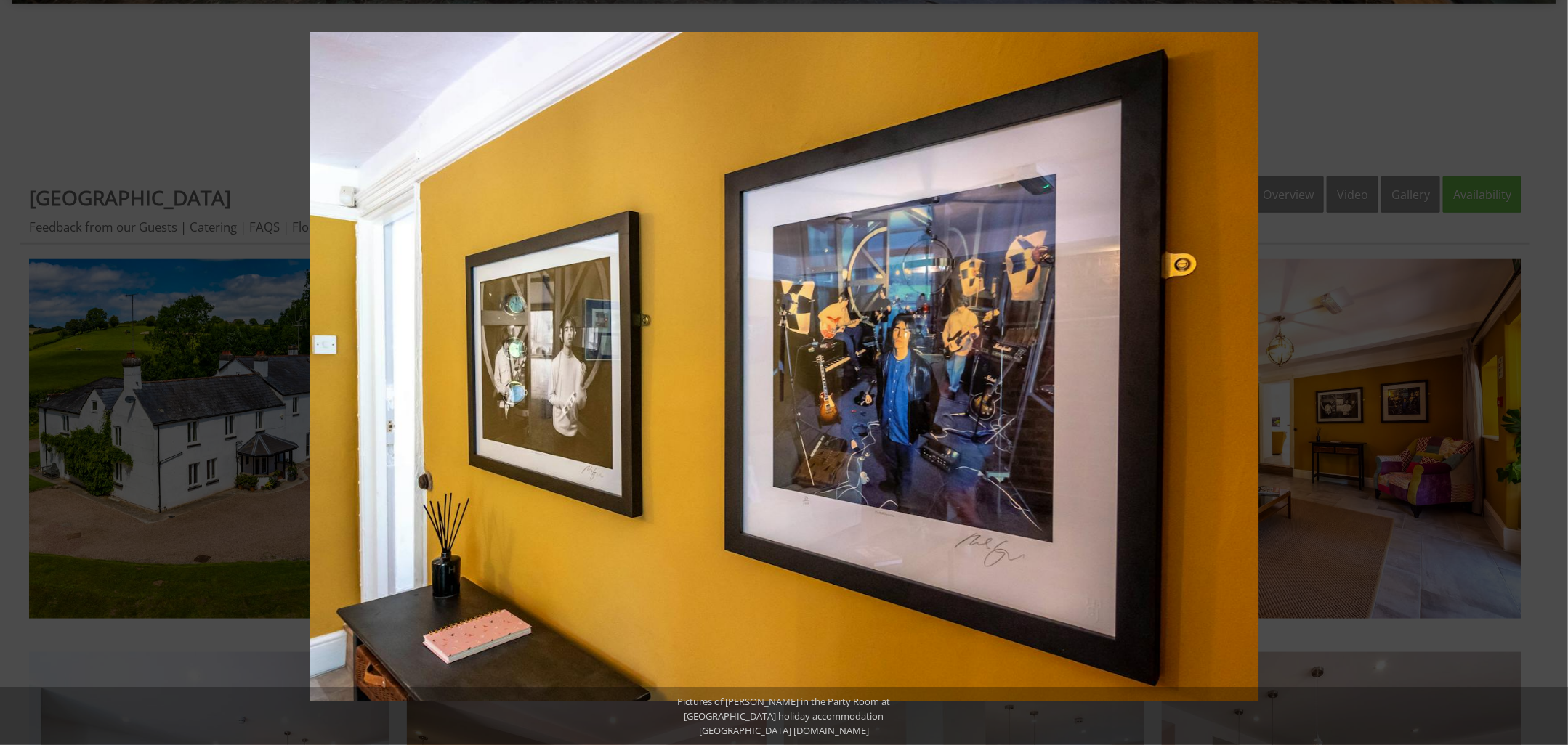
click at [1551, 372] on button at bounding box center [1541, 372] width 50 height 72
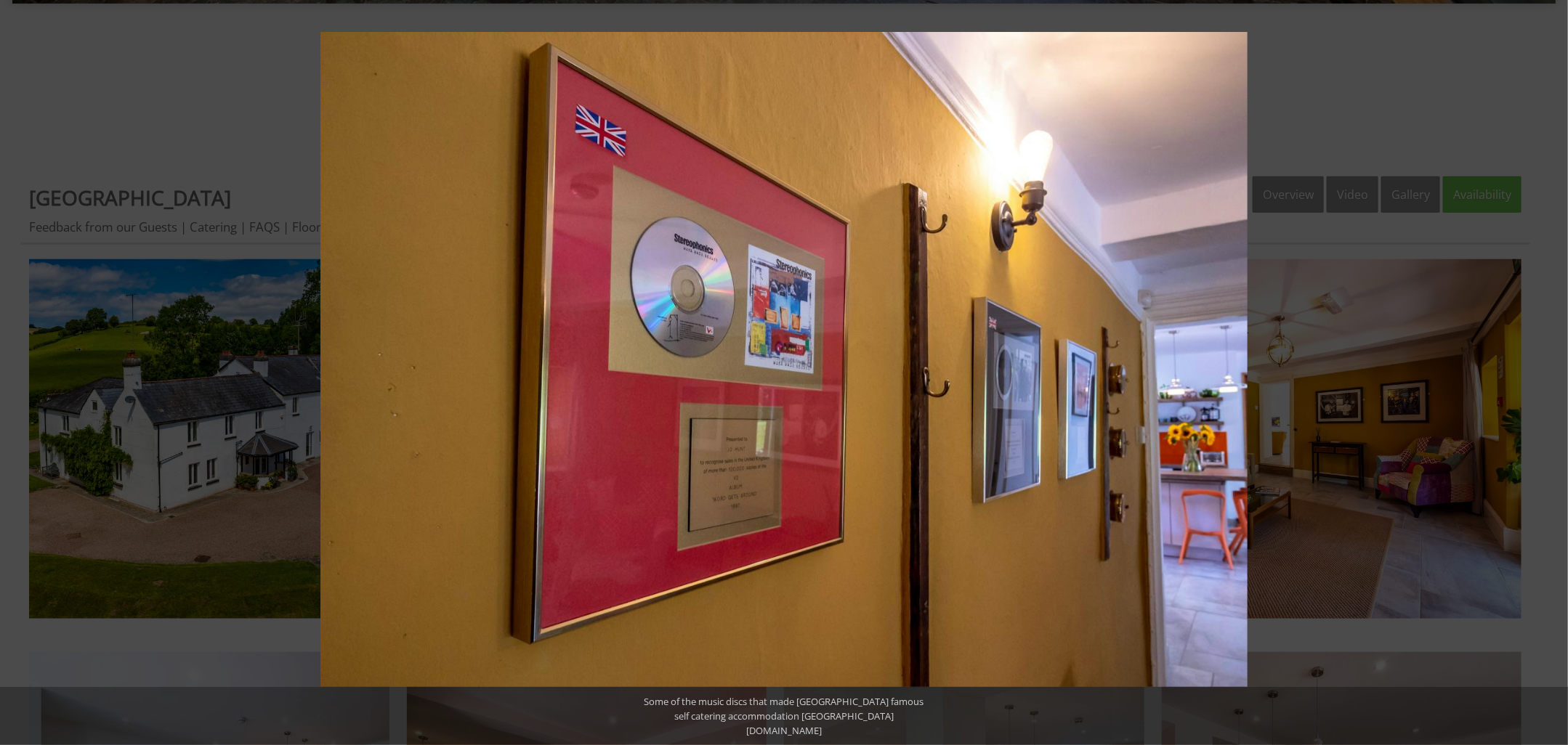
click at [1551, 372] on button at bounding box center [1541, 372] width 50 height 72
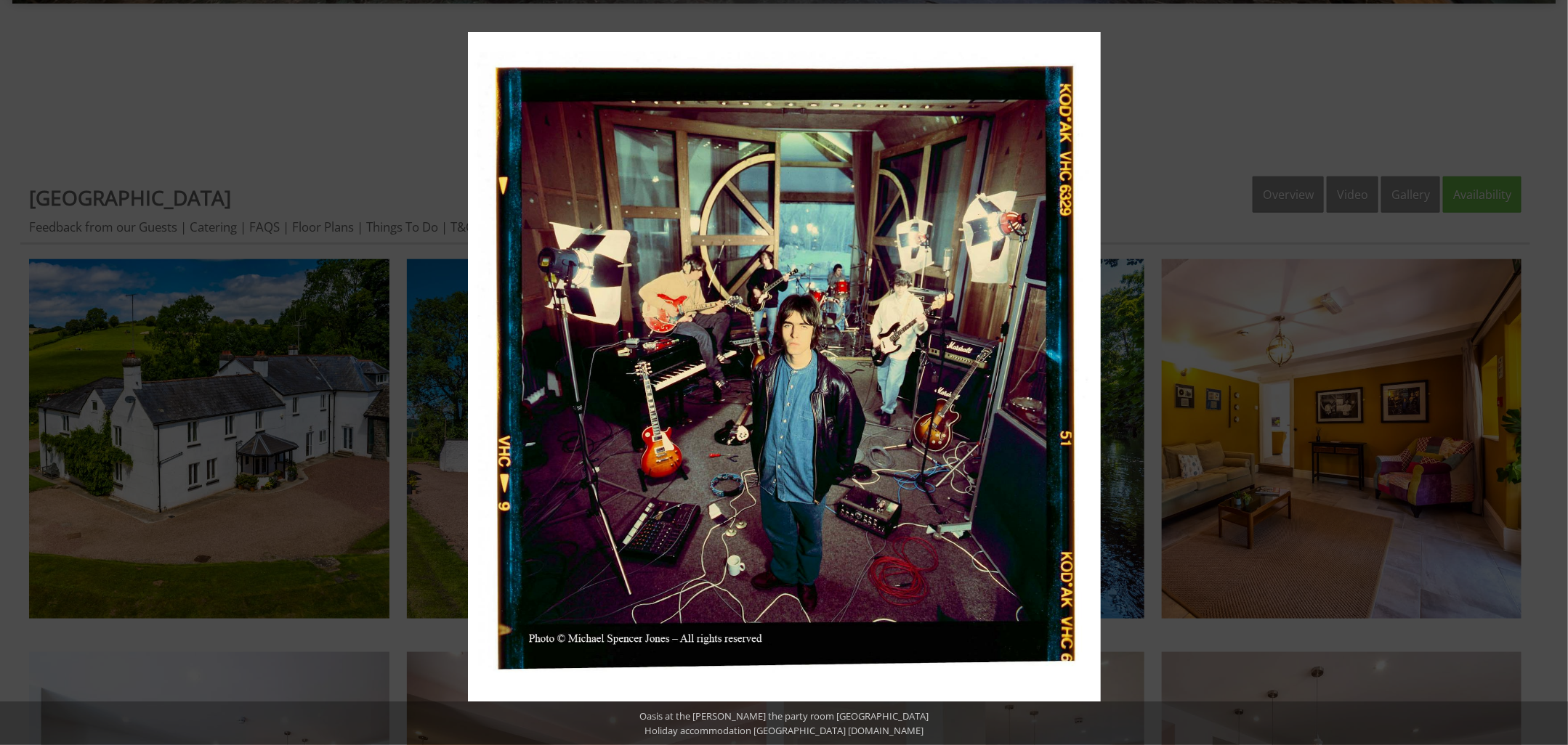
click at [1551, 372] on button at bounding box center [1541, 372] width 50 height 72
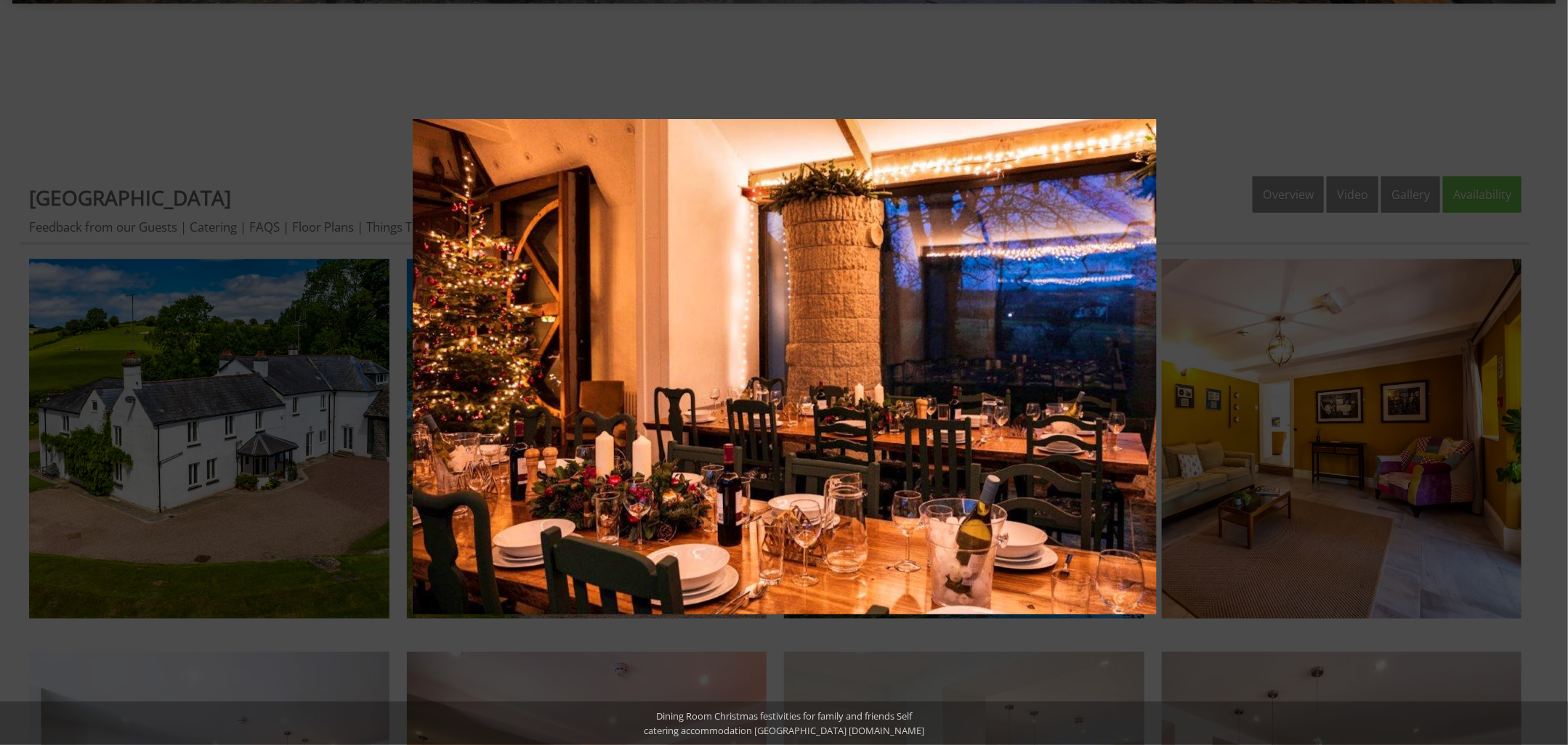
click at [1551, 372] on button at bounding box center [1541, 372] width 50 height 72
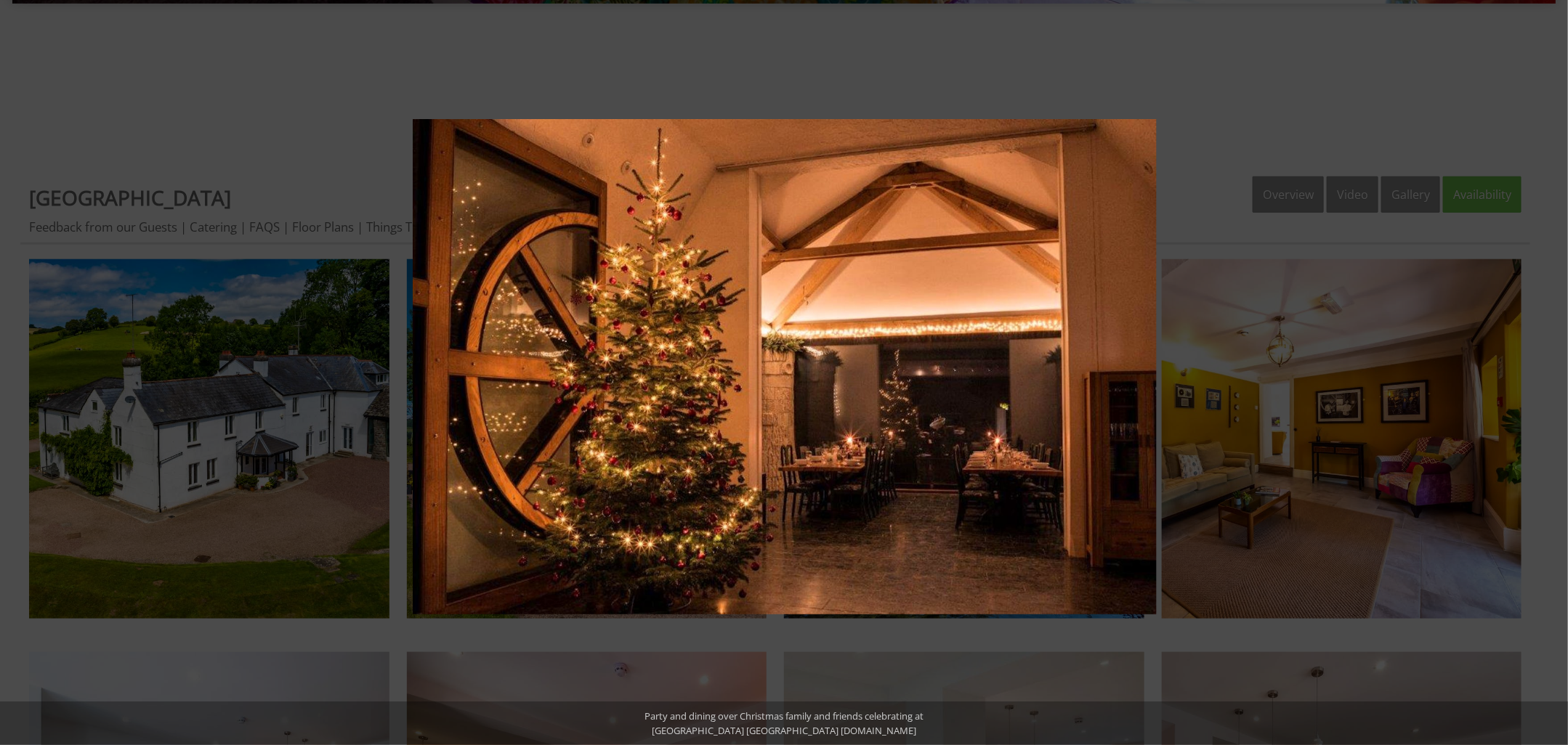
click at [1551, 372] on button at bounding box center [1541, 372] width 50 height 72
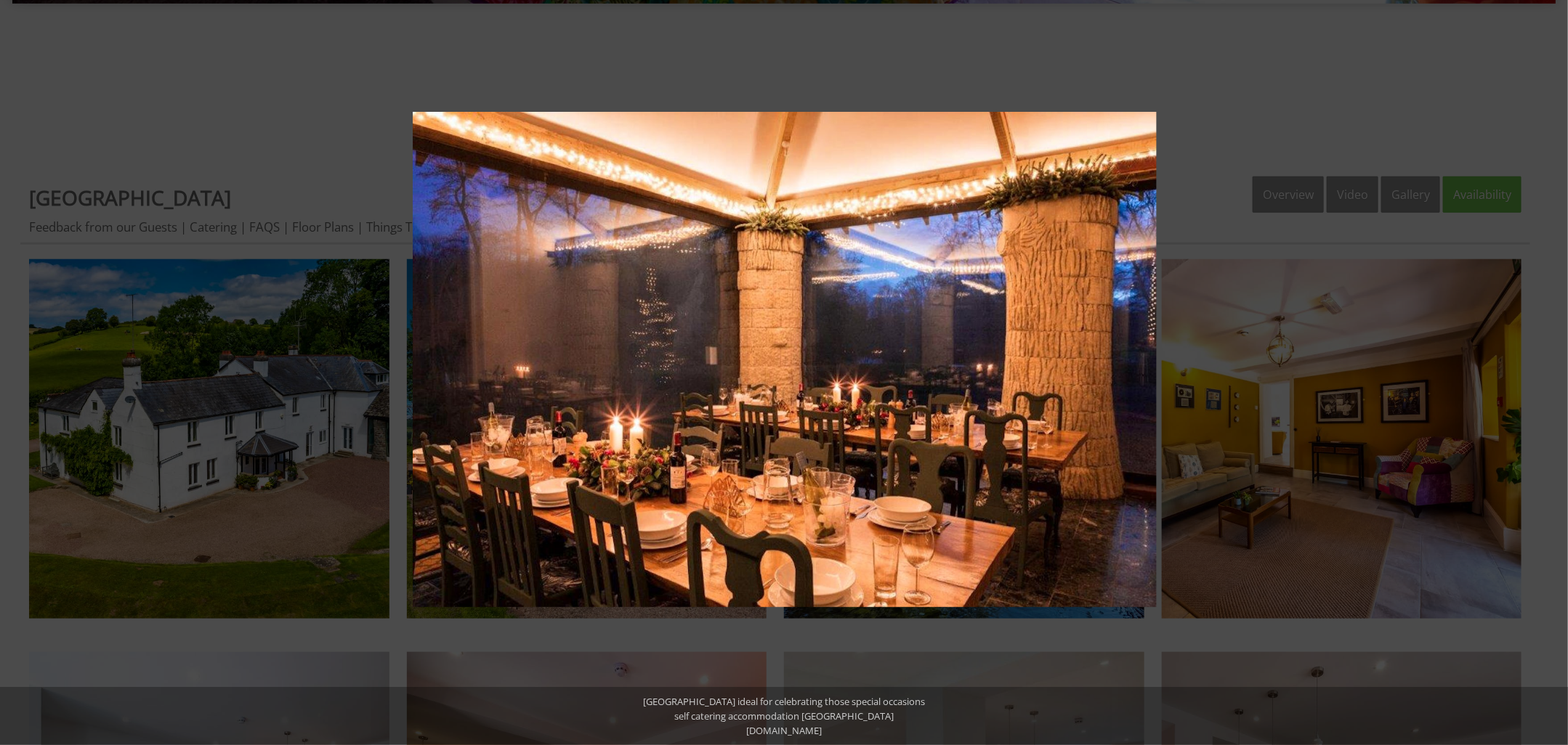
click at [1551, 372] on button at bounding box center [1541, 372] width 50 height 72
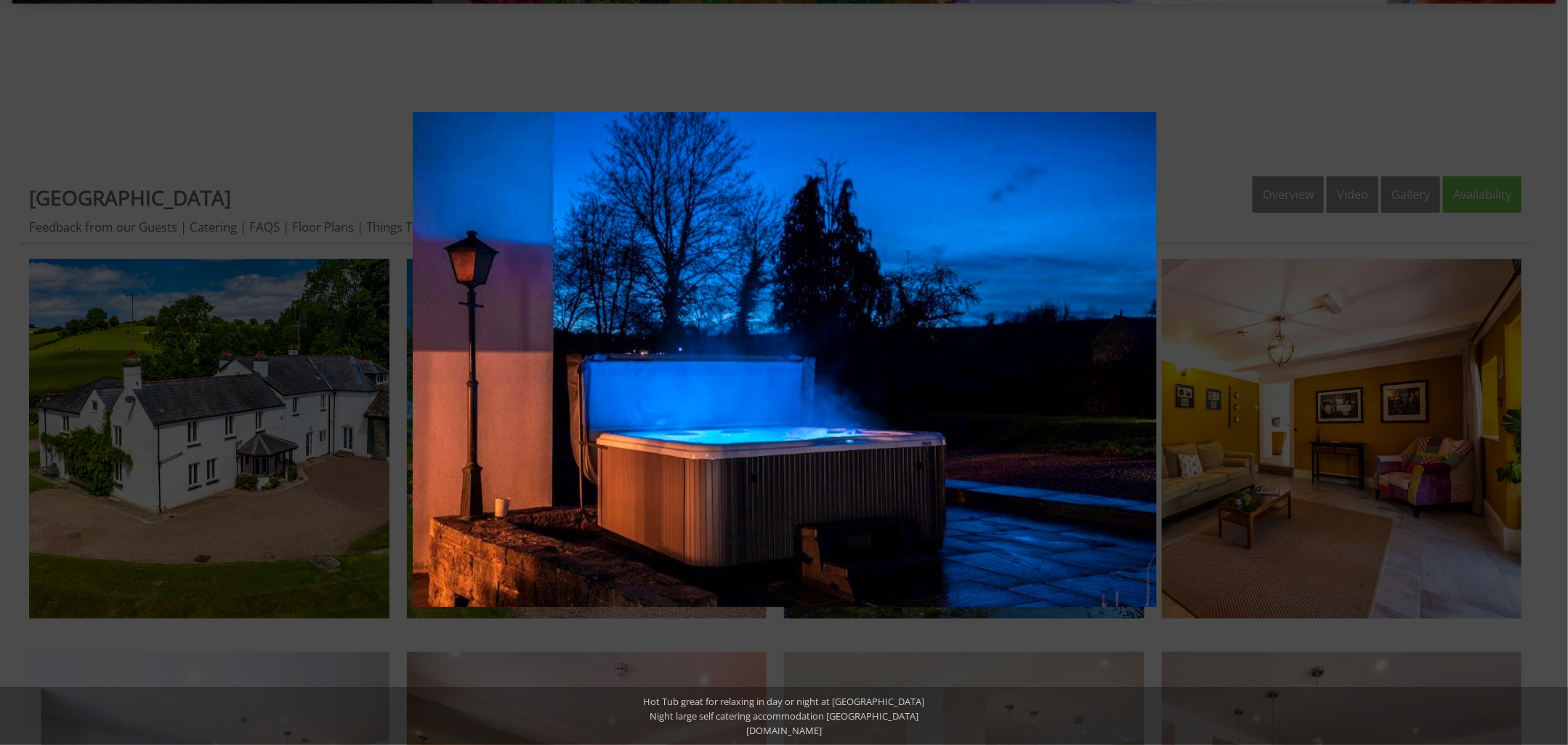
click at [1551, 372] on button at bounding box center [1541, 372] width 50 height 72
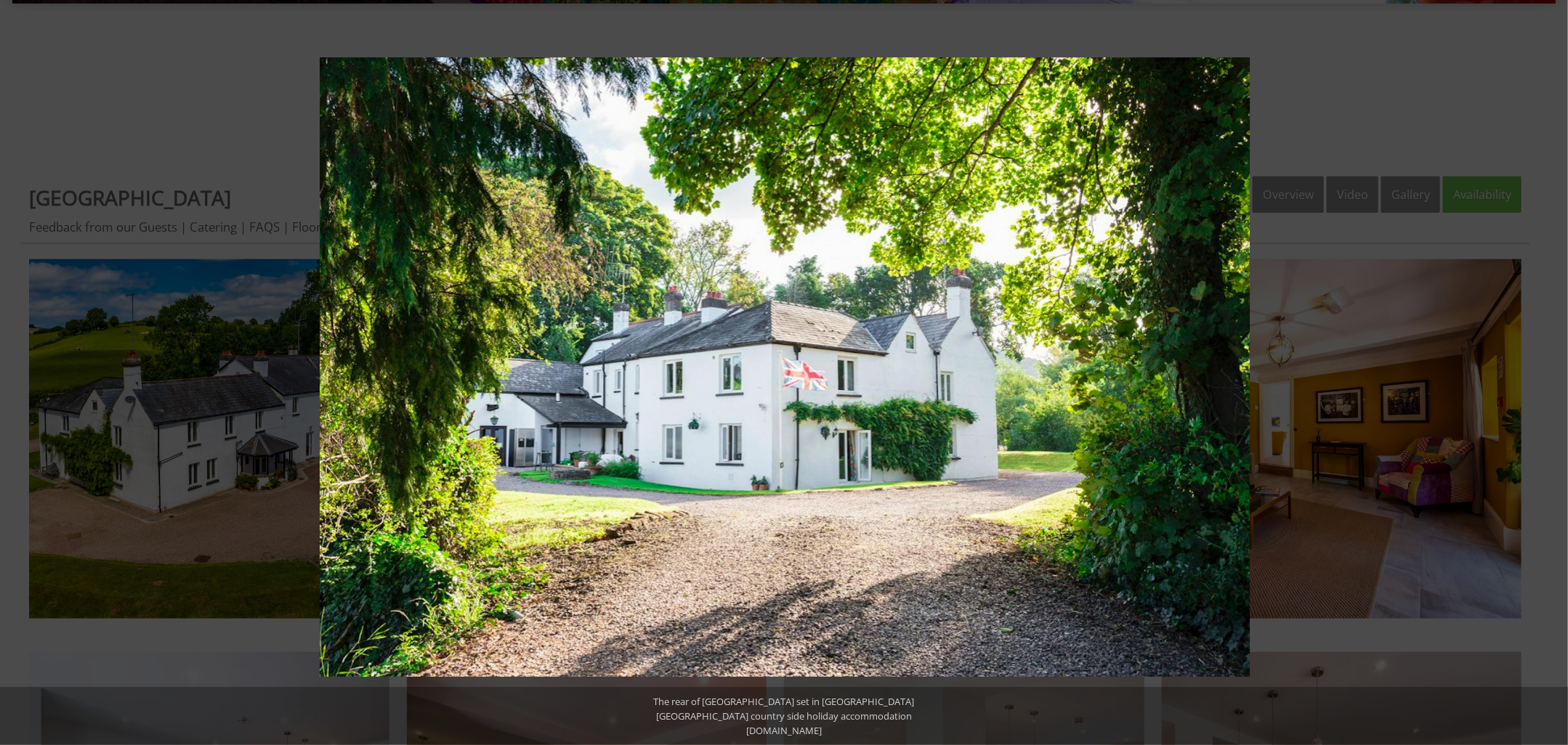
click at [1551, 372] on button at bounding box center [1541, 372] width 50 height 72
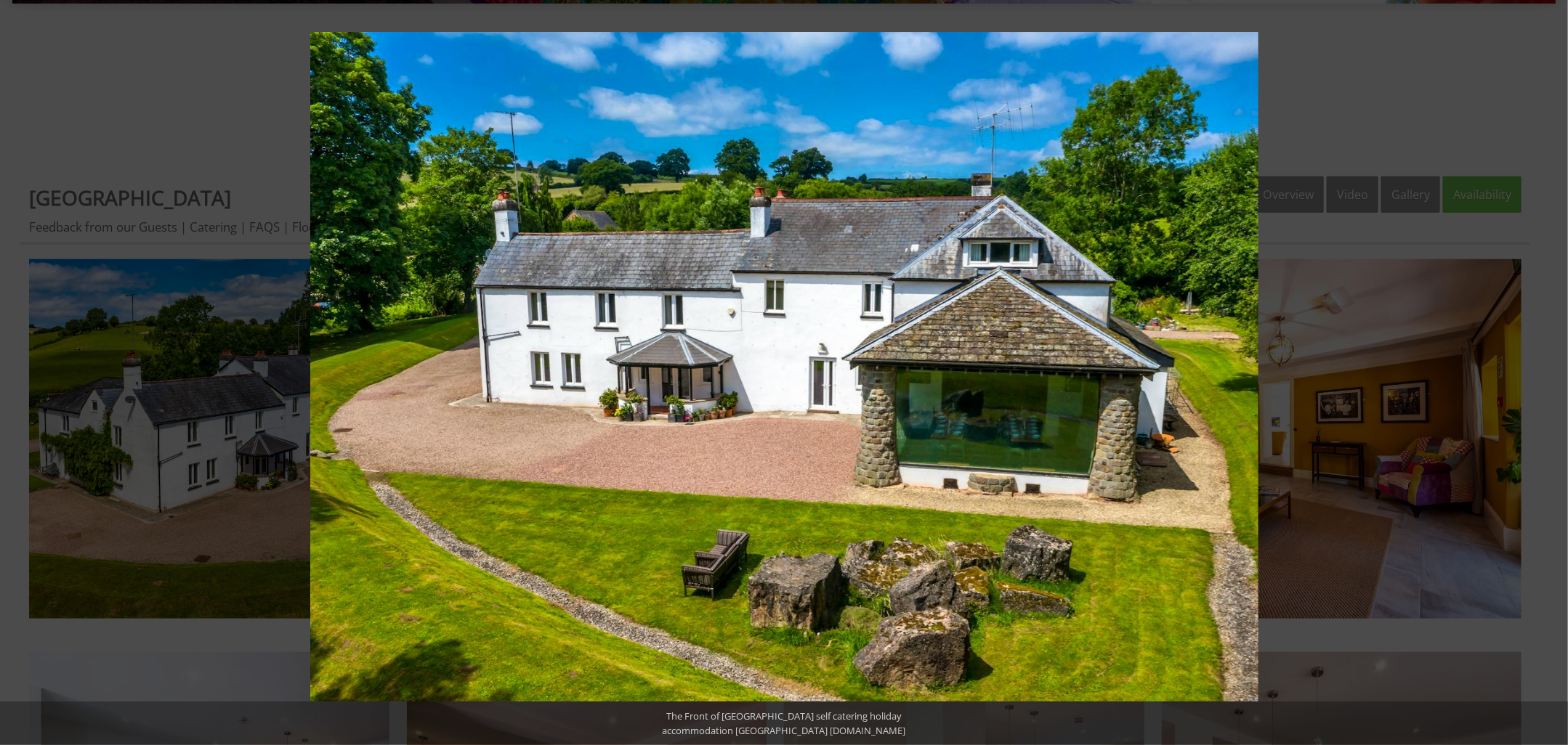
click at [1551, 372] on button at bounding box center [1541, 372] width 50 height 72
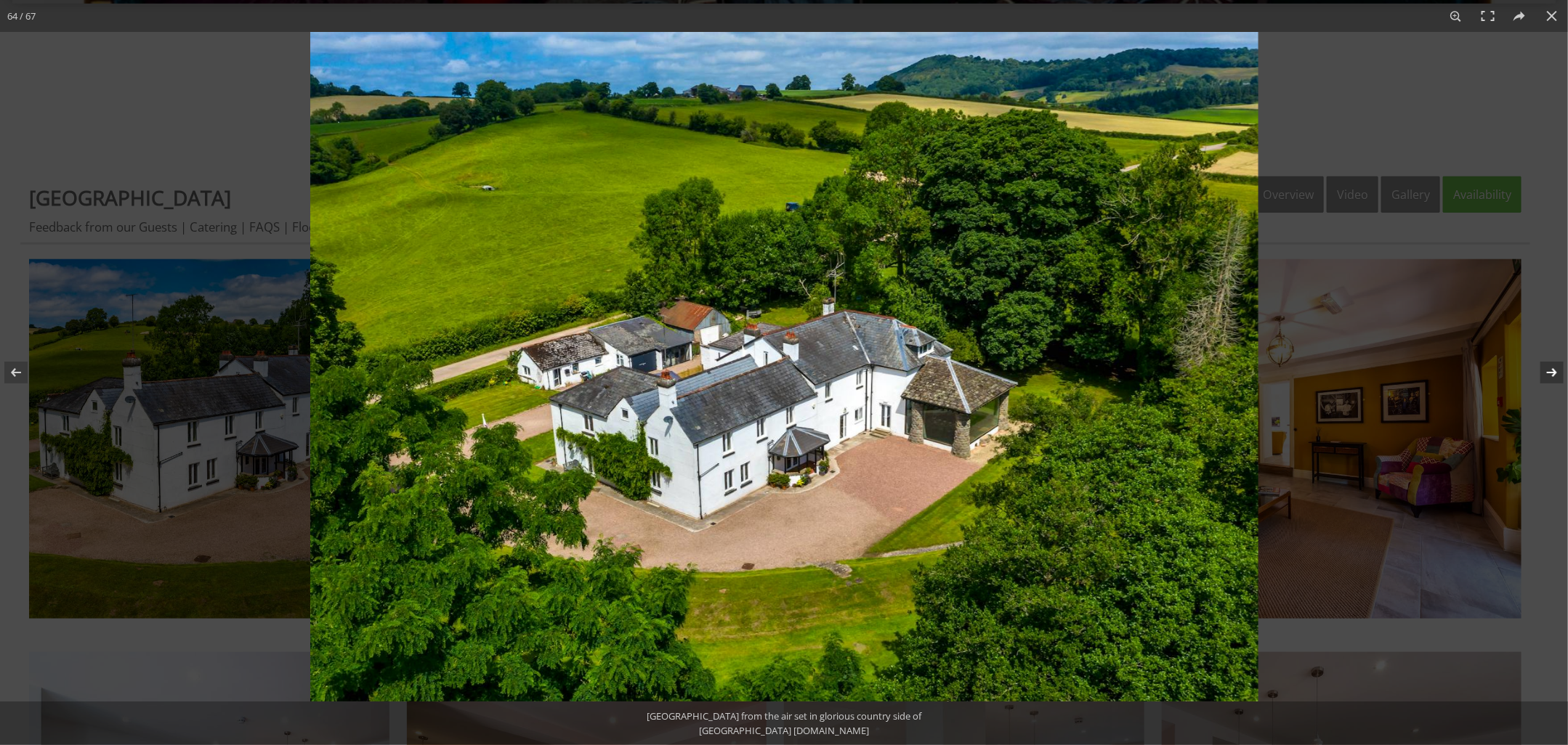
click at [1556, 367] on button at bounding box center [1541, 372] width 50 height 72
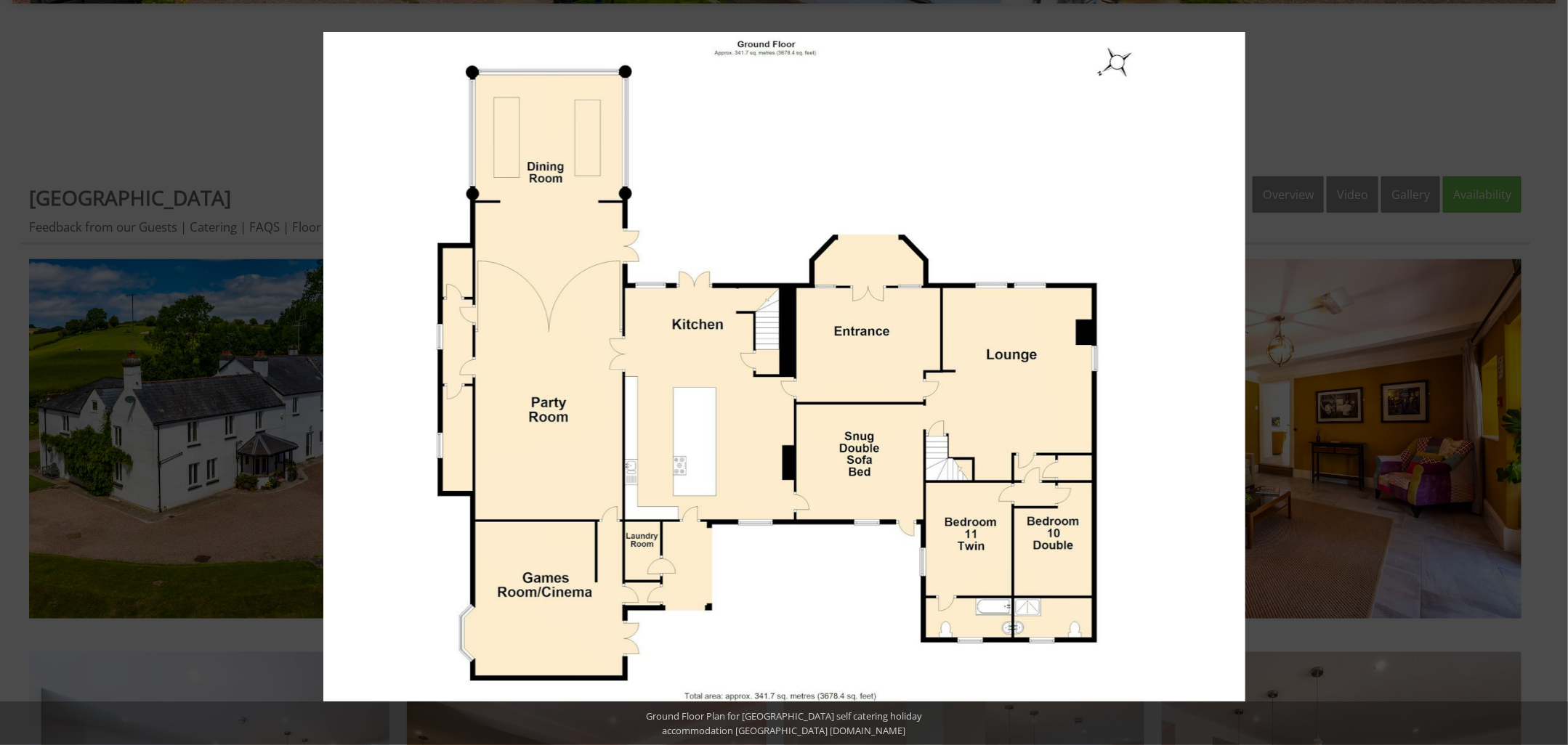
click at [1556, 367] on button at bounding box center [1541, 372] width 50 height 72
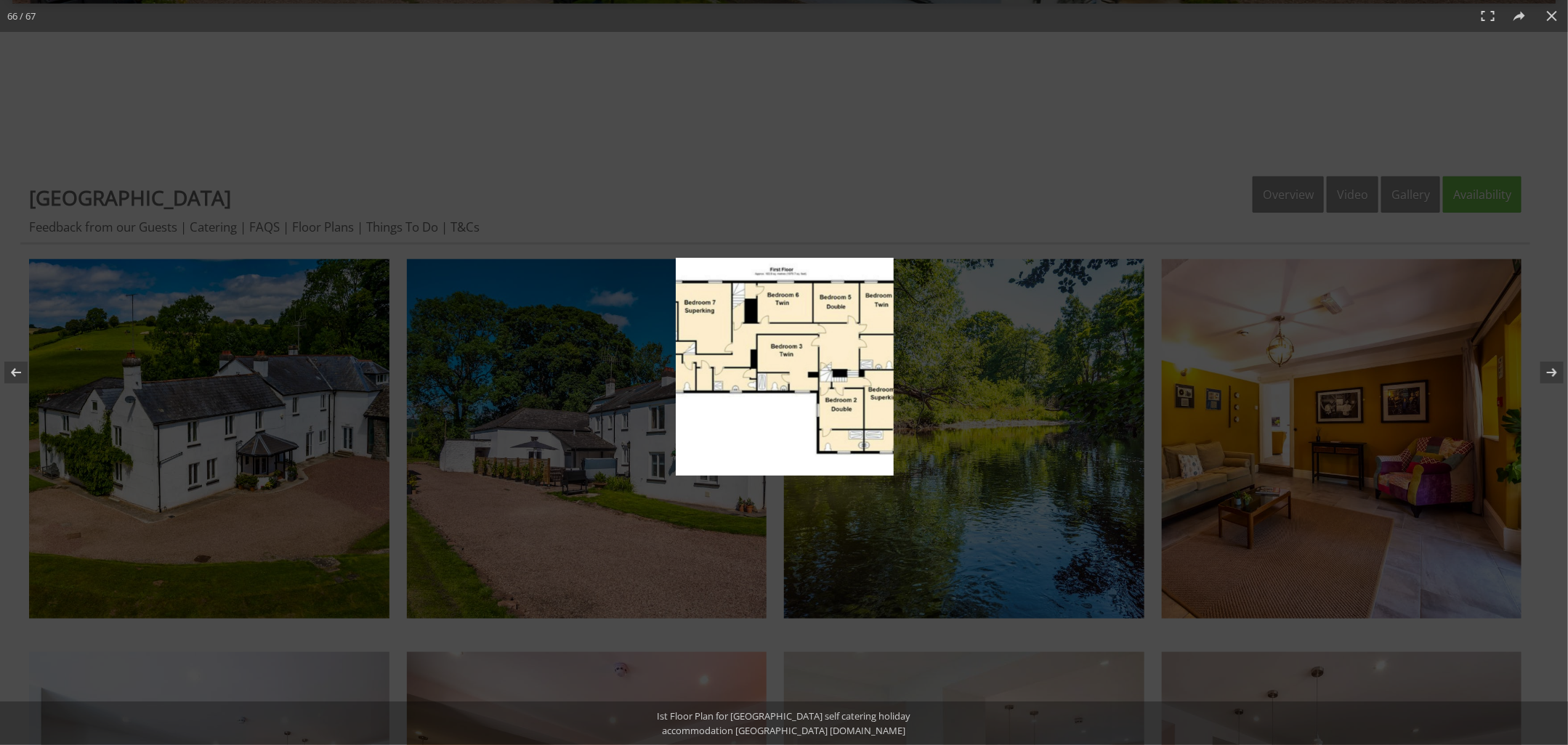
click at [821, 368] on img at bounding box center [784, 366] width 218 height 217
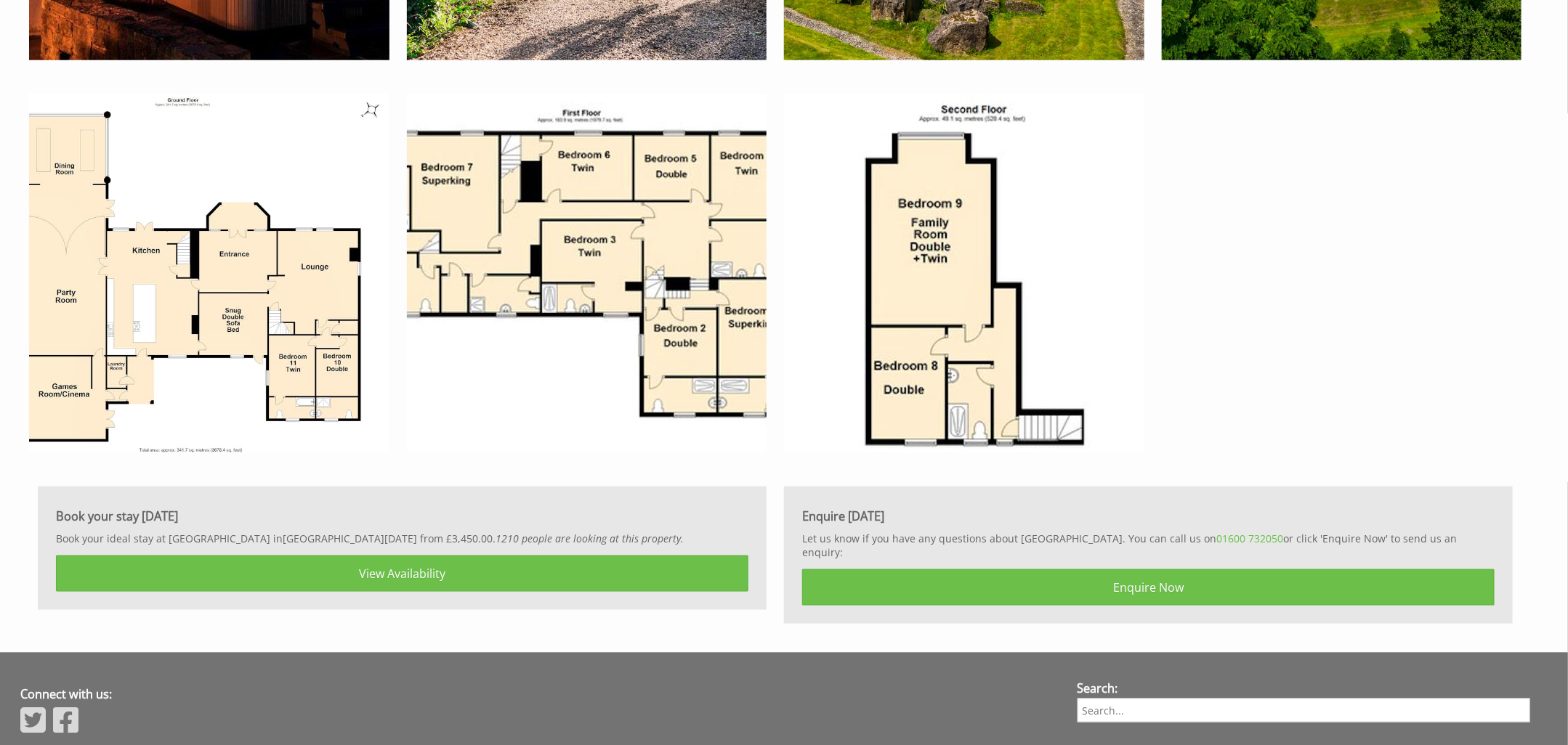
scroll to position [7084, 0]
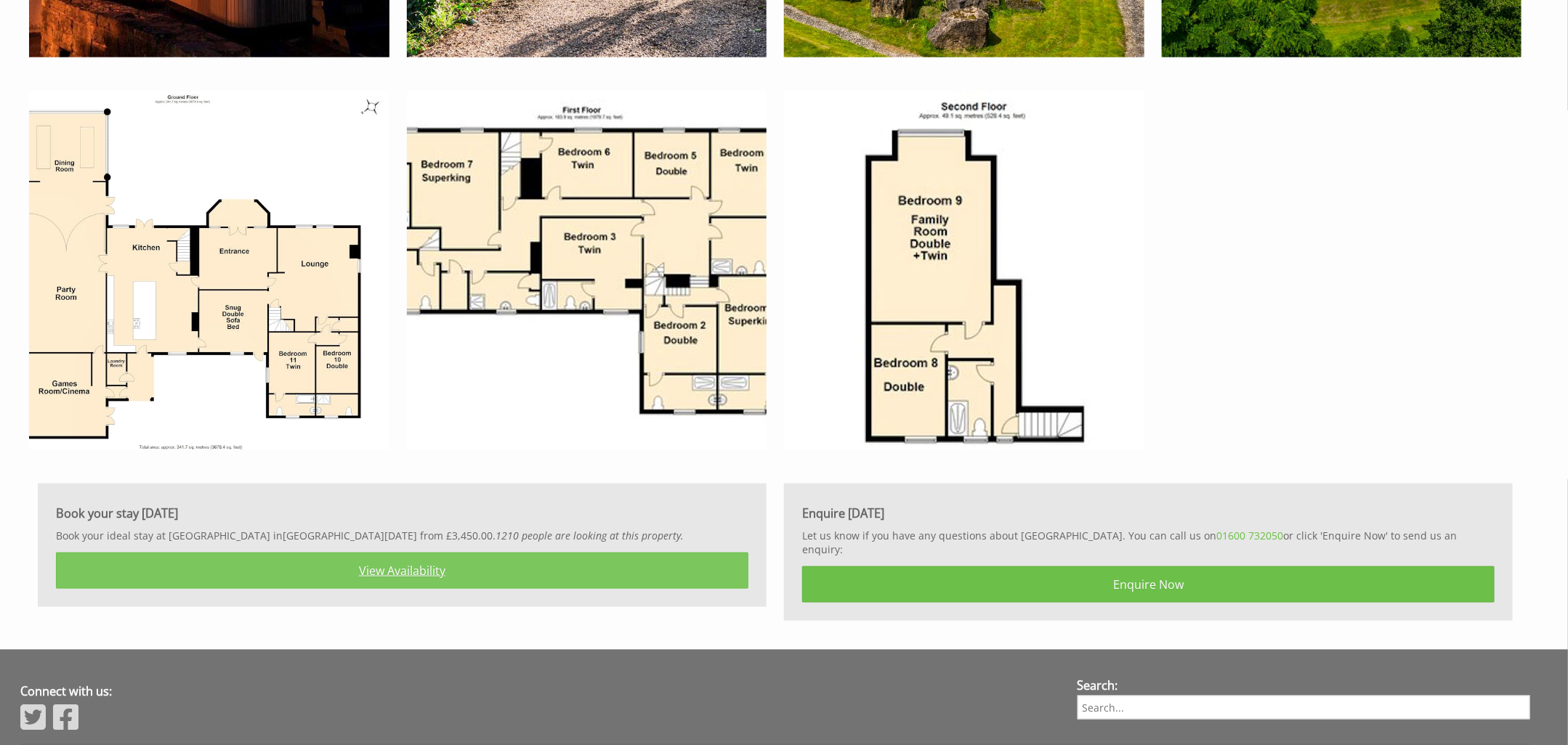
click at [443, 576] on link "View Availability" at bounding box center [402, 571] width 692 height 37
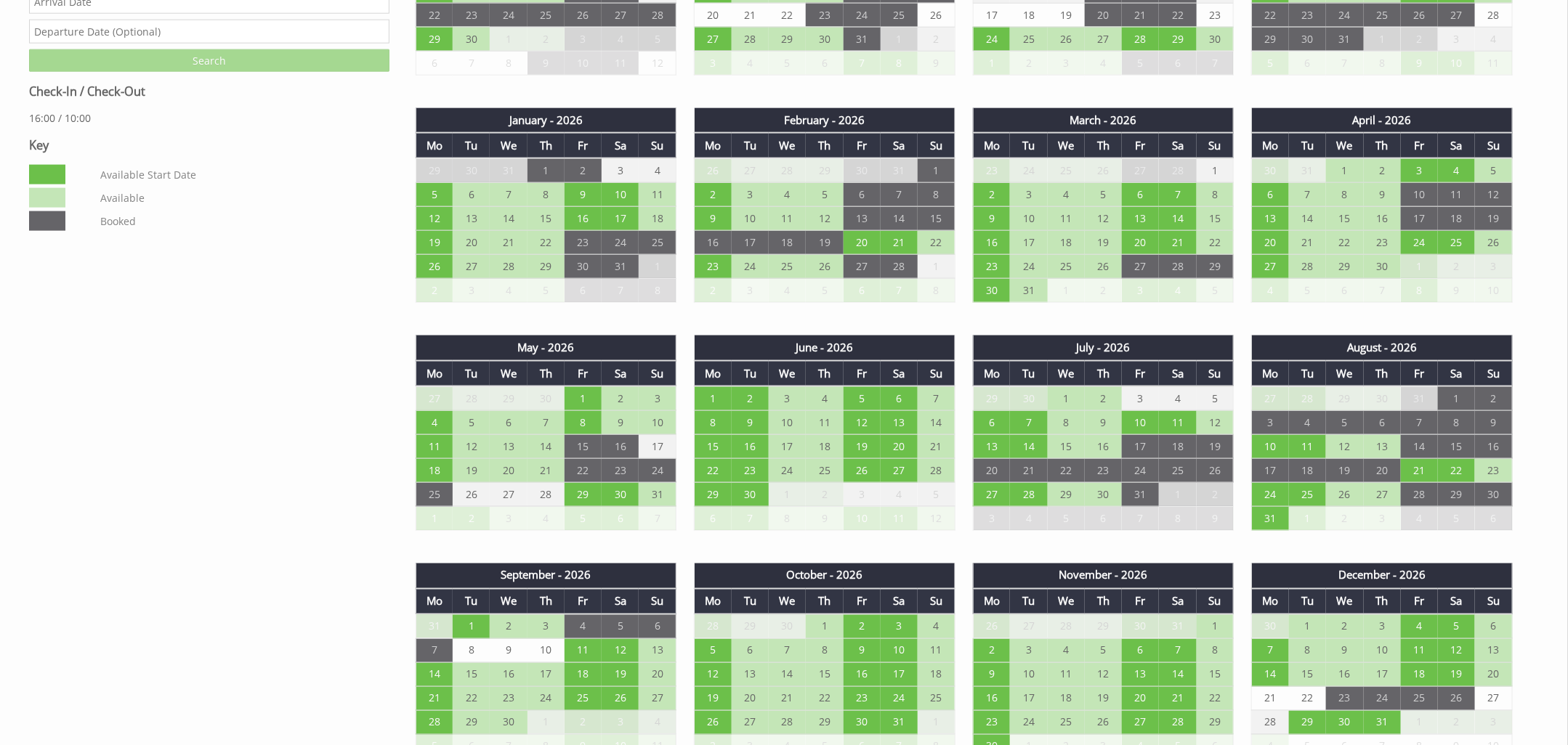
scroll to position [1016, 0]
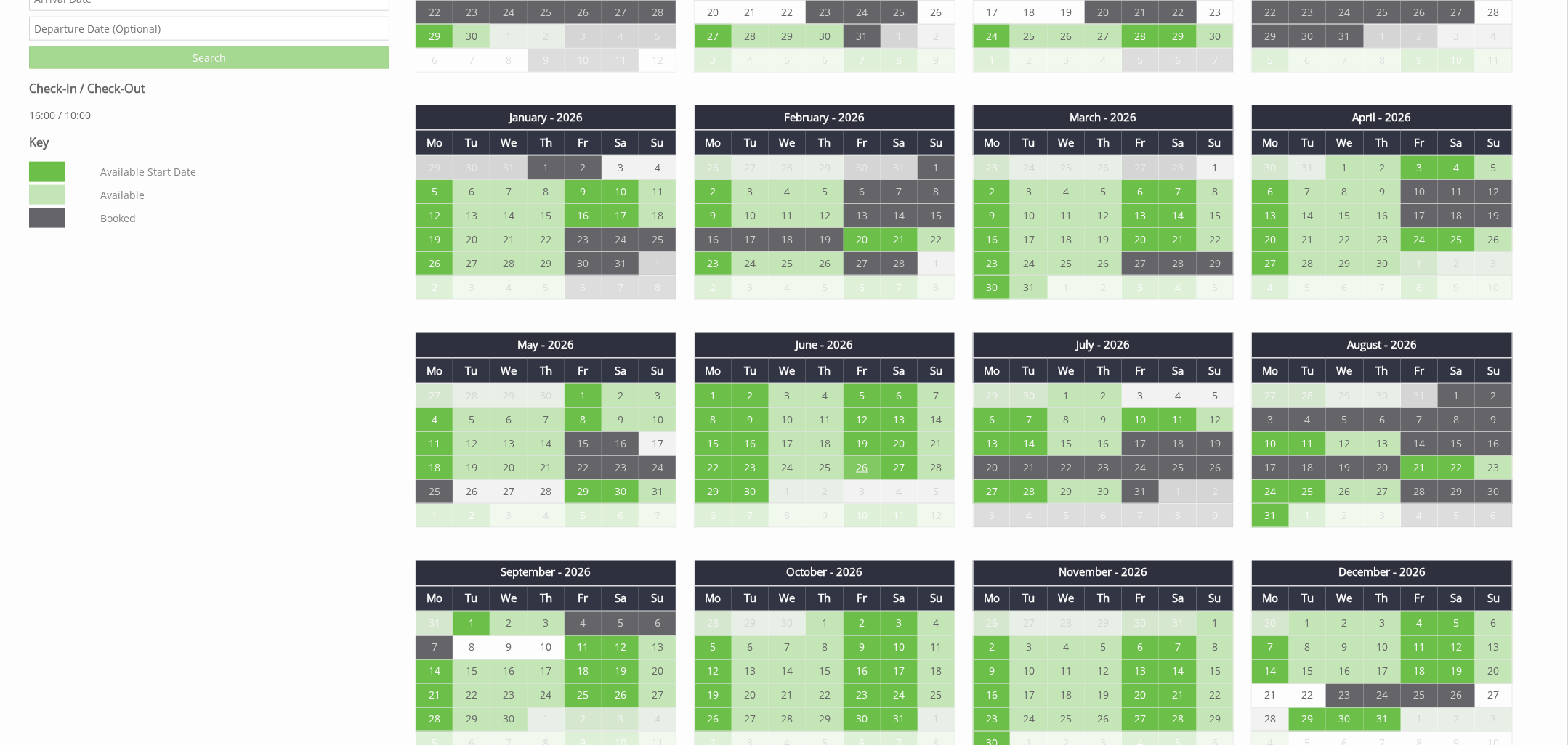
click at [859, 473] on td "26" at bounding box center [862, 468] width 37 height 24
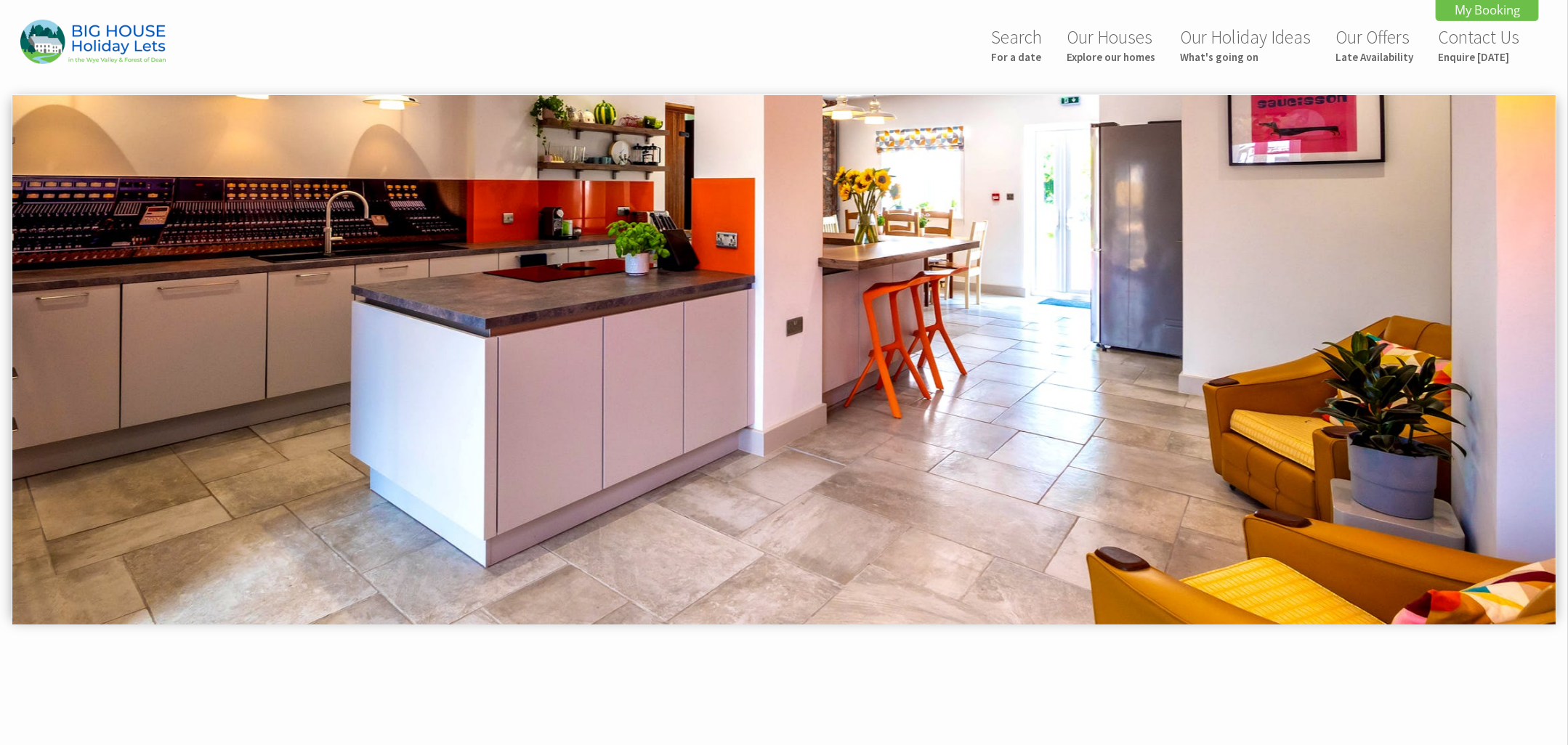
scroll to position [0, 0]
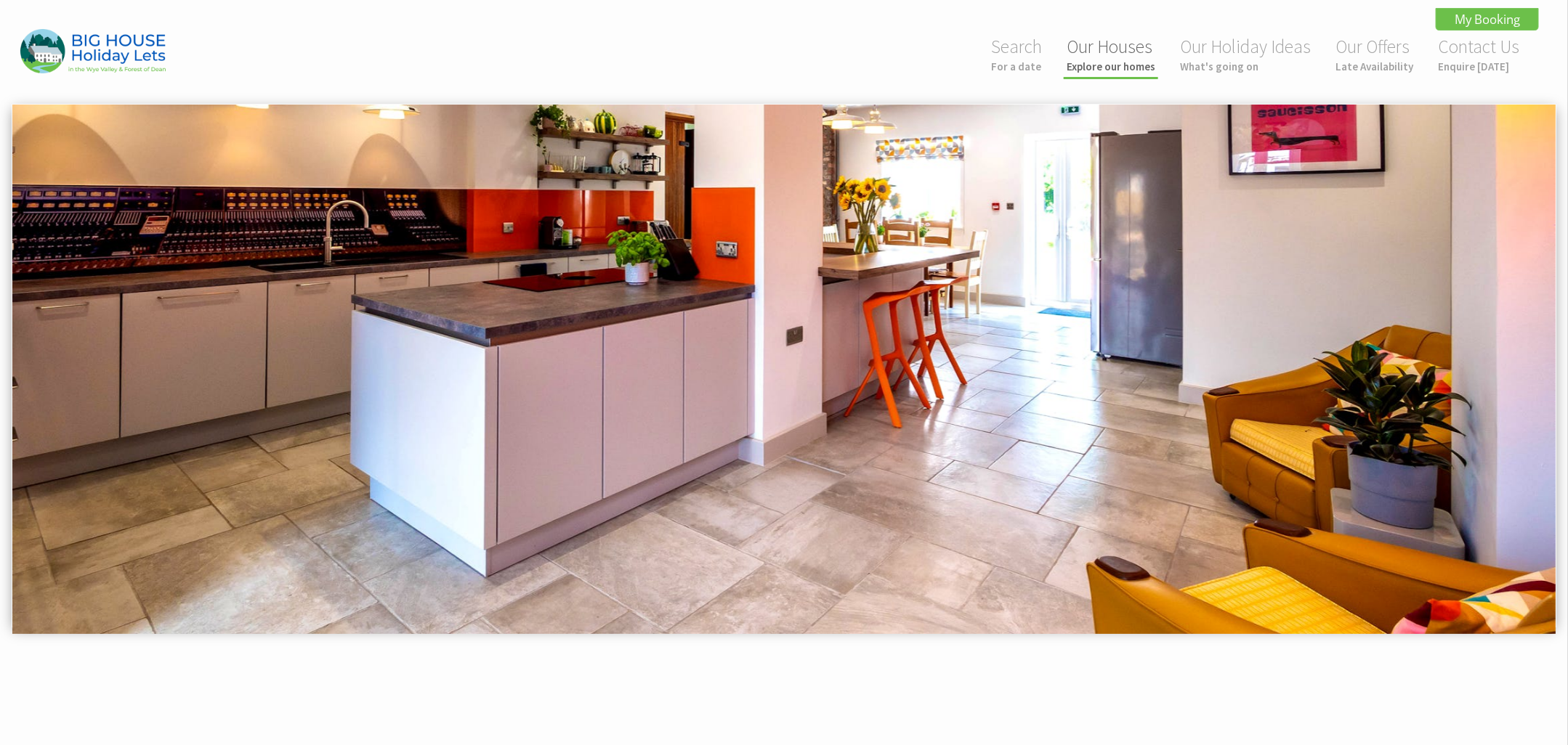
click at [1117, 50] on link "Our Houses Explore our homes" at bounding box center [1111, 54] width 89 height 39
